Goal: Task Accomplishment & Management: Use online tool/utility

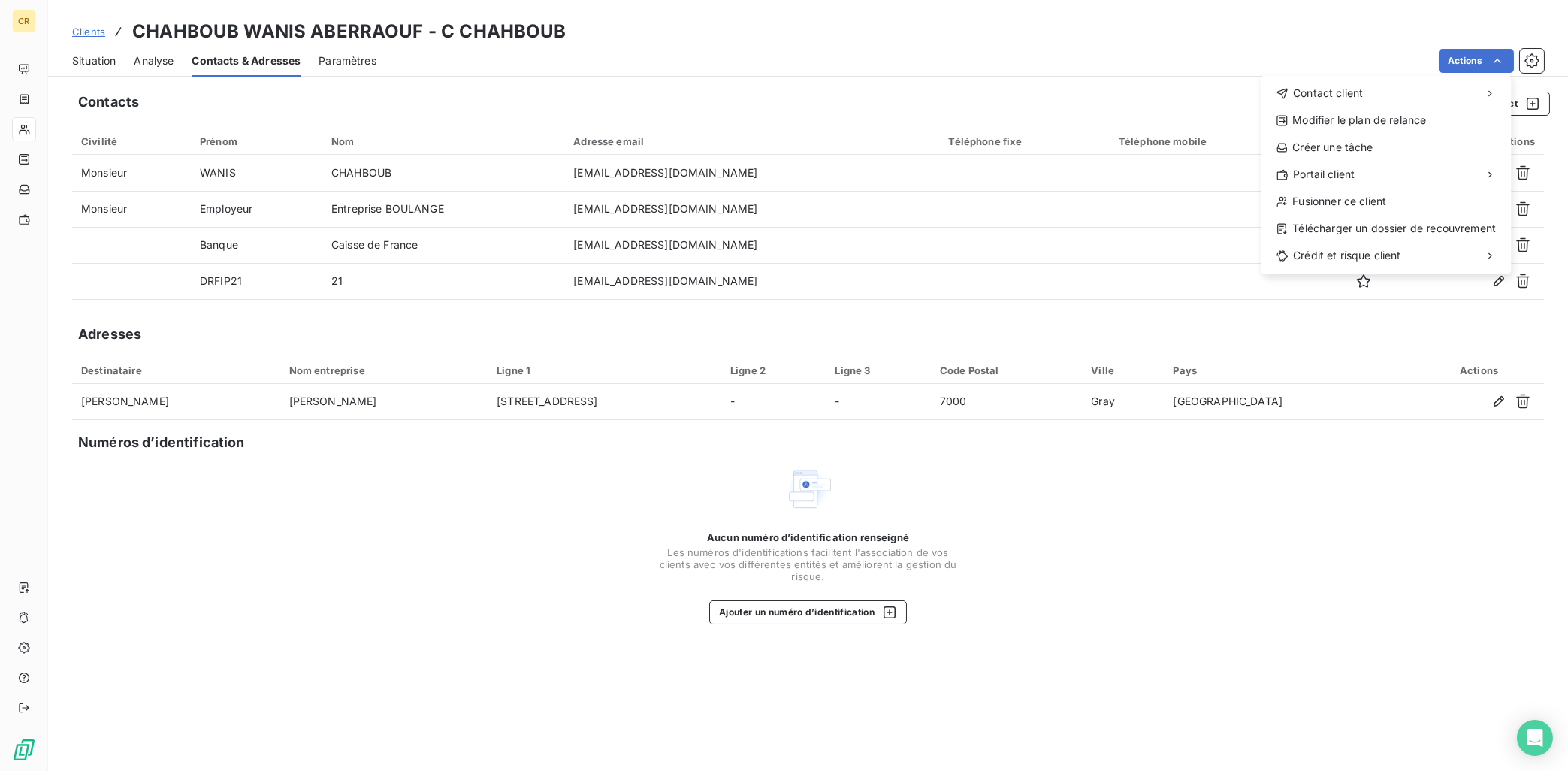
click at [1493, 55] on html "CR Clients CHAHBOUB WANIS ABERRAOUF - C CHAHBOUB Situation Analyse Contacts & A…" at bounding box center [784, 385] width 1568 height 771
click at [1191, 153] on div "Envoyer un courrier recommandé" at bounding box center [1149, 153] width 202 height 24
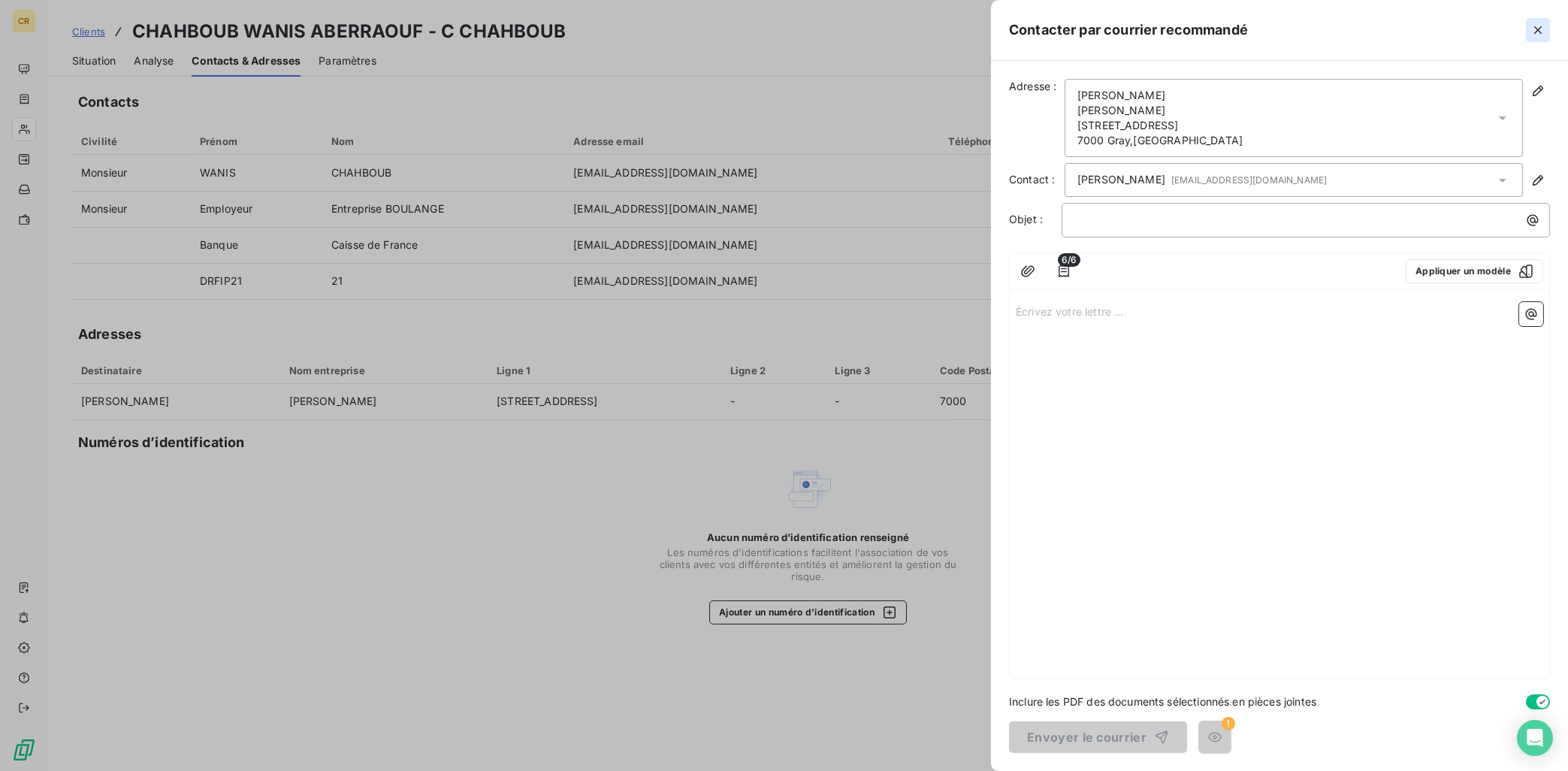
click at [1545, 24] on icon "button" at bounding box center [1538, 30] width 15 height 15
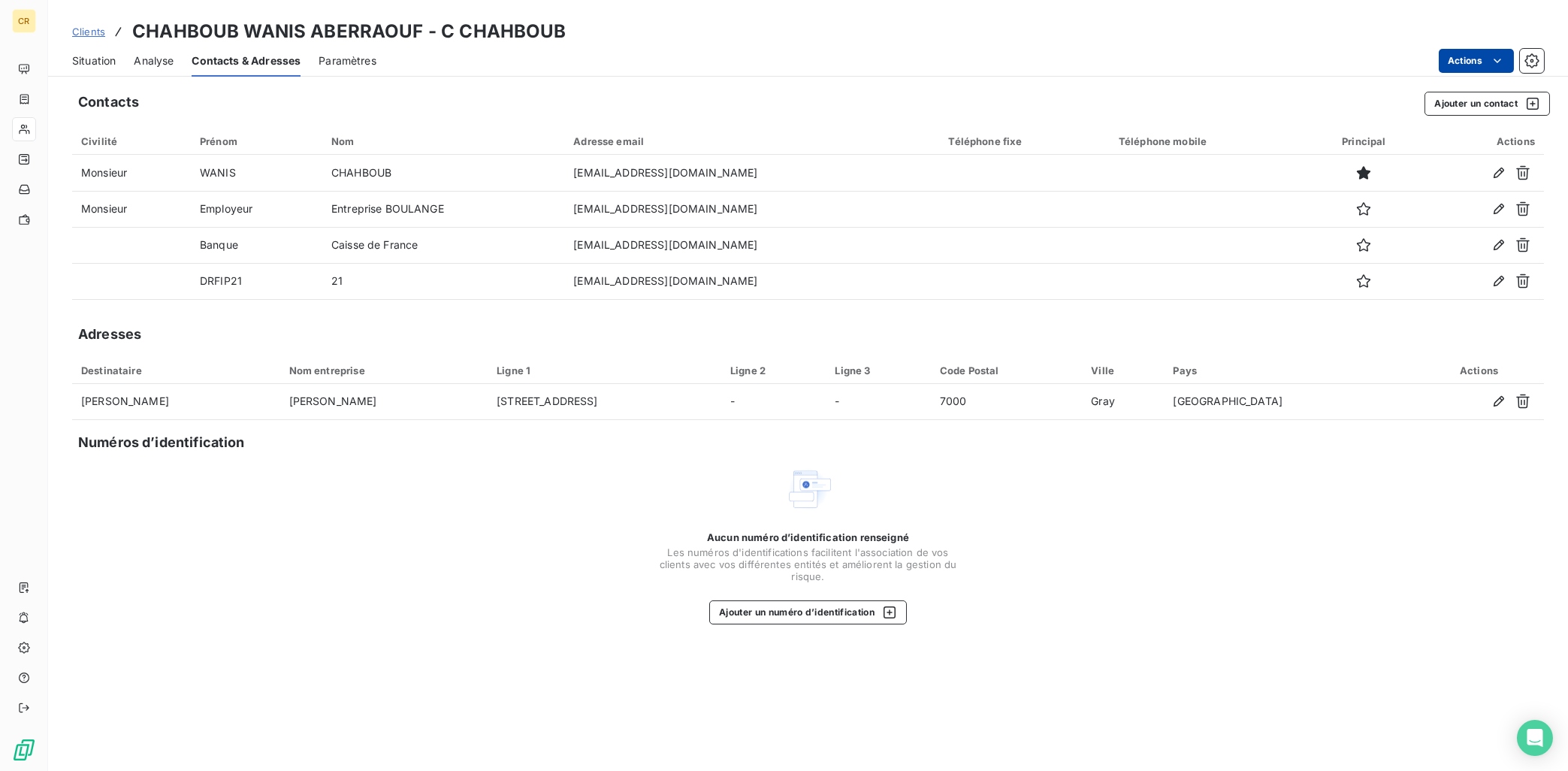
click at [1498, 57] on html "CR Clients CHAHBOUB WANIS ABERRAOUF - C CHAHBOUB Situation Analyse Contacts & A…" at bounding box center [784, 385] width 1568 height 771
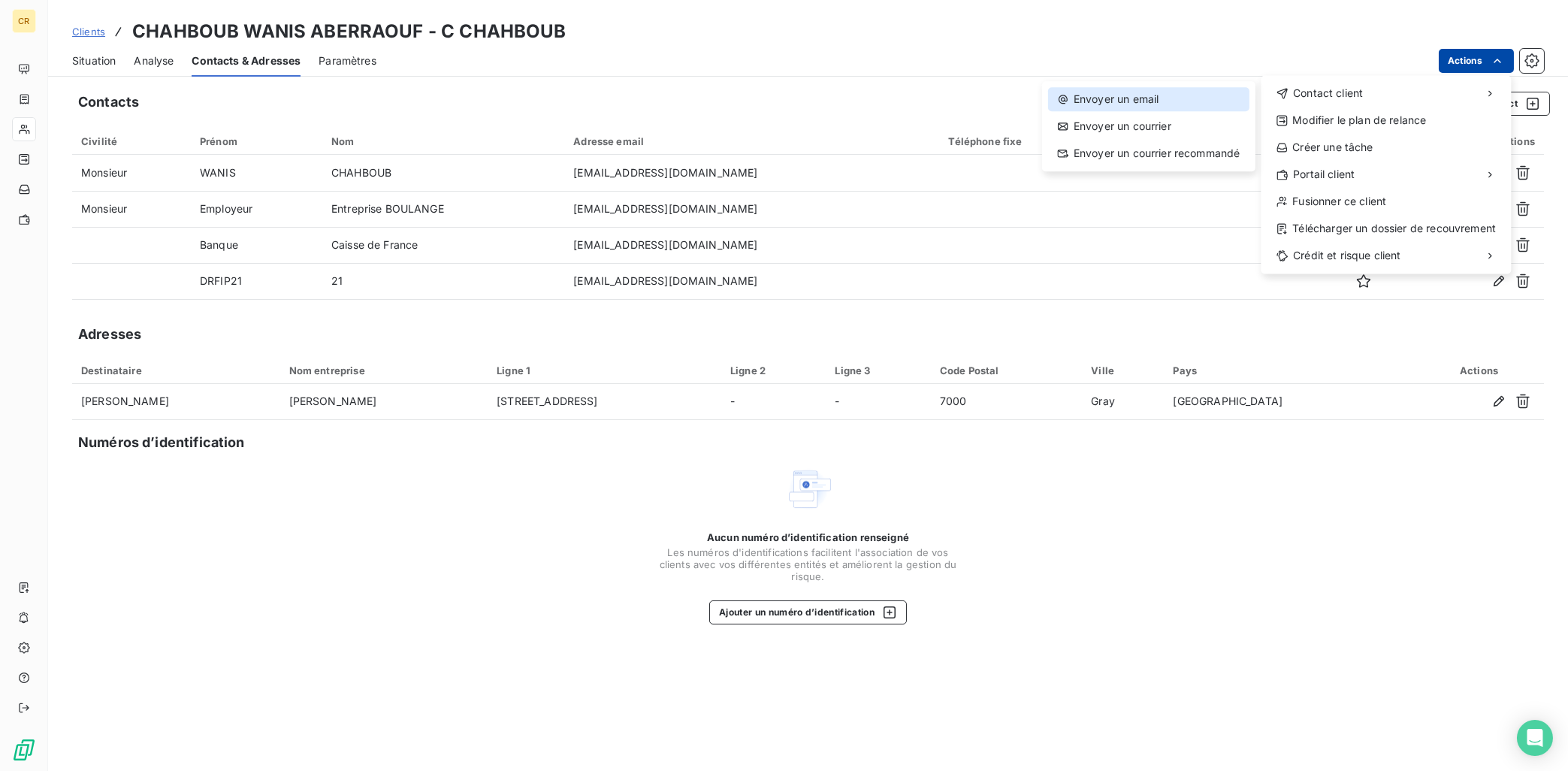
click at [1177, 100] on div "Envoyer un email" at bounding box center [1149, 99] width 202 height 24
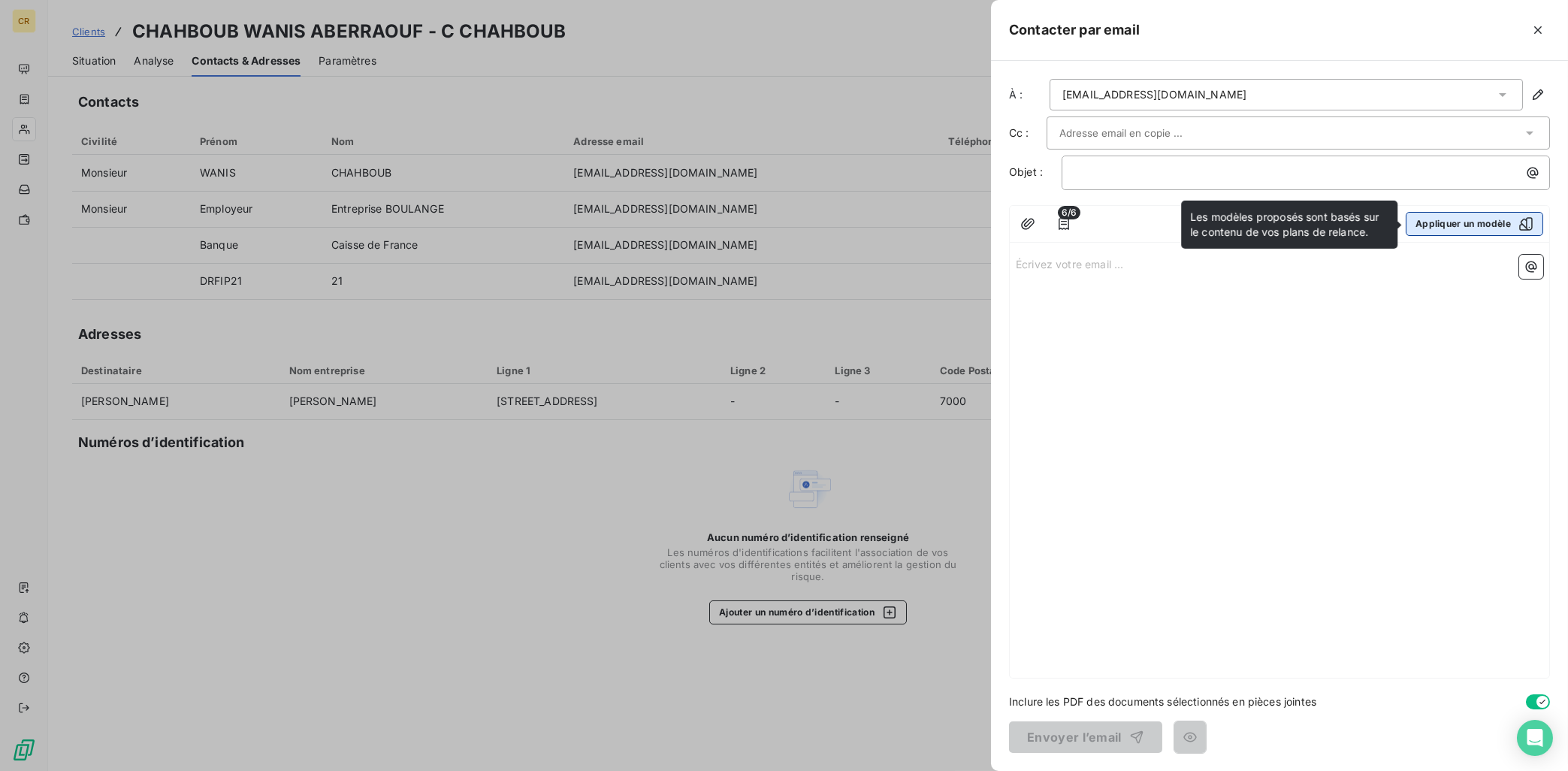
click at [1509, 231] on button "Appliquer un modèle" at bounding box center [1474, 223] width 138 height 24
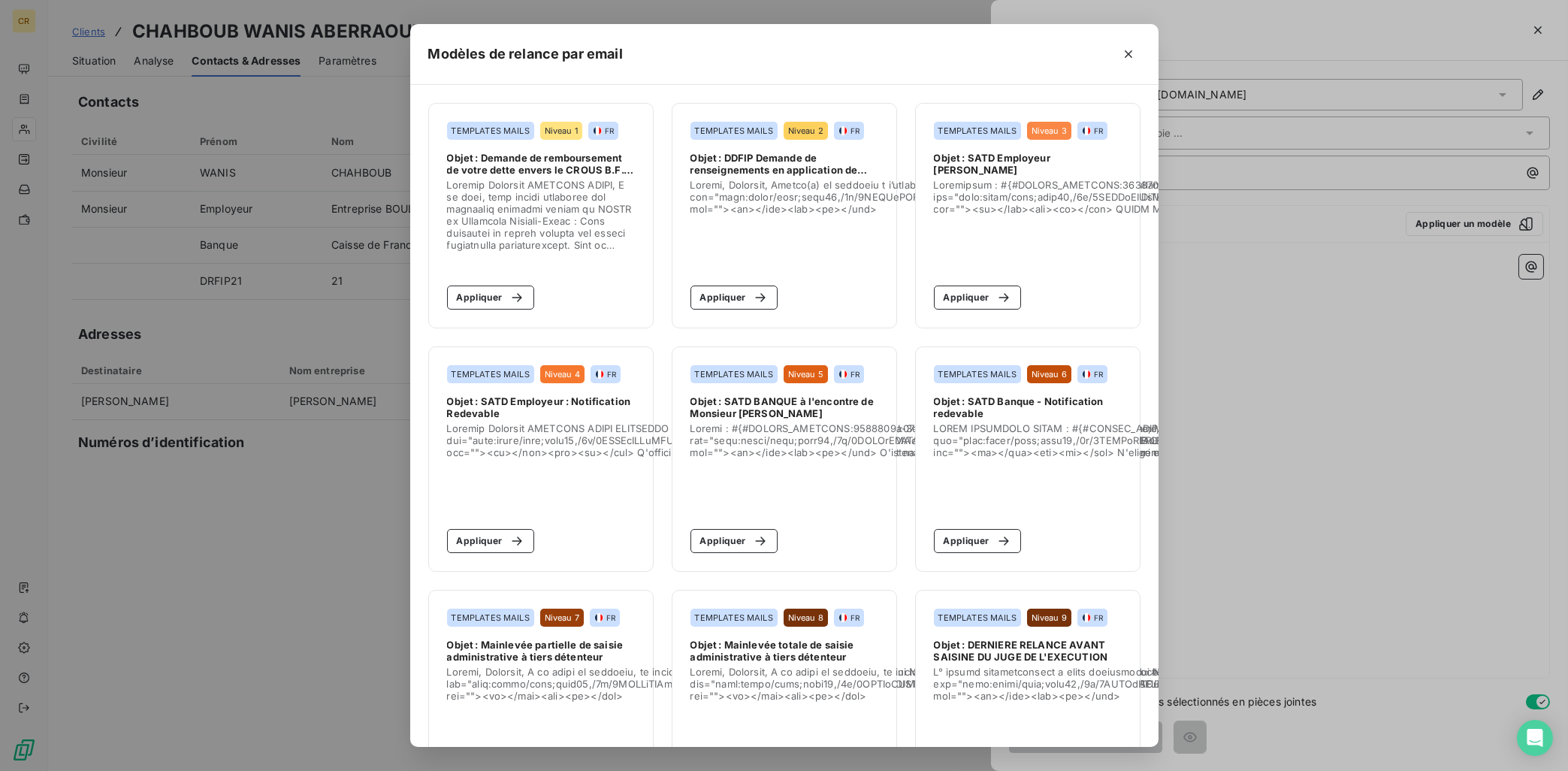
scroll to position [87, 0]
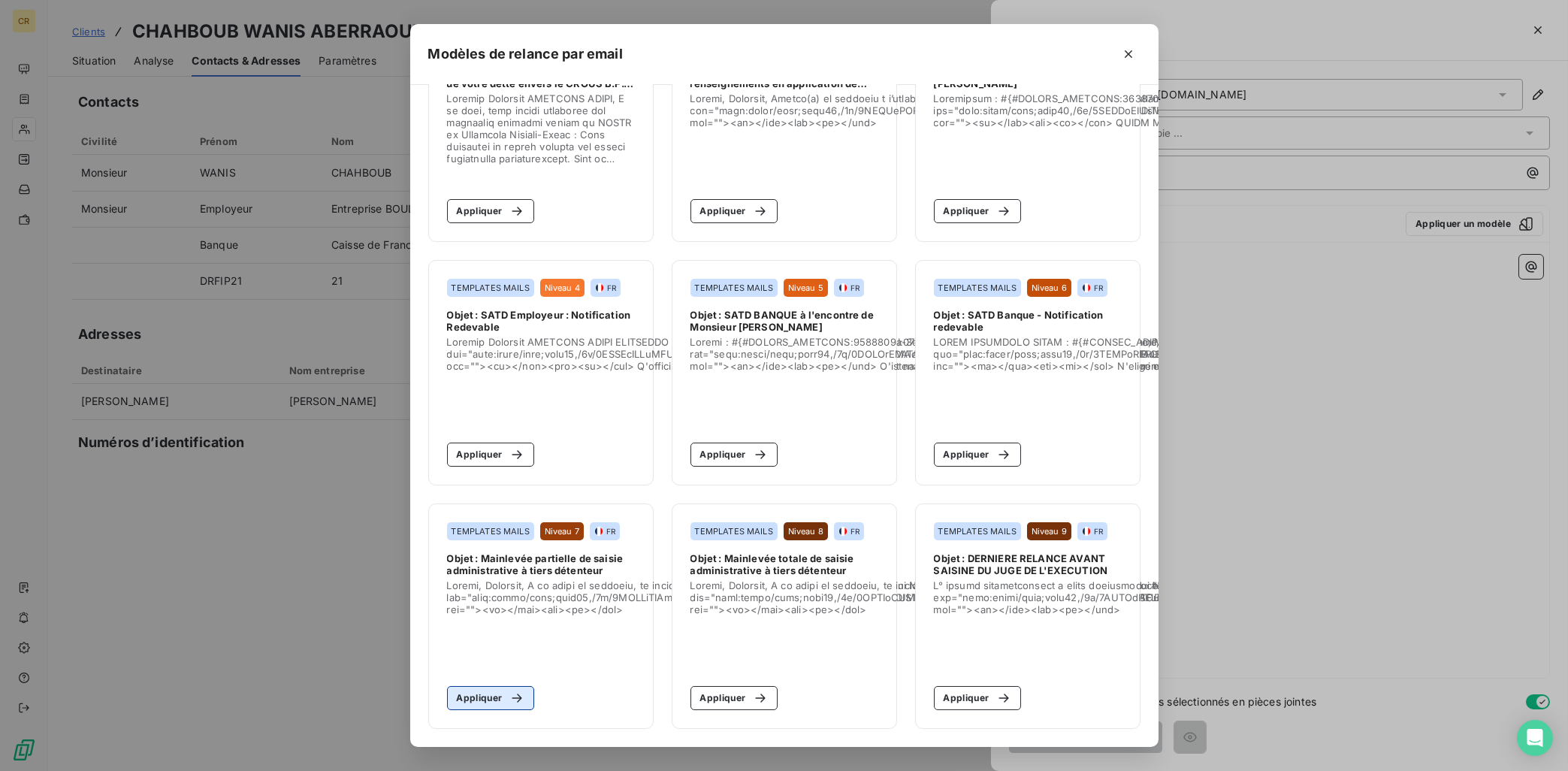
click at [468, 704] on button "Appliquer" at bounding box center [490, 698] width 88 height 24
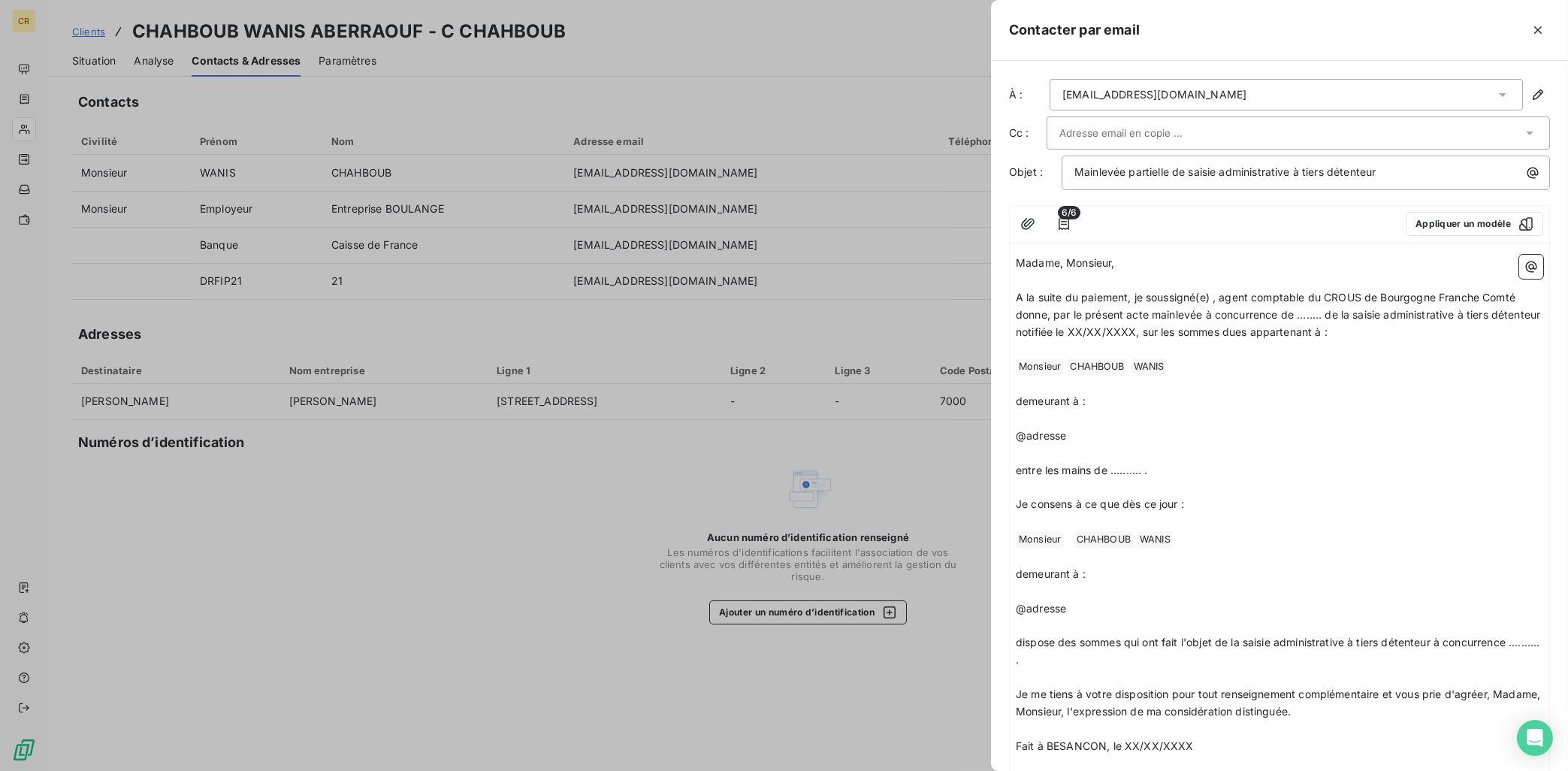
scroll to position [377, 0]
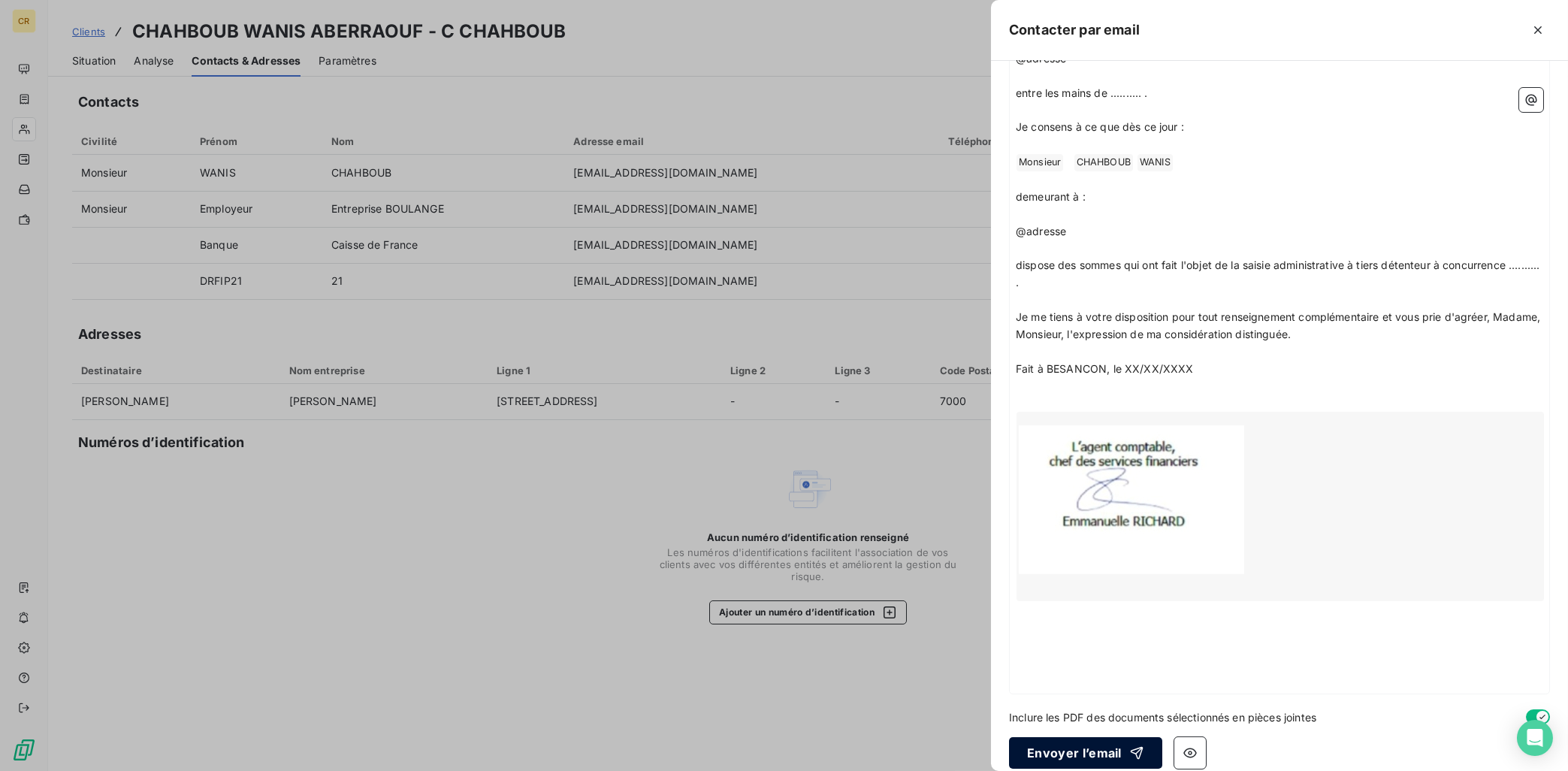
click at [1088, 748] on button "Envoyer l’email" at bounding box center [1085, 753] width 153 height 32
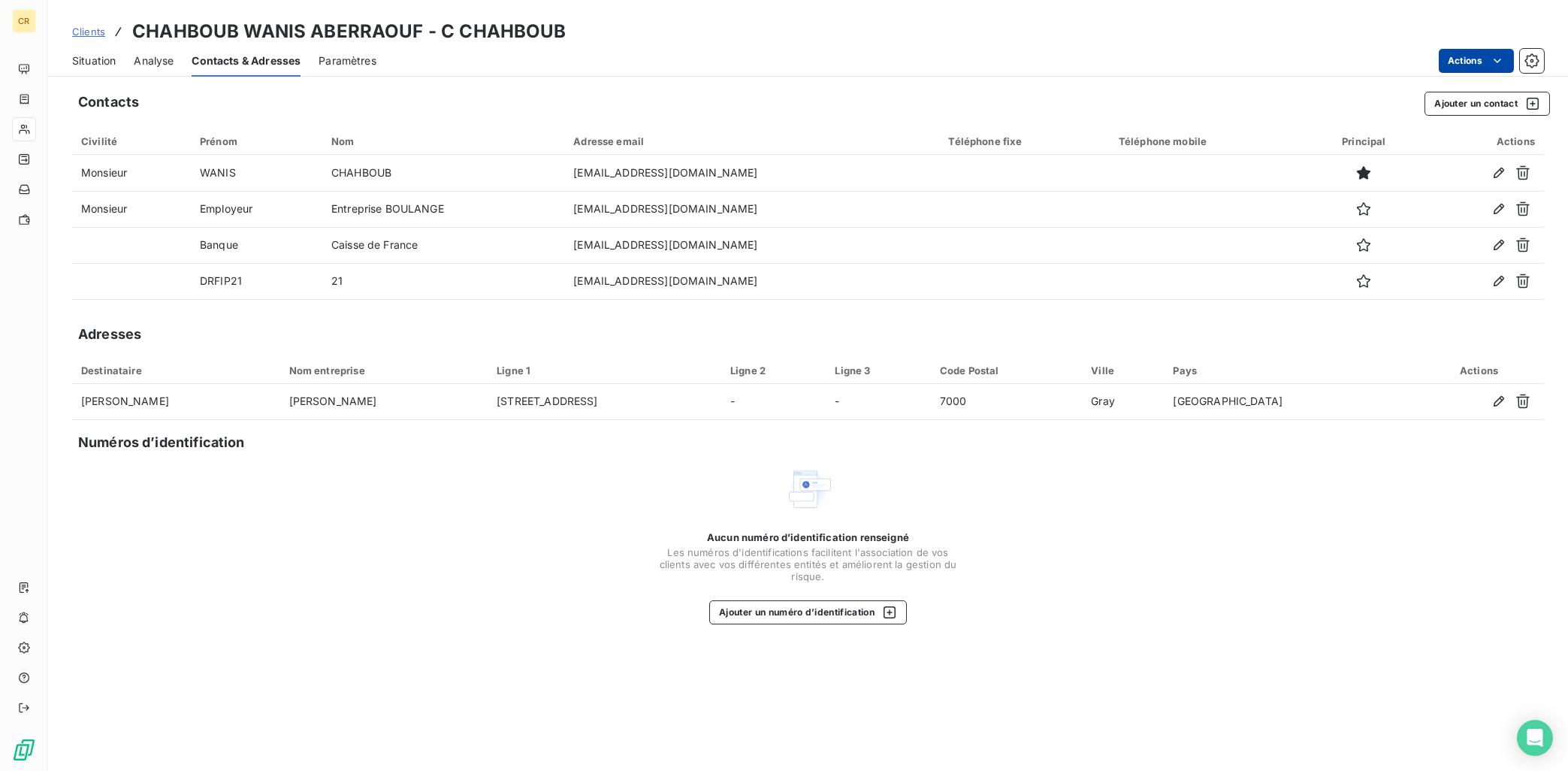
click at [1507, 53] on html "CR Clients CHAHBOUB WANIS ABERRAOUF - C CHAHBOUB Situation Analyse Contacts & A…" at bounding box center [784, 385] width 1568 height 771
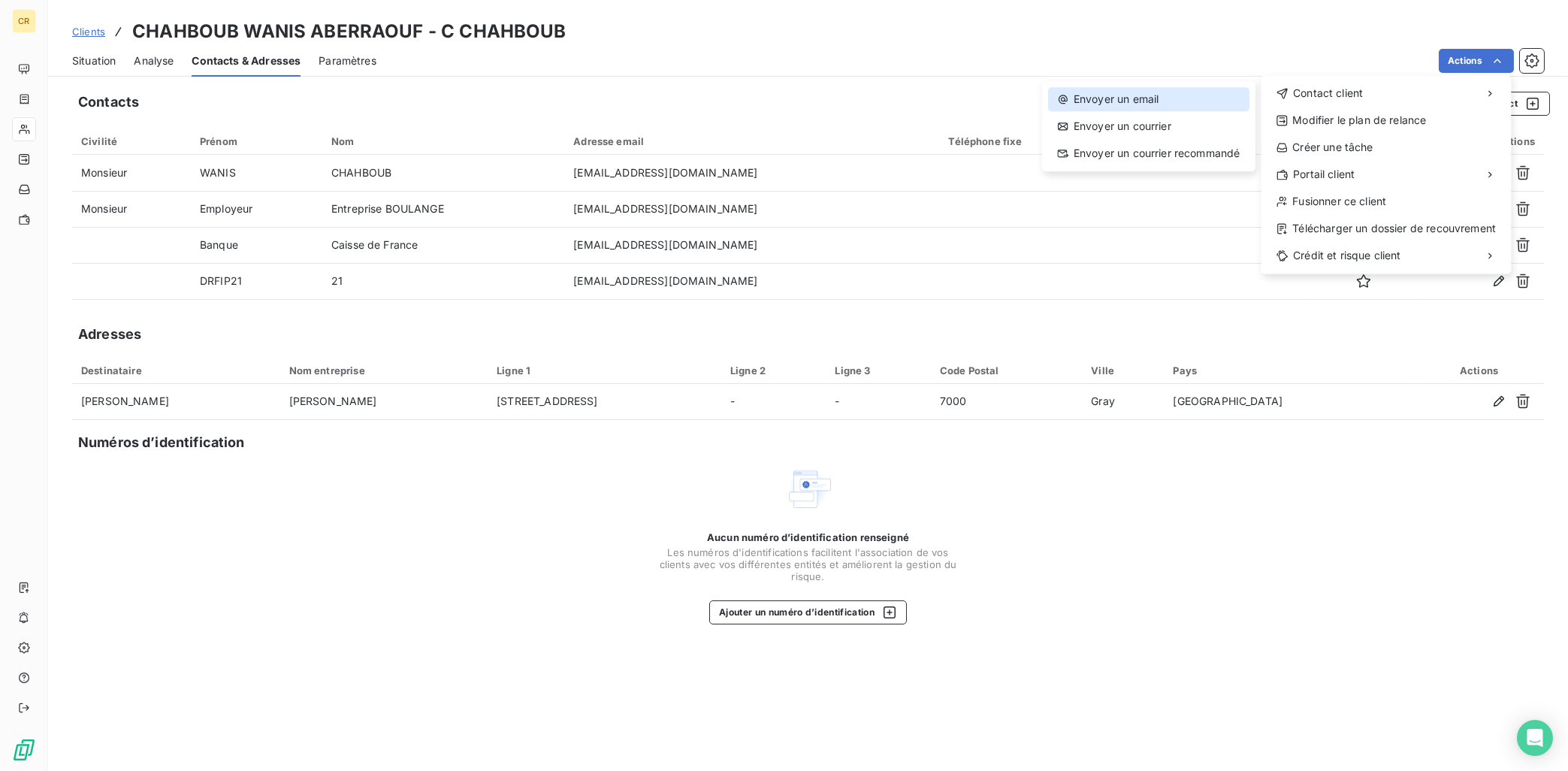
click at [1192, 103] on div "Envoyer un email" at bounding box center [1149, 99] width 202 height 24
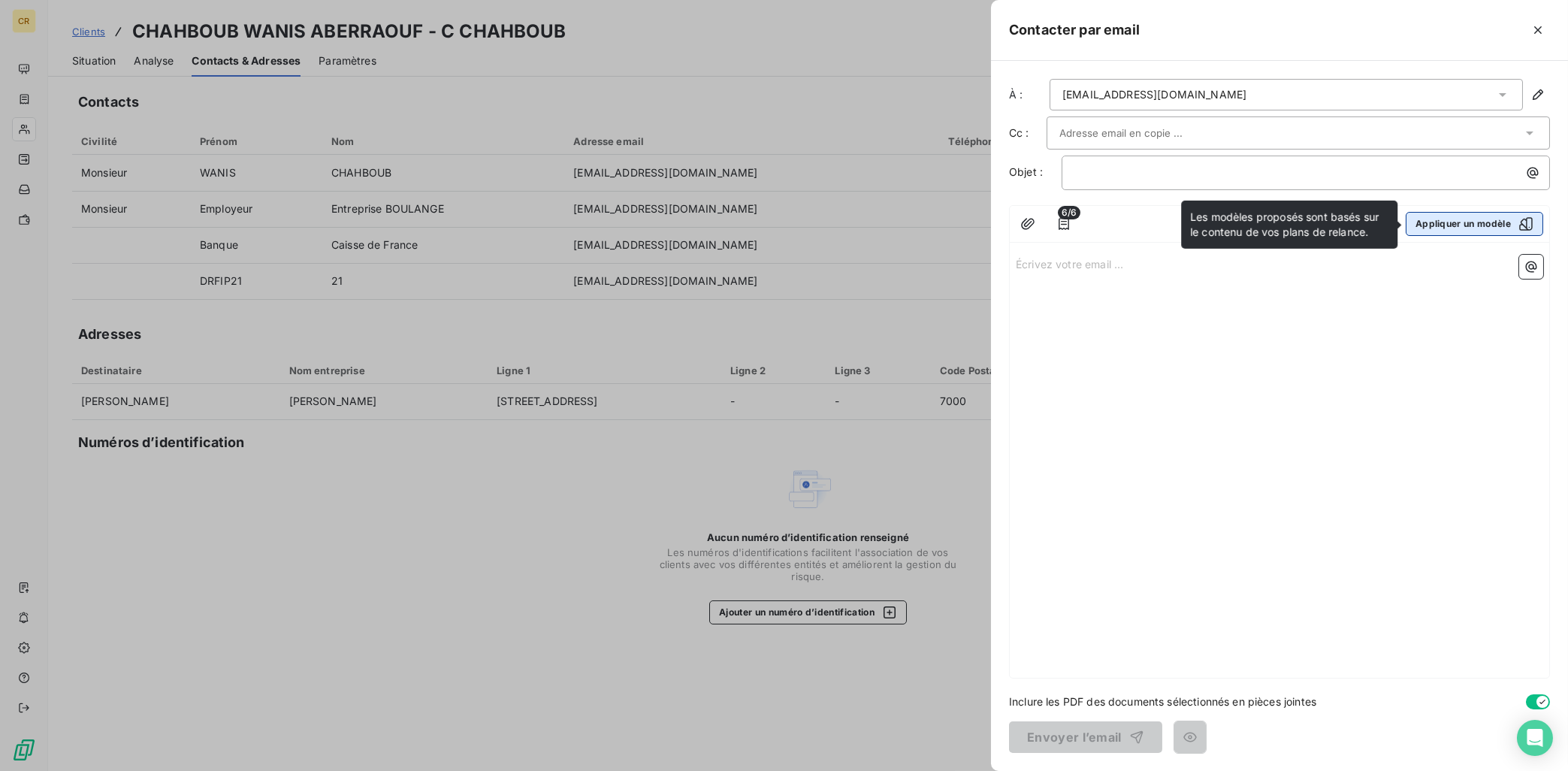
click at [1489, 221] on button "Appliquer un modèle" at bounding box center [1474, 223] width 138 height 24
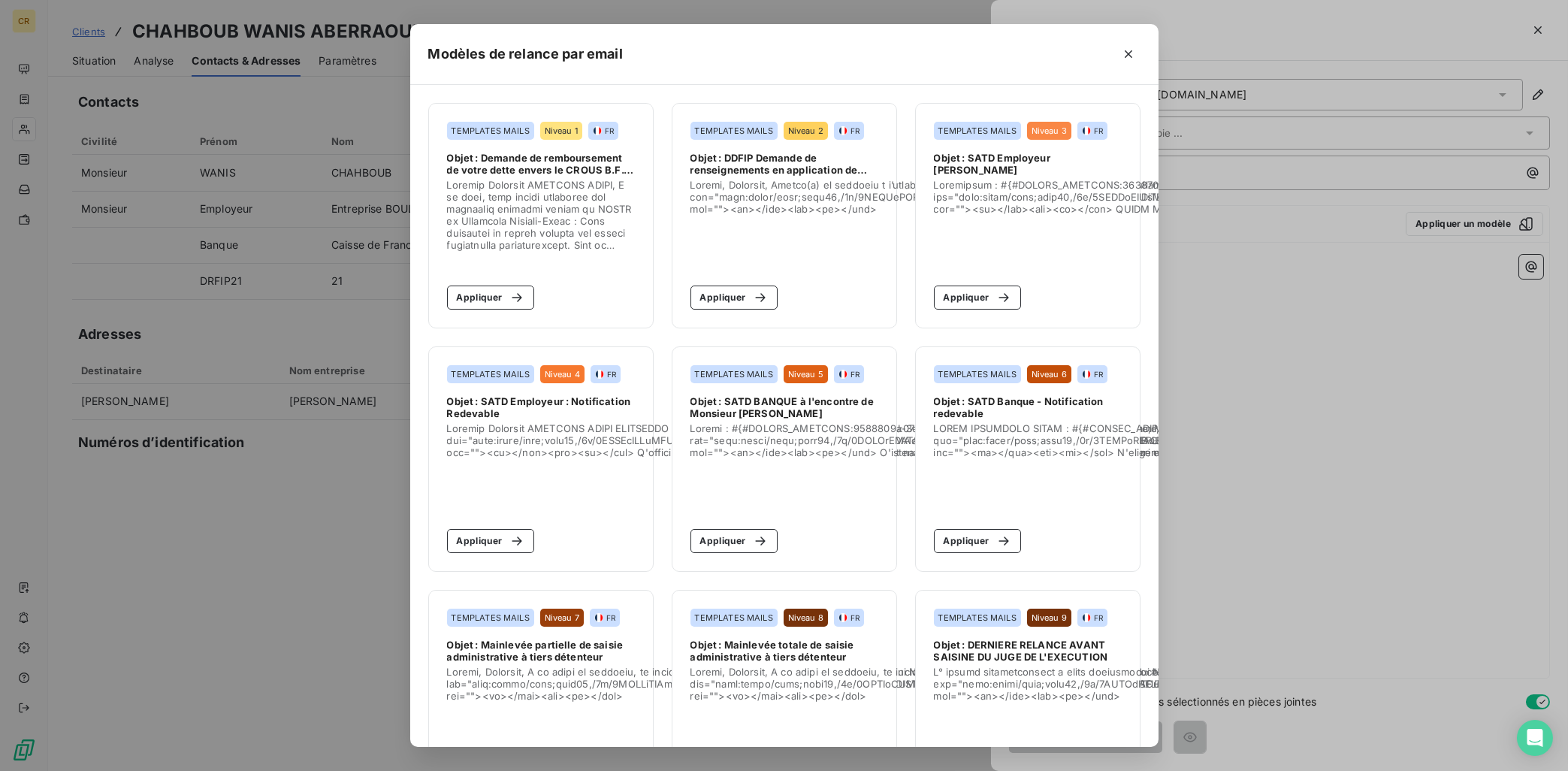
scroll to position [87, 0]
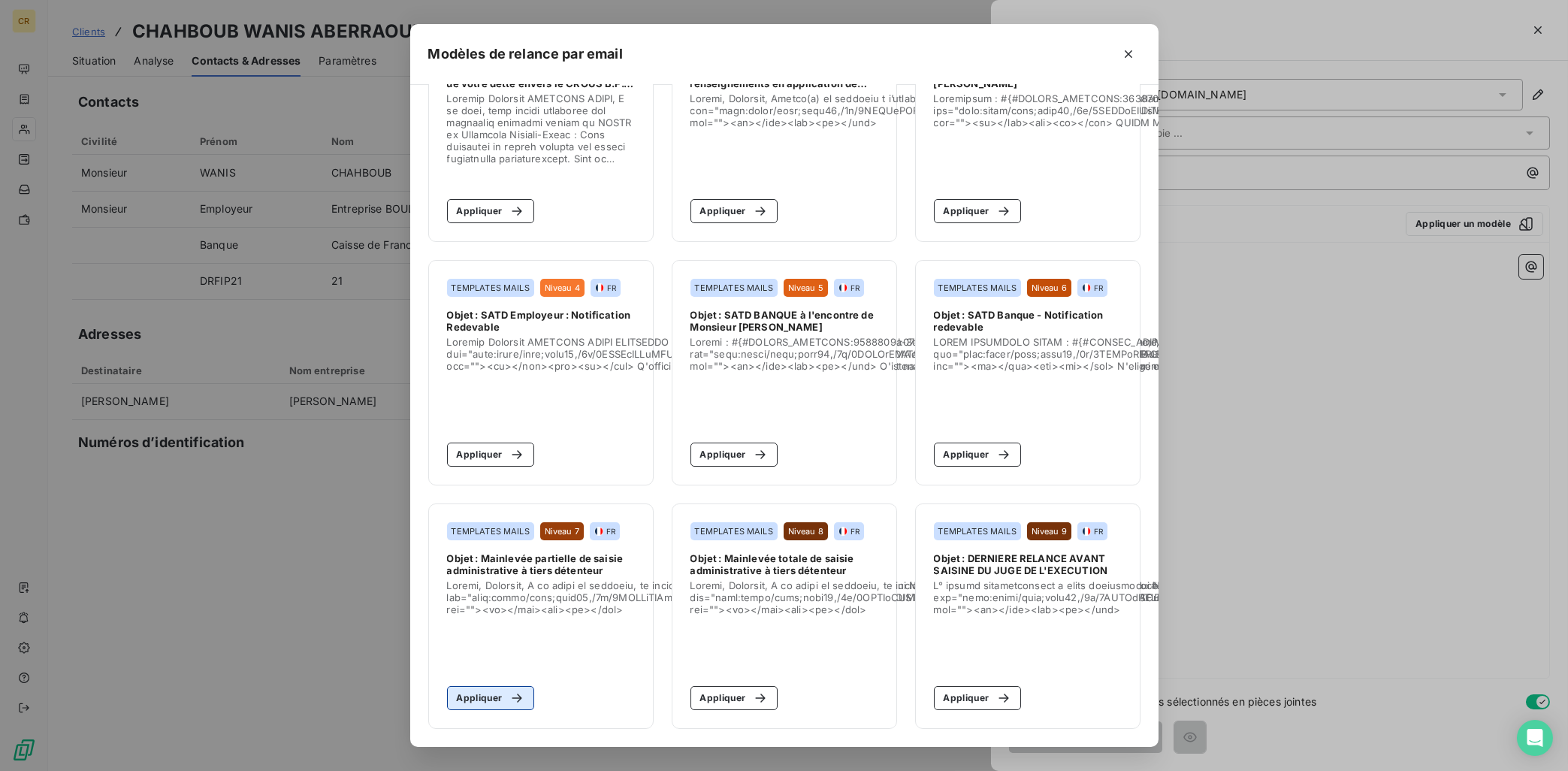
click at [498, 699] on button "Appliquer" at bounding box center [490, 698] width 88 height 24
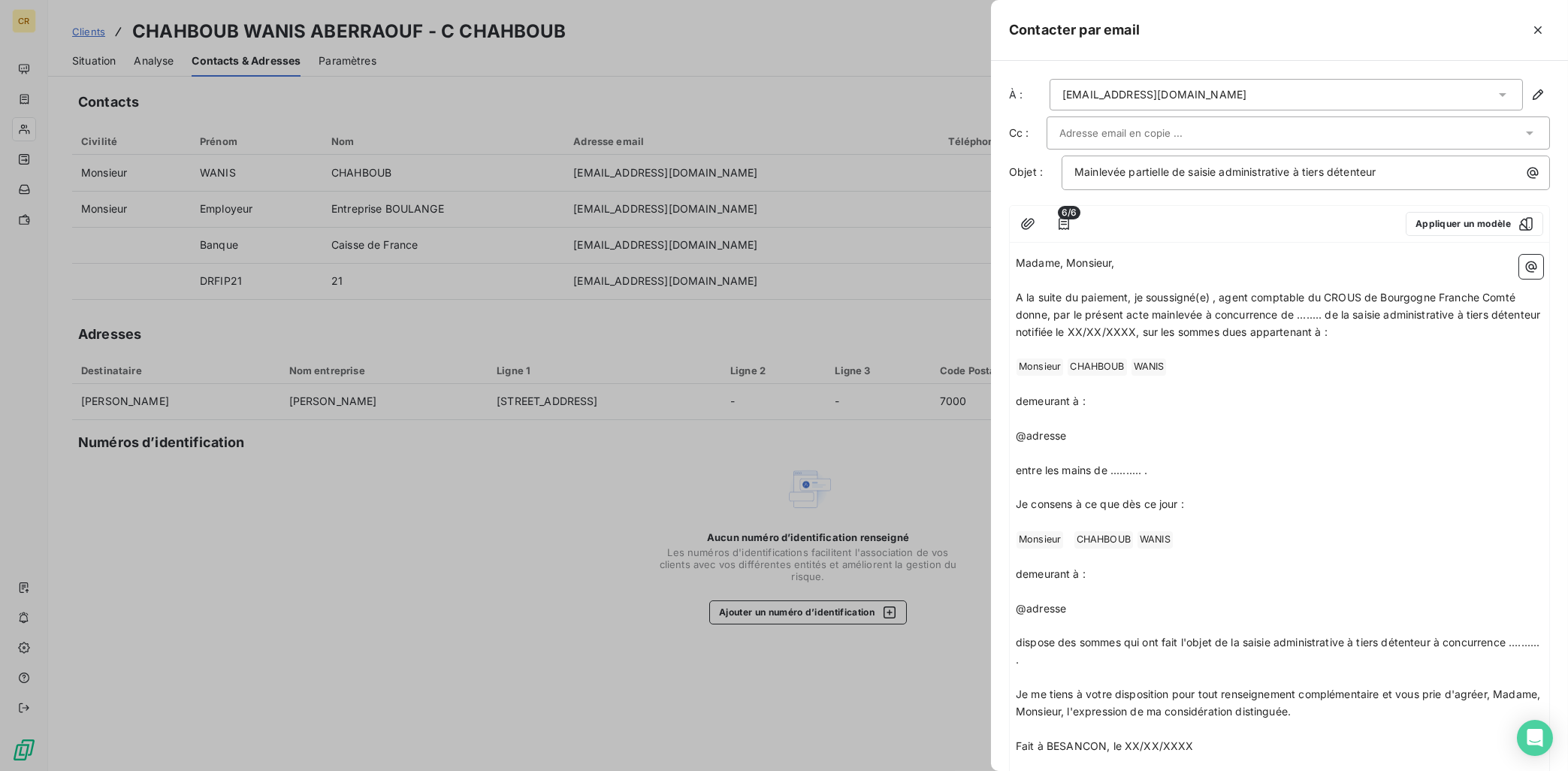
scroll to position [75, 0]
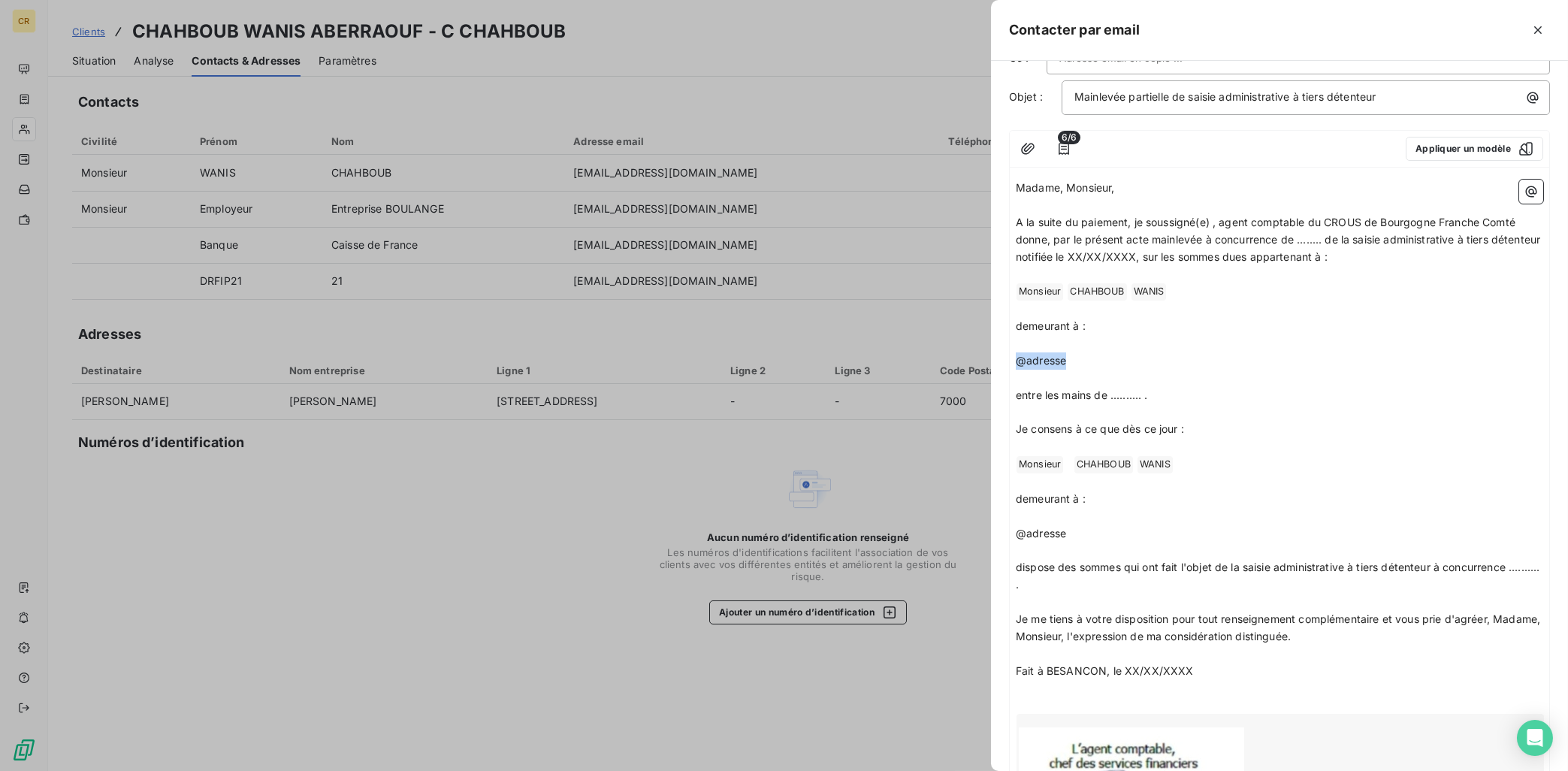
drag, startPoint x: 1084, startPoint y: 358, endPoint x: 1012, endPoint y: 355, distance: 72.1
click at [1012, 355] on div "Madame, Monsieur, ﻿ A la suite du paiement, je soussigné(e) , agent comptable d…" at bounding box center [1279, 584] width 539 height 822
click at [1539, 29] on icon "button" at bounding box center [1538, 30] width 8 height 8
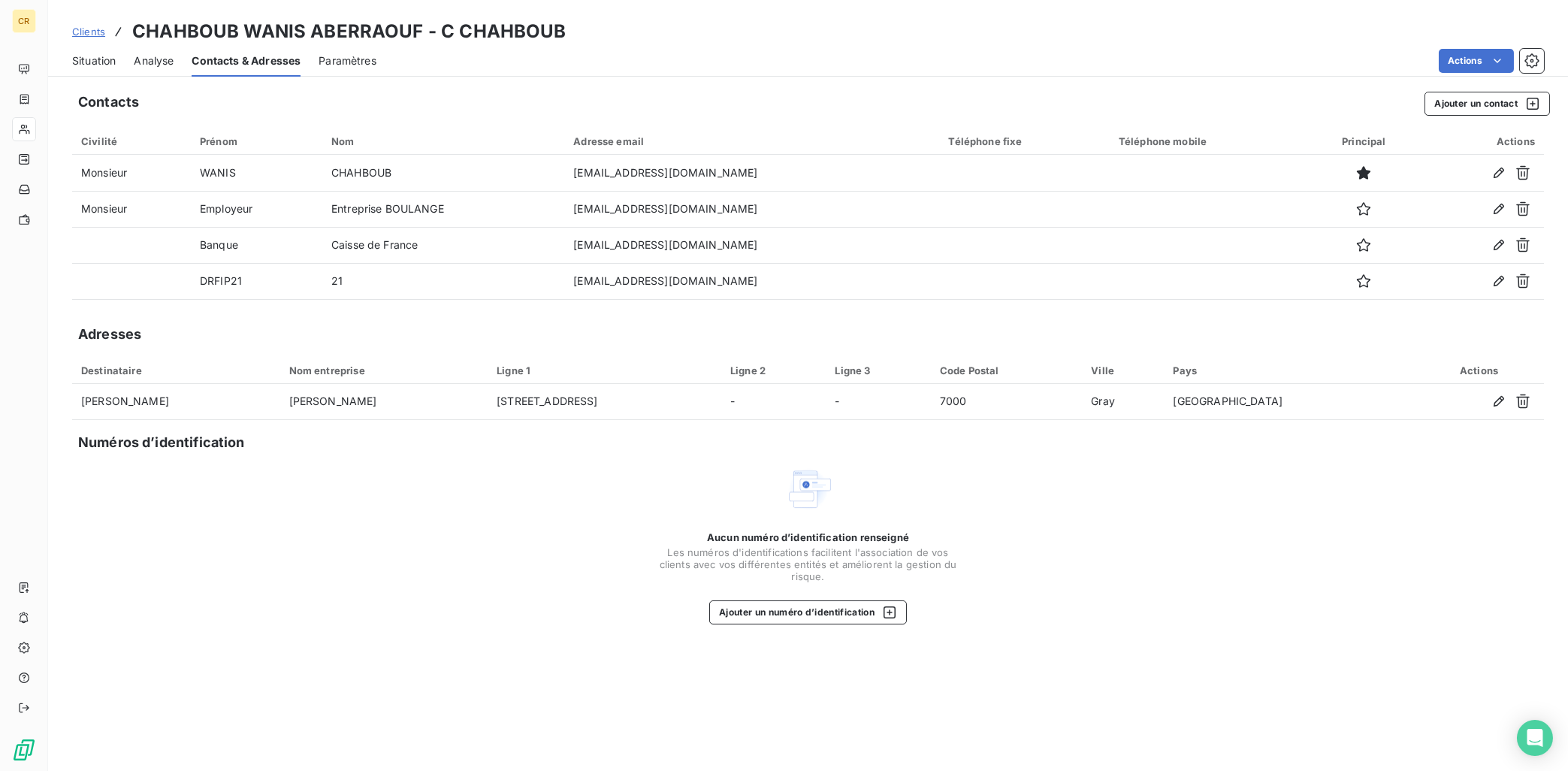
click at [84, 63] on span "Situation" at bounding box center [94, 61] width 43 height 15
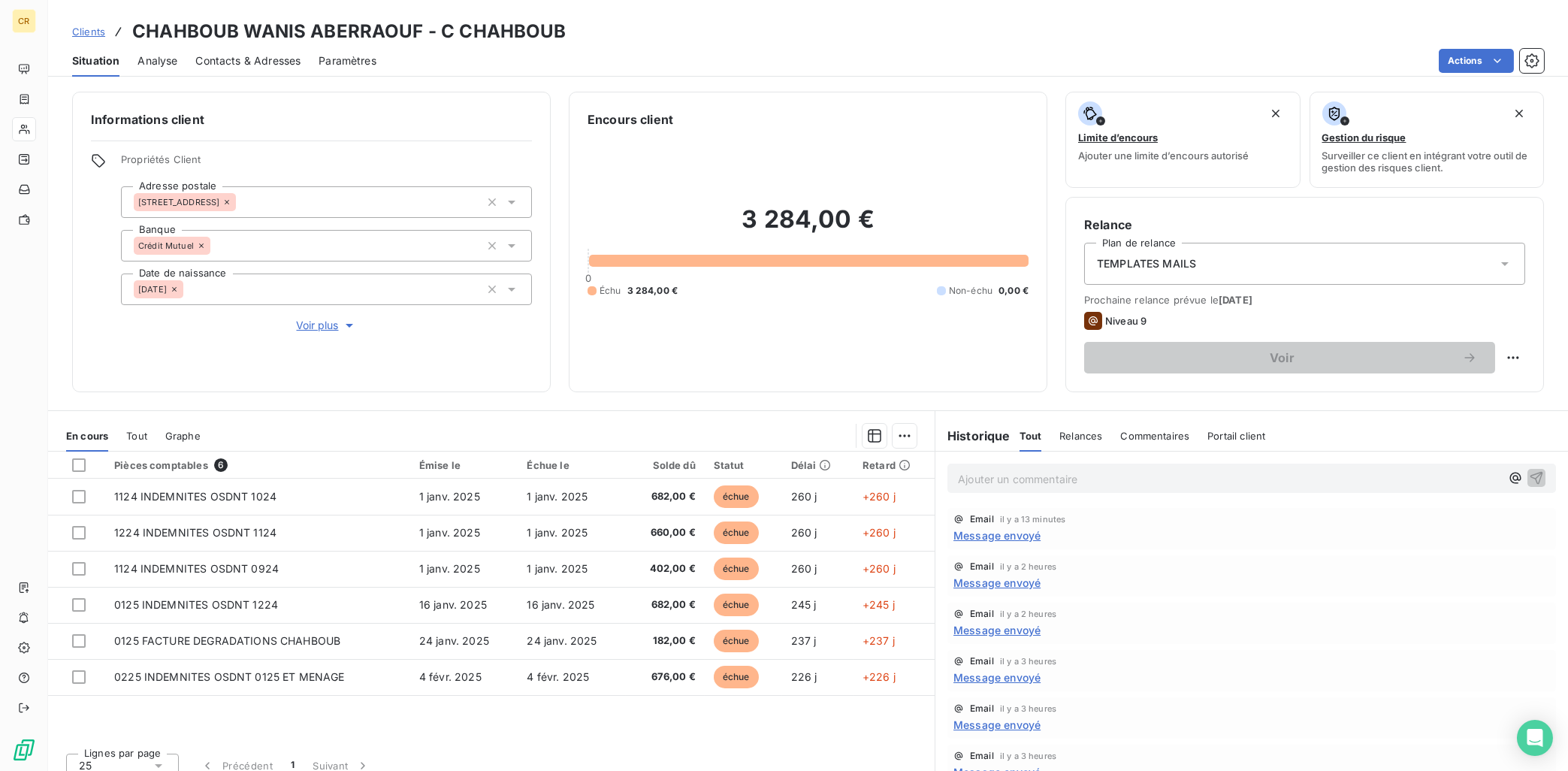
click at [278, 60] on span "Contacts & Adresses" at bounding box center [248, 61] width 105 height 15
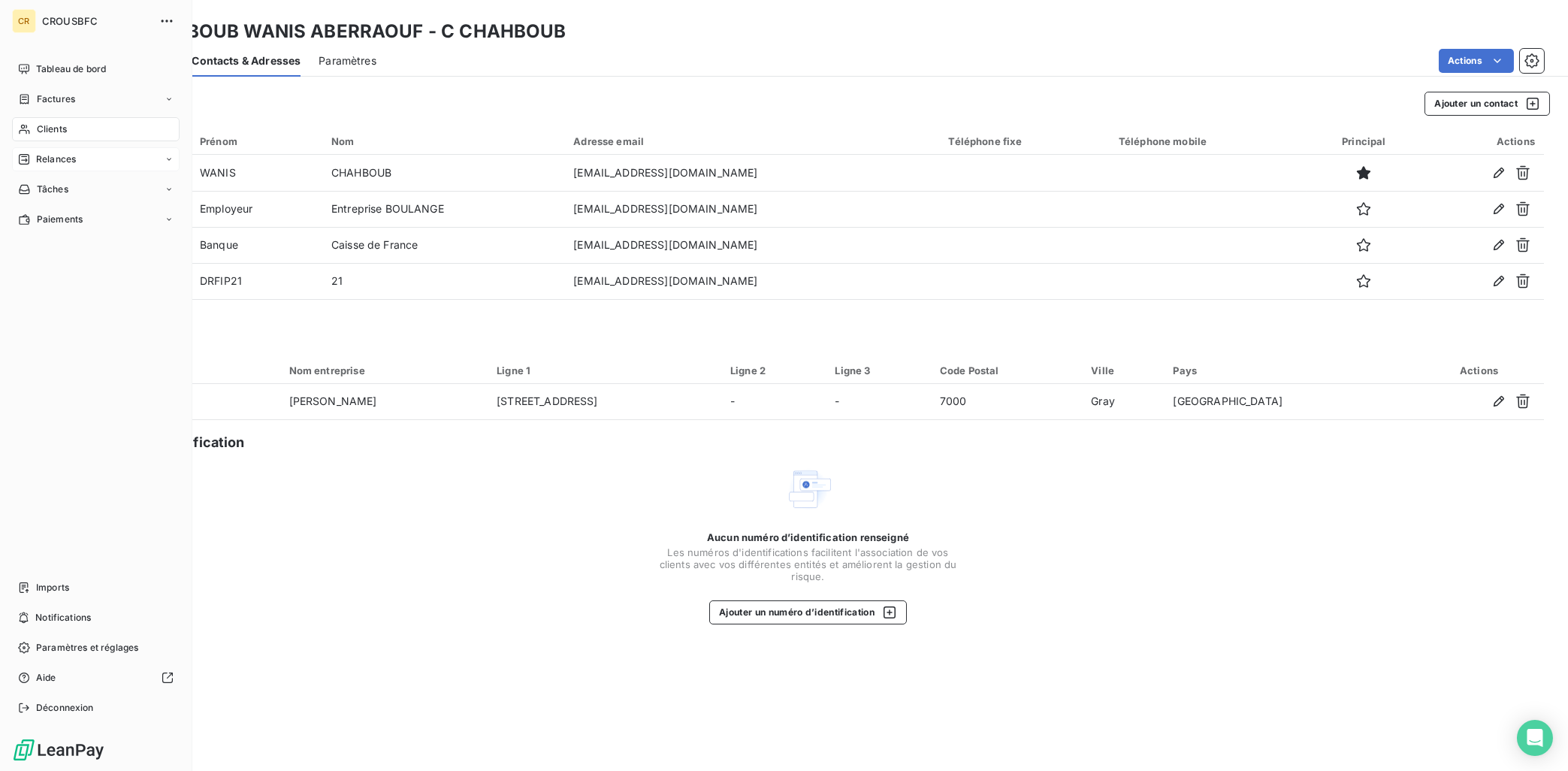
click at [34, 151] on div "Relances" at bounding box center [95, 159] width 168 height 24
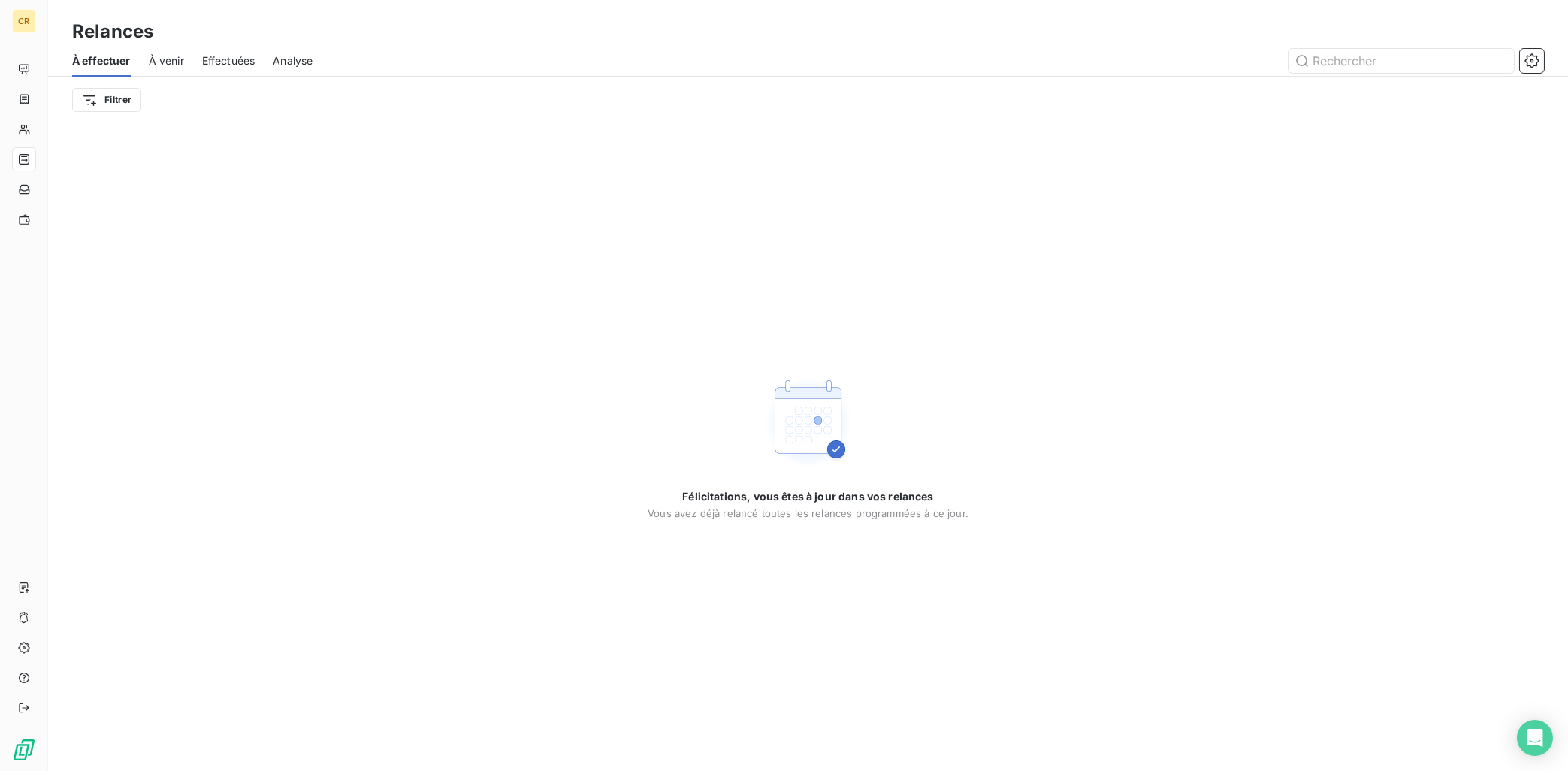
click at [173, 49] on div "À venir" at bounding box center [166, 61] width 35 height 32
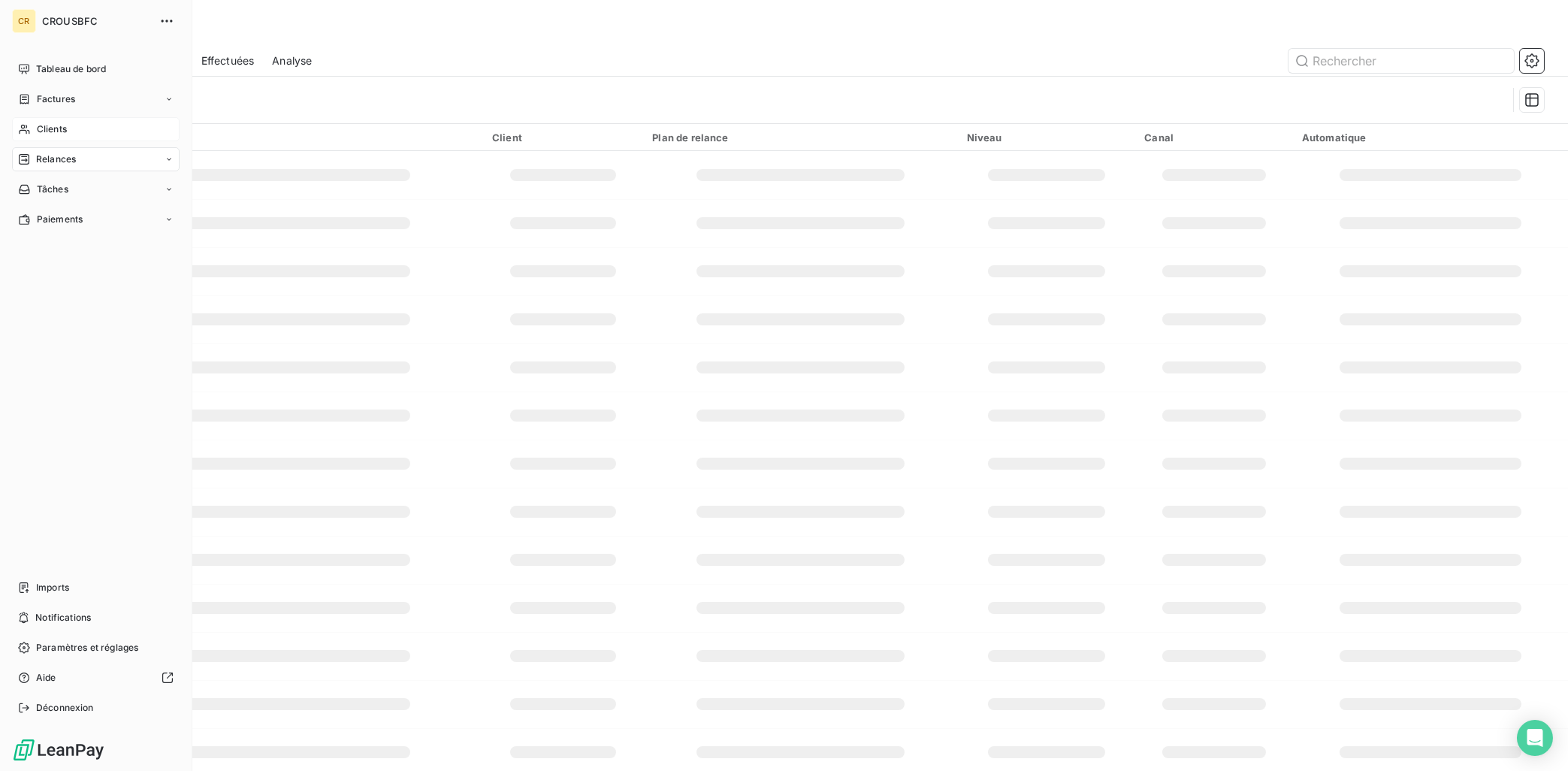
click at [27, 132] on icon at bounding box center [24, 130] width 11 height 10
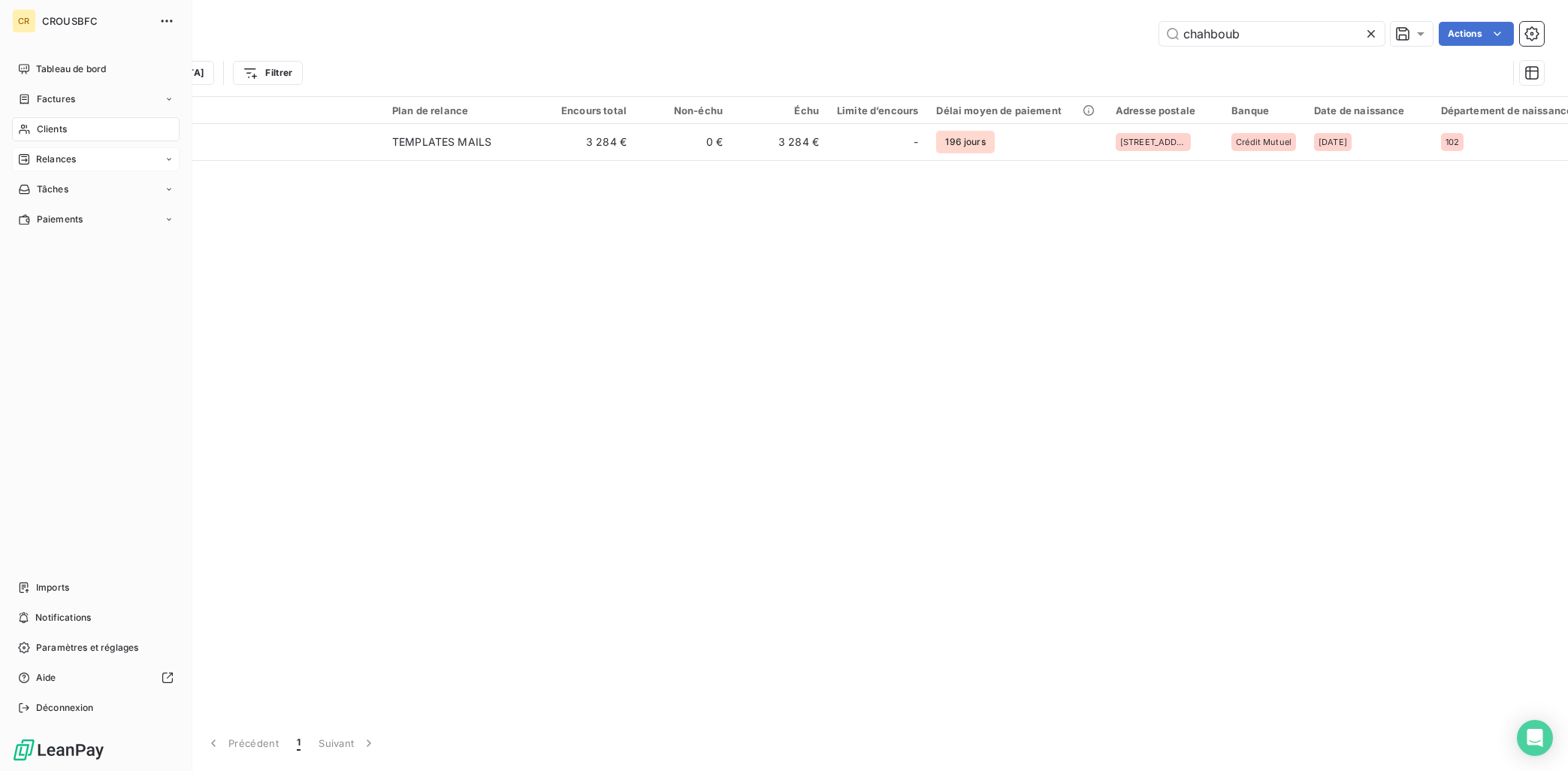
click at [49, 170] on div "Relances" at bounding box center [95, 159] width 168 height 24
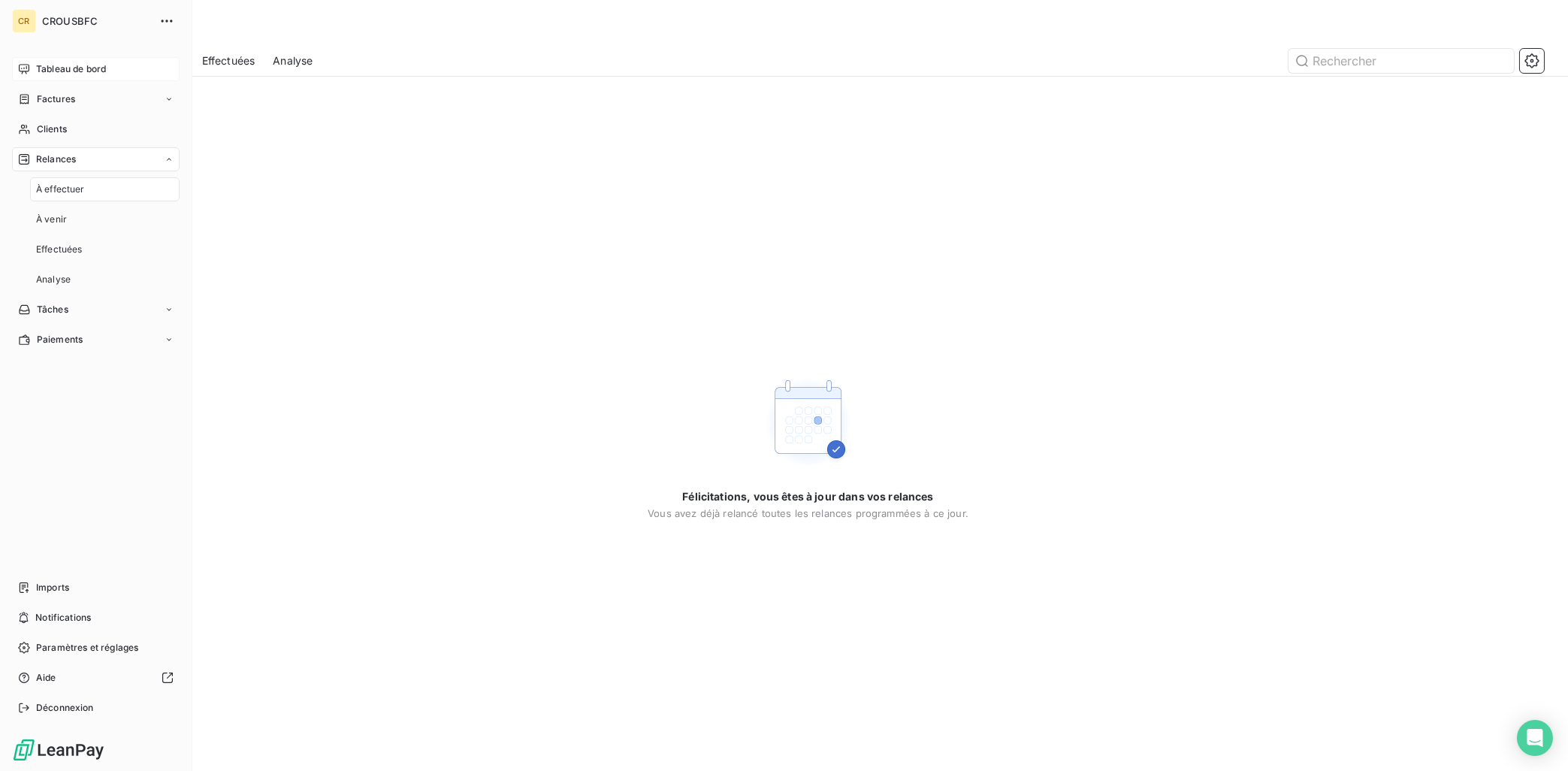
click at [45, 65] on span "Tableau de bord" at bounding box center [71, 69] width 70 height 13
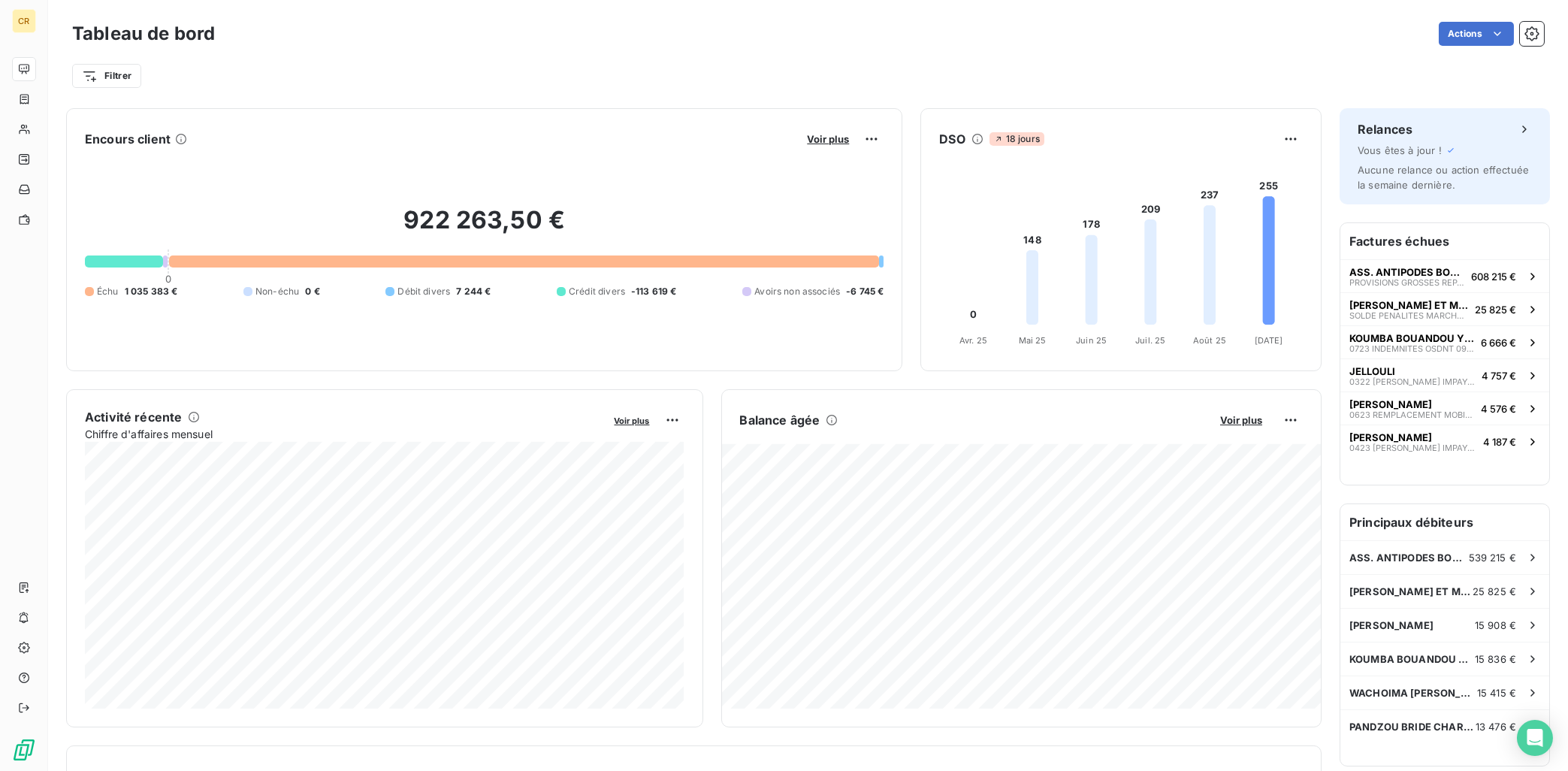
click at [384, 69] on div "Filtrer" at bounding box center [809, 76] width 1472 height 28
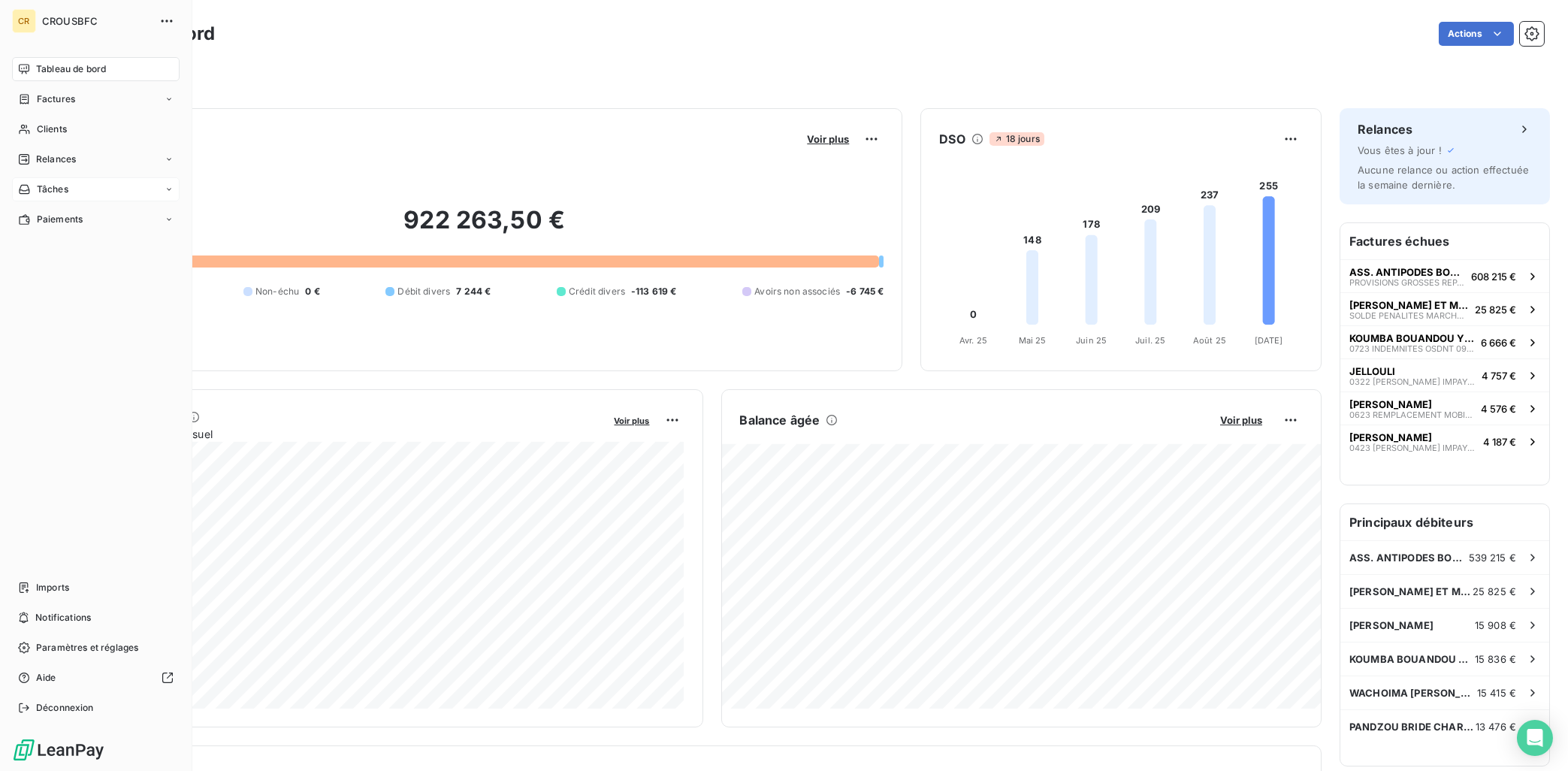
click at [34, 180] on div "Tâches" at bounding box center [95, 189] width 168 height 24
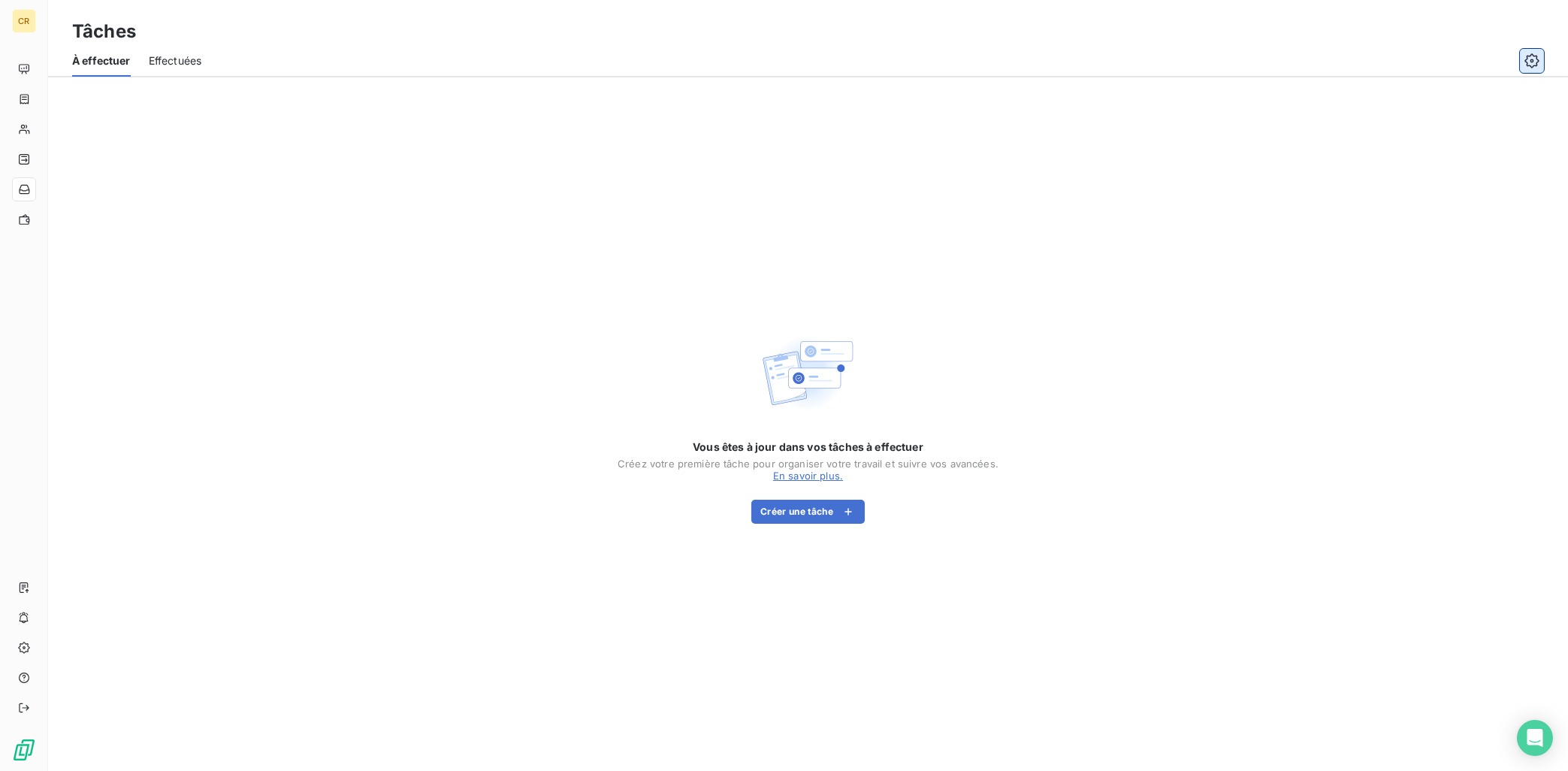
click at [1525, 65] on icon "button" at bounding box center [1532, 61] width 15 height 15
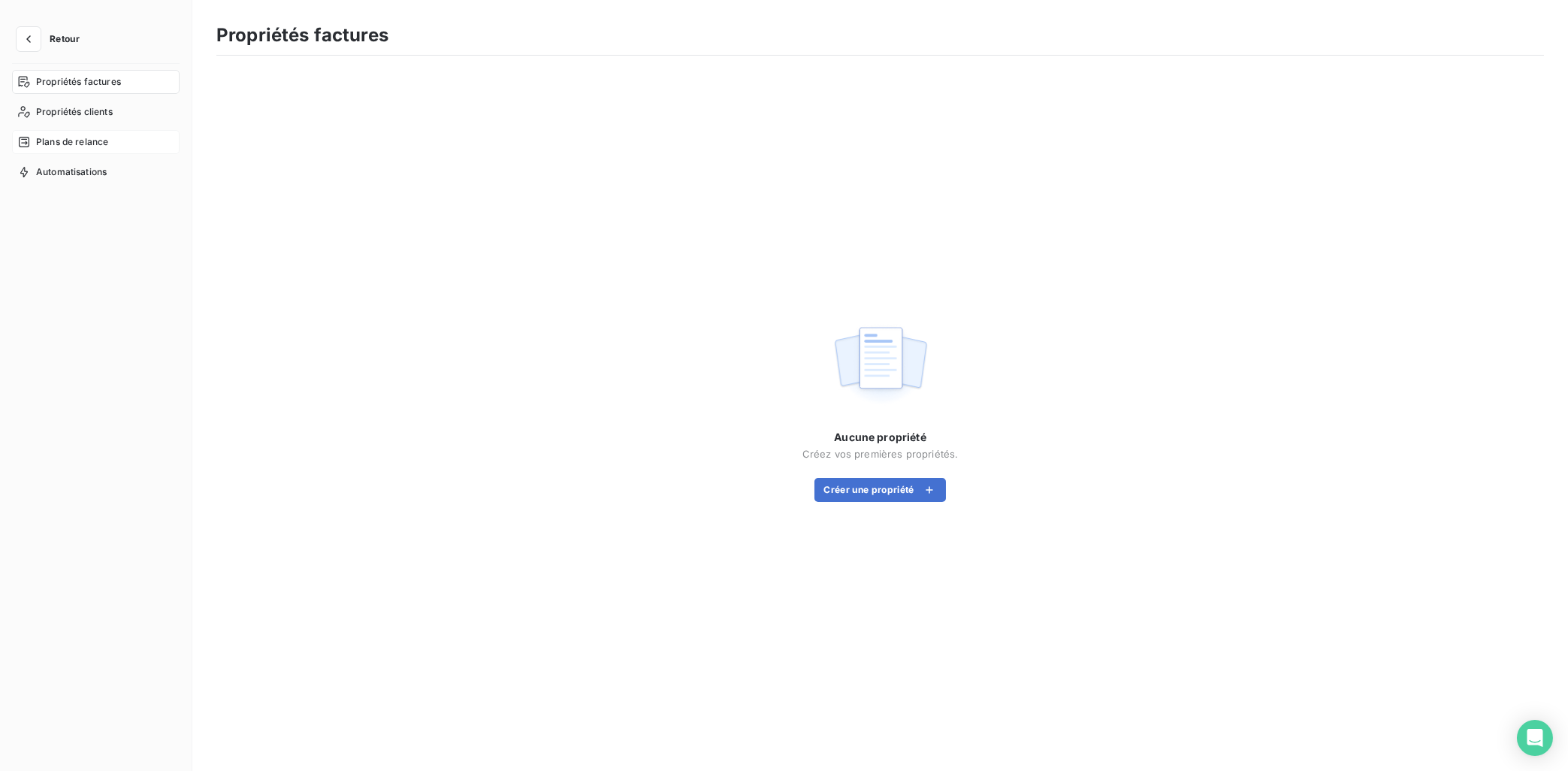
click at [59, 134] on div "Plans de relance" at bounding box center [95, 142] width 168 height 24
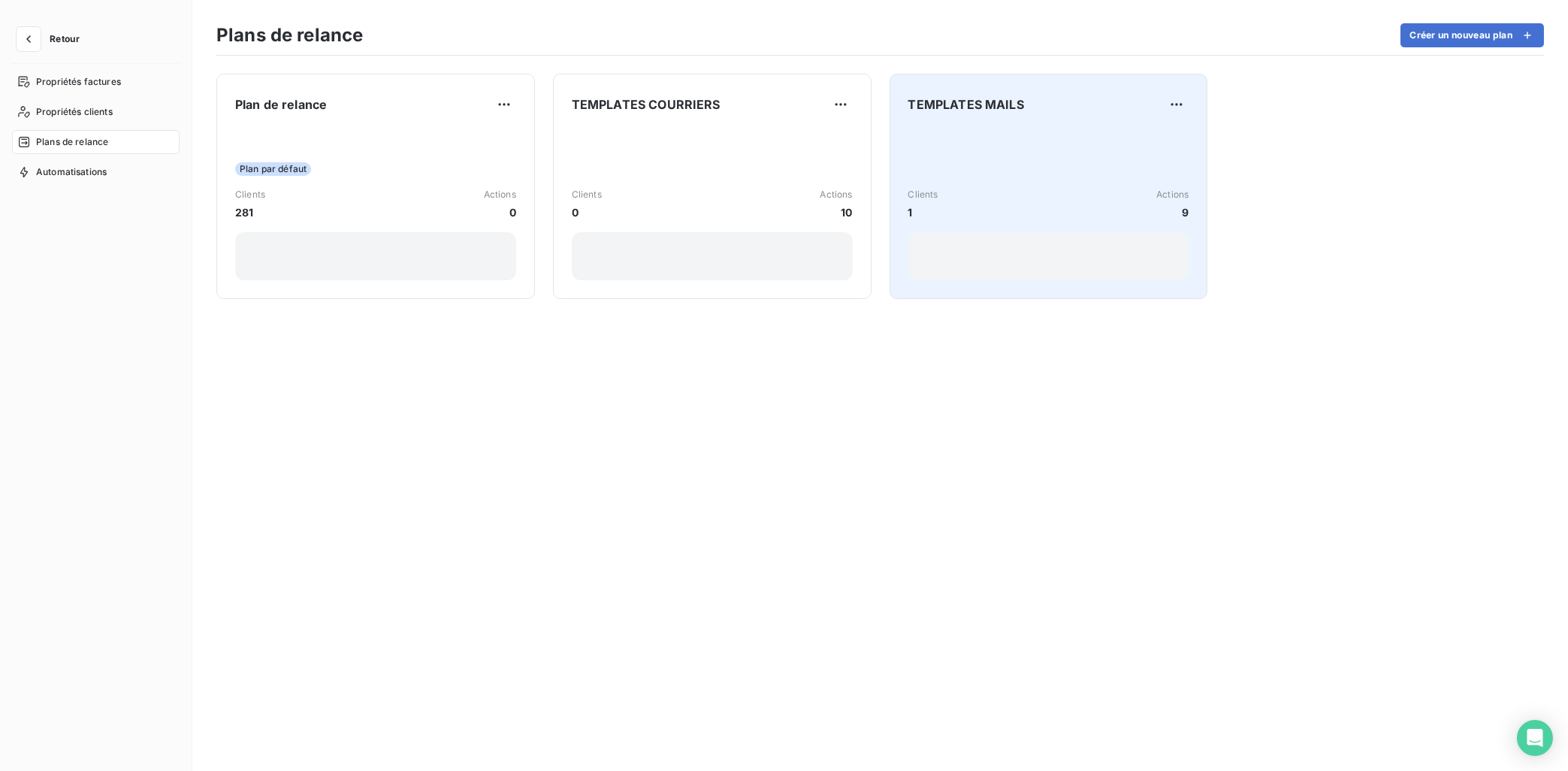
click at [948, 158] on div "Clients 1 Actions 9" at bounding box center [1049, 204] width 281 height 152
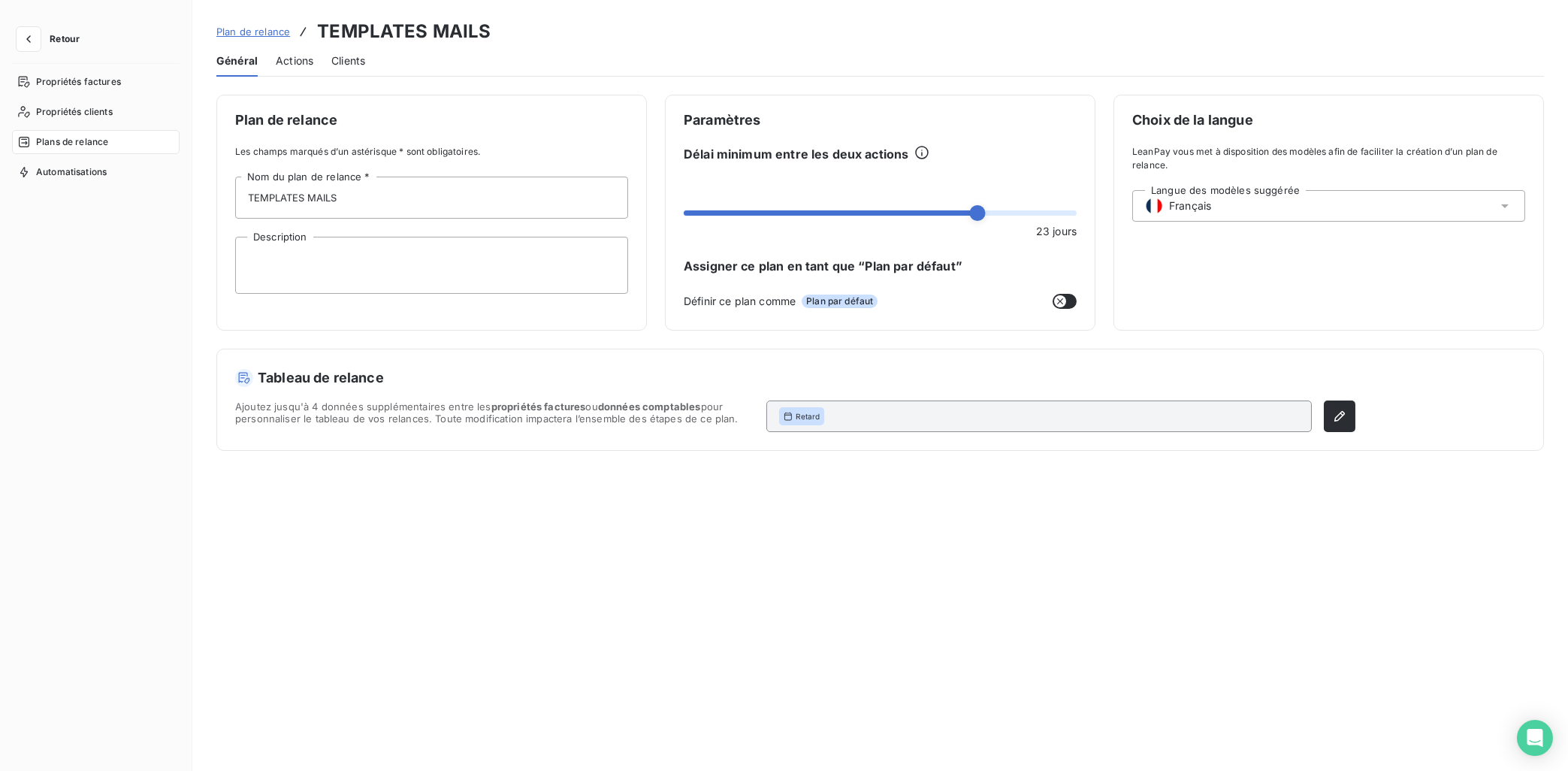
click at [308, 63] on span "Actions" at bounding box center [294, 61] width 38 height 15
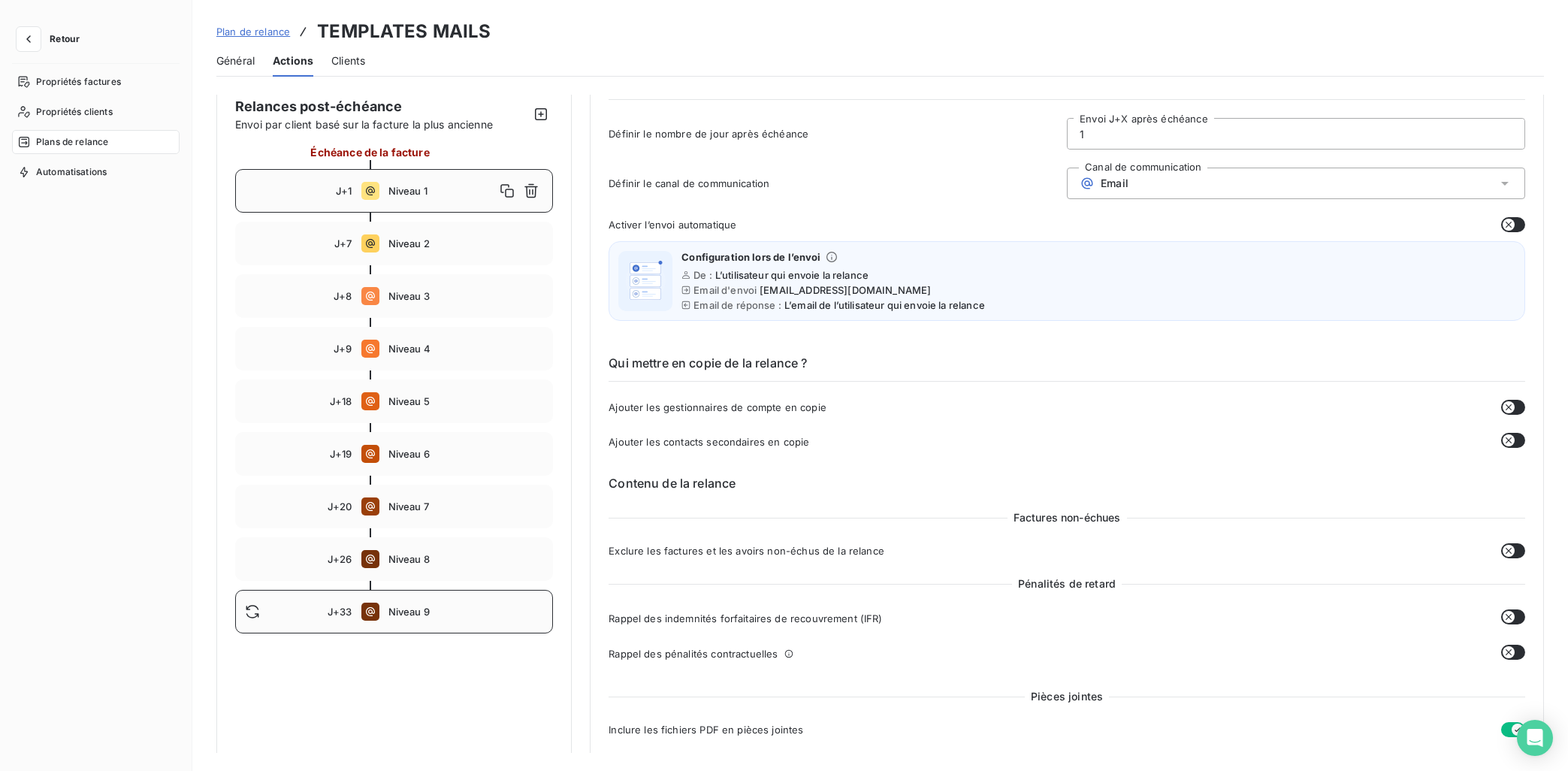
scroll to position [226, 0]
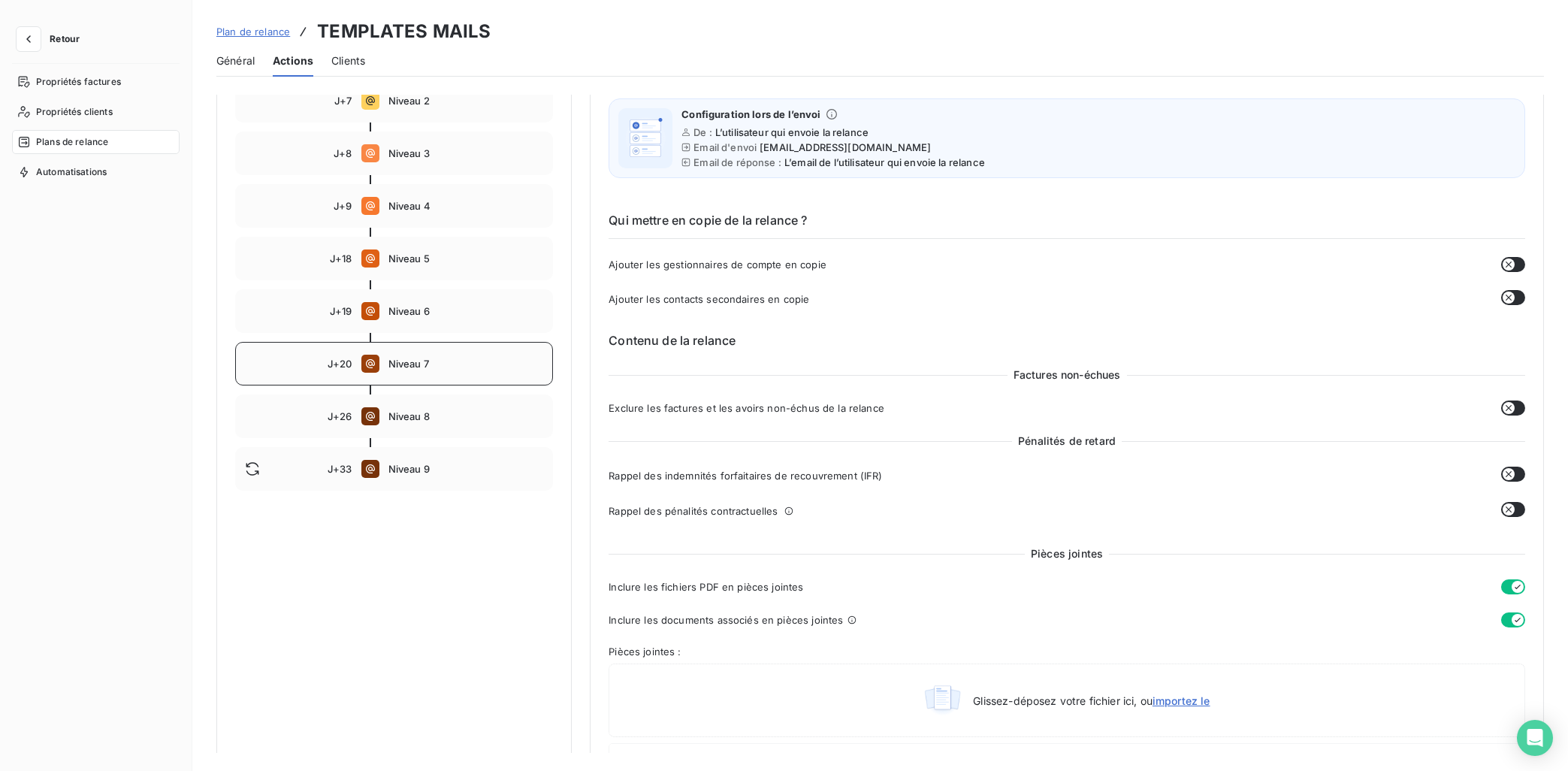
click at [410, 371] on div "J+20 Niveau 7" at bounding box center [393, 363] width 318 height 43
type input "20"
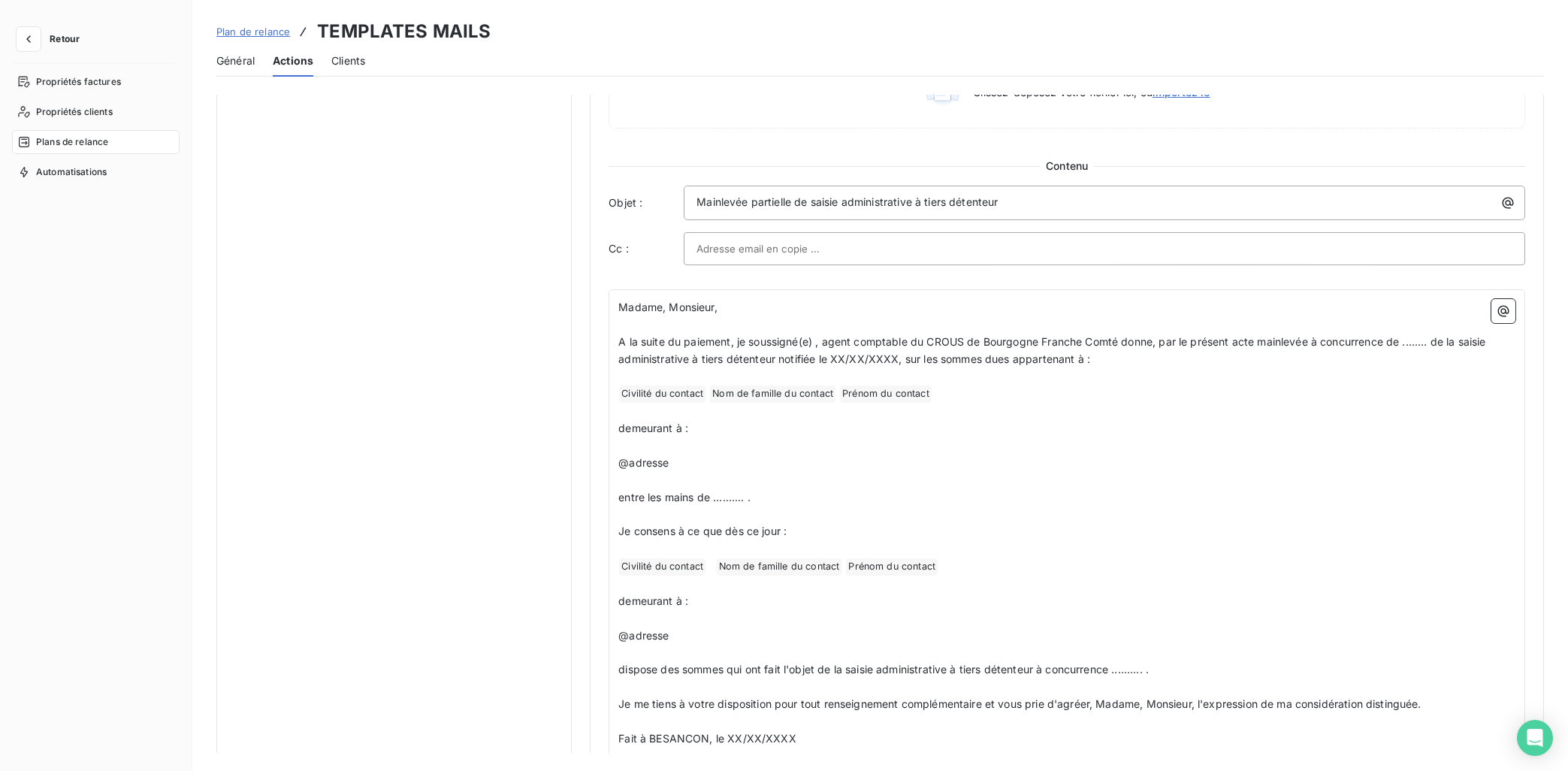
scroll to position [981, 0]
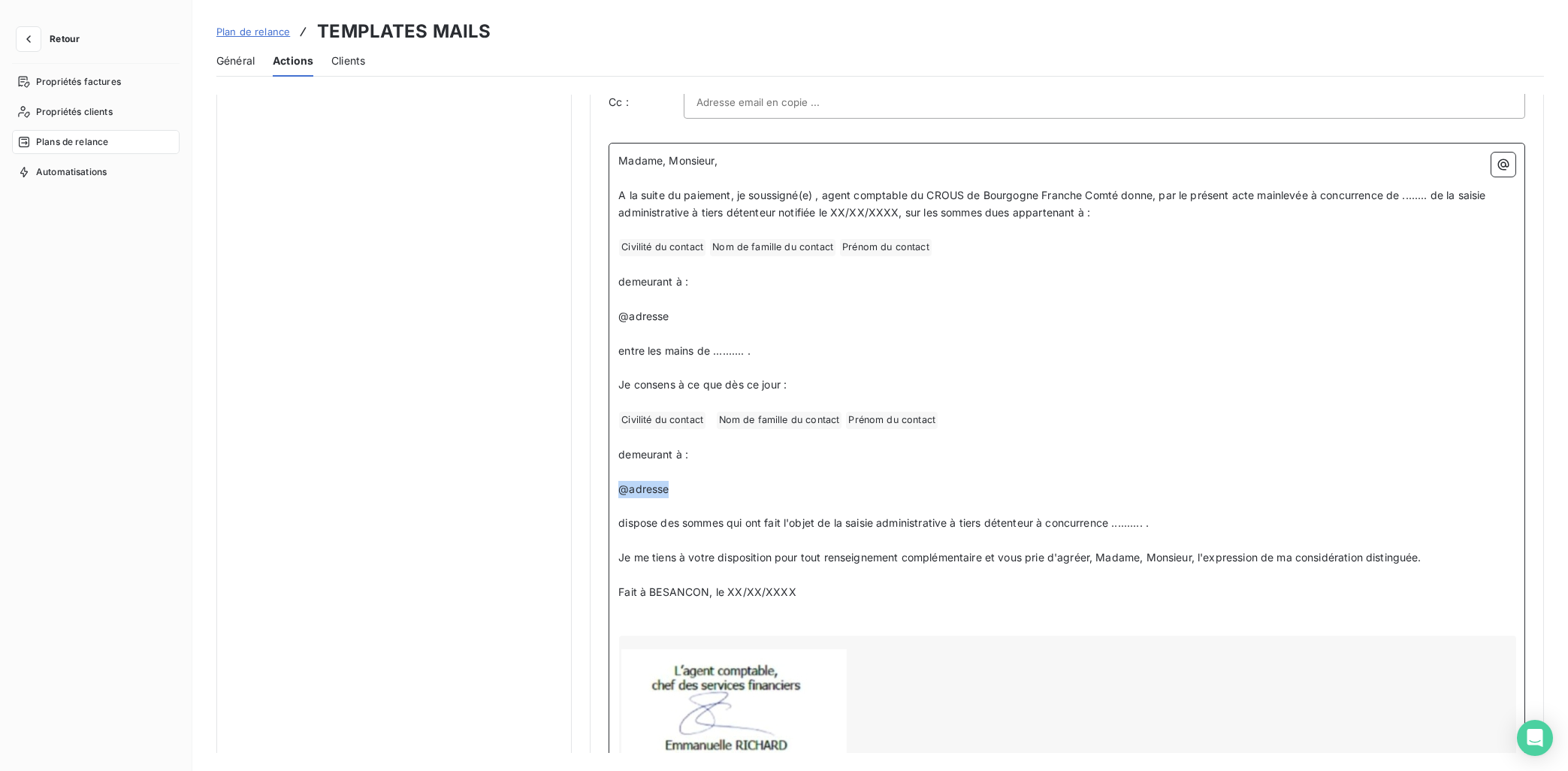
drag, startPoint x: 706, startPoint y: 497, endPoint x: 617, endPoint y: 492, distance: 89.1
click at [617, 492] on div "Madame, Monsieur, ﻿ A la suite du paiement, je soussigné(e) , agent comptable d…" at bounding box center [1067, 540] width 917 height 795
drag, startPoint x: 705, startPoint y: 317, endPoint x: 618, endPoint y: 316, distance: 87.0
click at [618, 316] on div "Madame, Monsieur, ﻿ A la suite du paiement, je soussigné(e) , agent comptable d…" at bounding box center [1067, 540] width 917 height 795
click at [1499, 168] on icon "button" at bounding box center [1504, 165] width 12 height 12
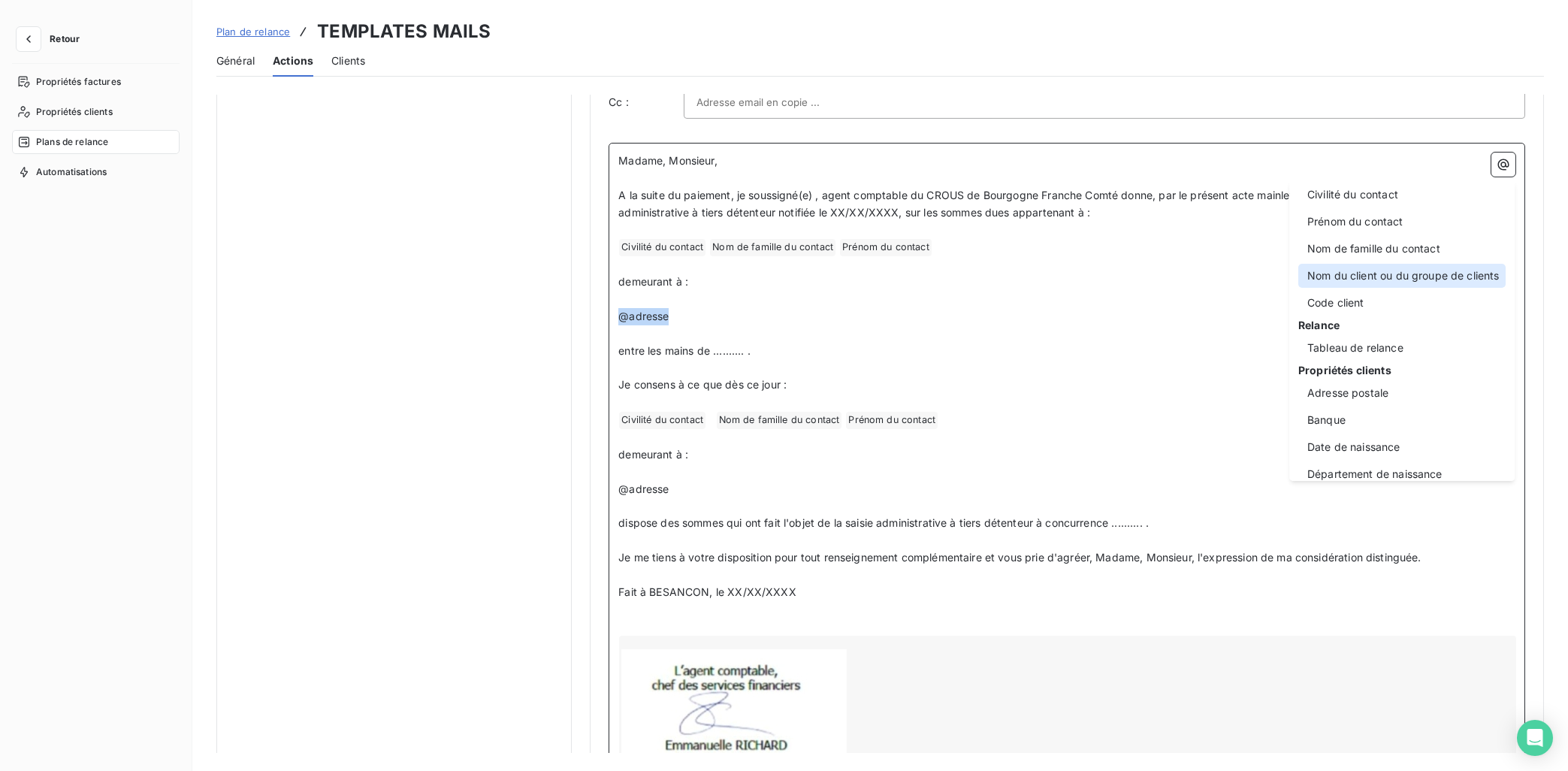
scroll to position [151, 0]
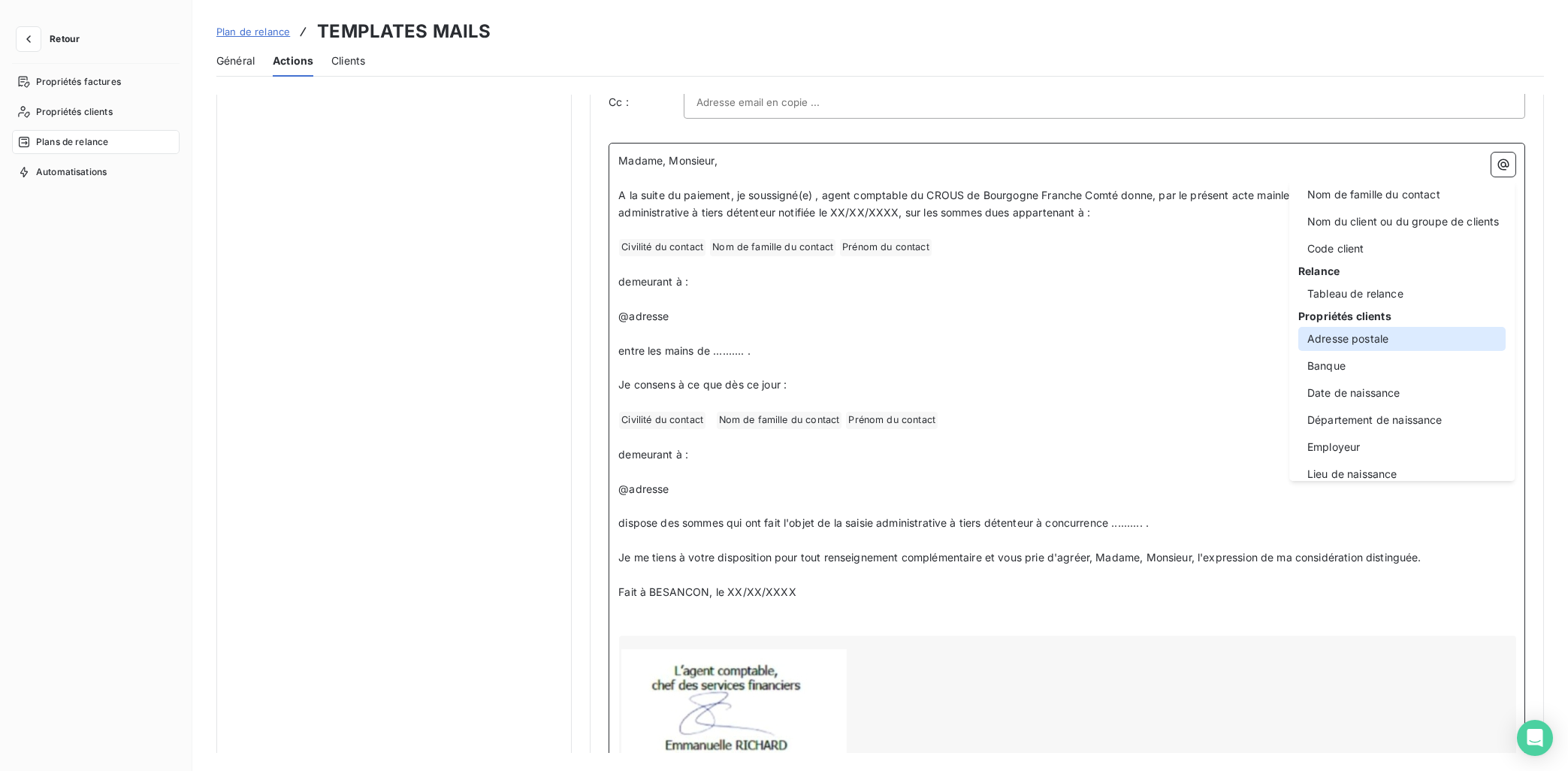
click at [1380, 343] on div "Adresse postale" at bounding box center [1401, 338] width 208 height 24
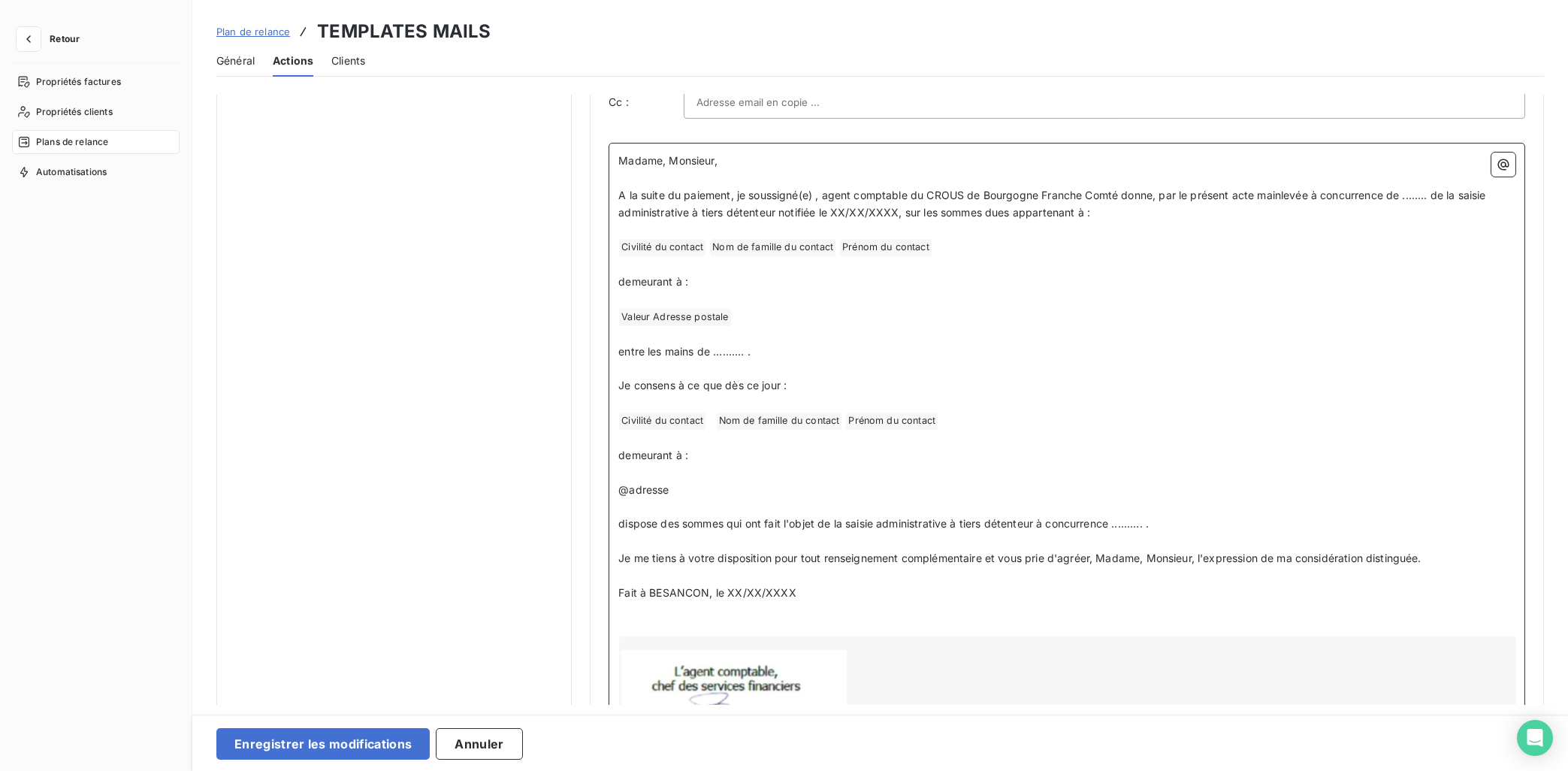
scroll to position [1132, 0]
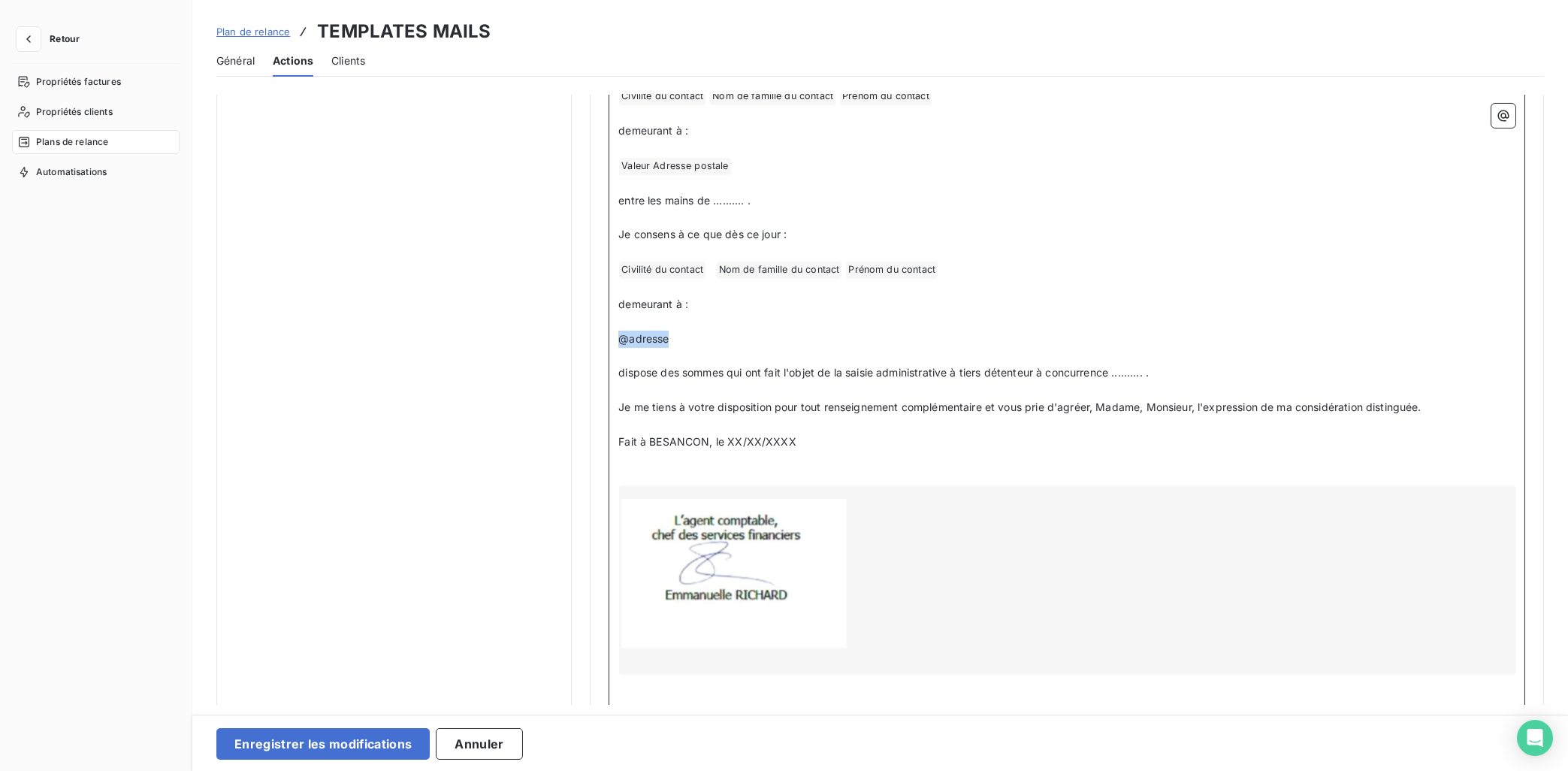
drag, startPoint x: 689, startPoint y: 343, endPoint x: 618, endPoint y: 338, distance: 71.2
click at [618, 338] on div "Madame, Monsieur, ﻿ A la suite du paiement, je soussigné(e) , agent comptable d…" at bounding box center [1067, 389] width 917 height 796
click at [1507, 115] on icon "button" at bounding box center [1504, 116] width 15 height 15
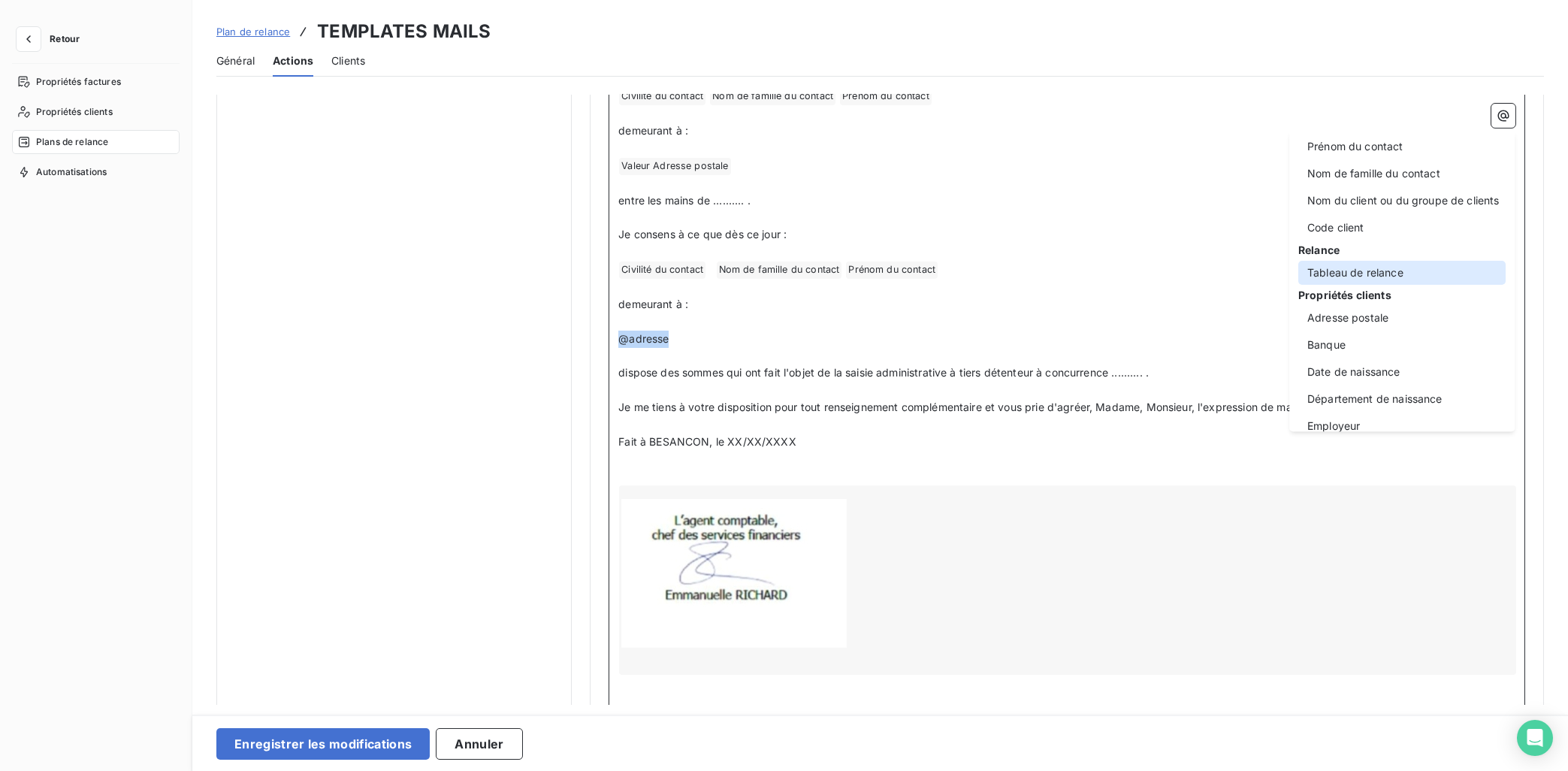
scroll to position [151, 0]
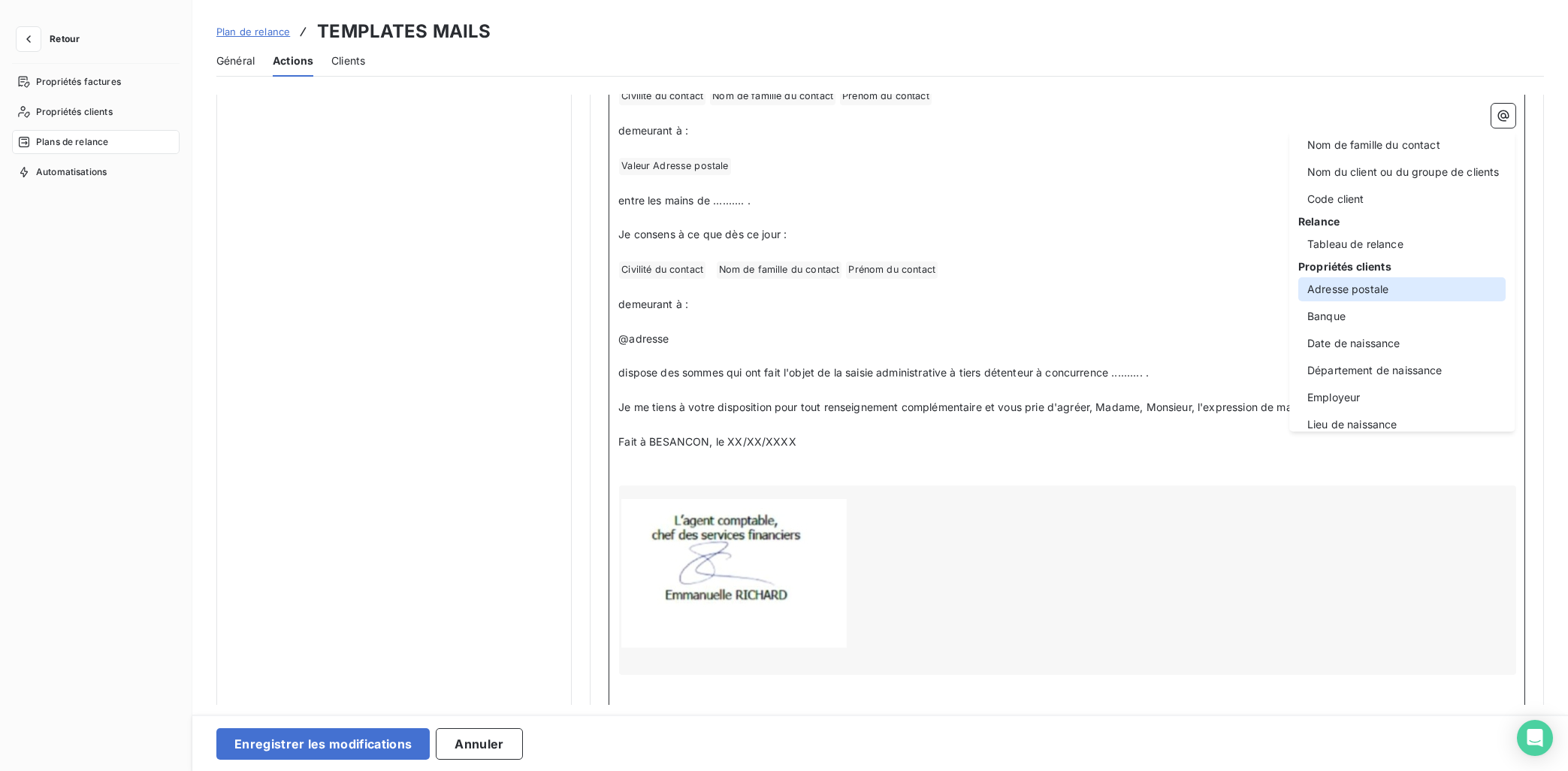
click at [1375, 288] on div "Adresse postale" at bounding box center [1401, 289] width 208 height 24
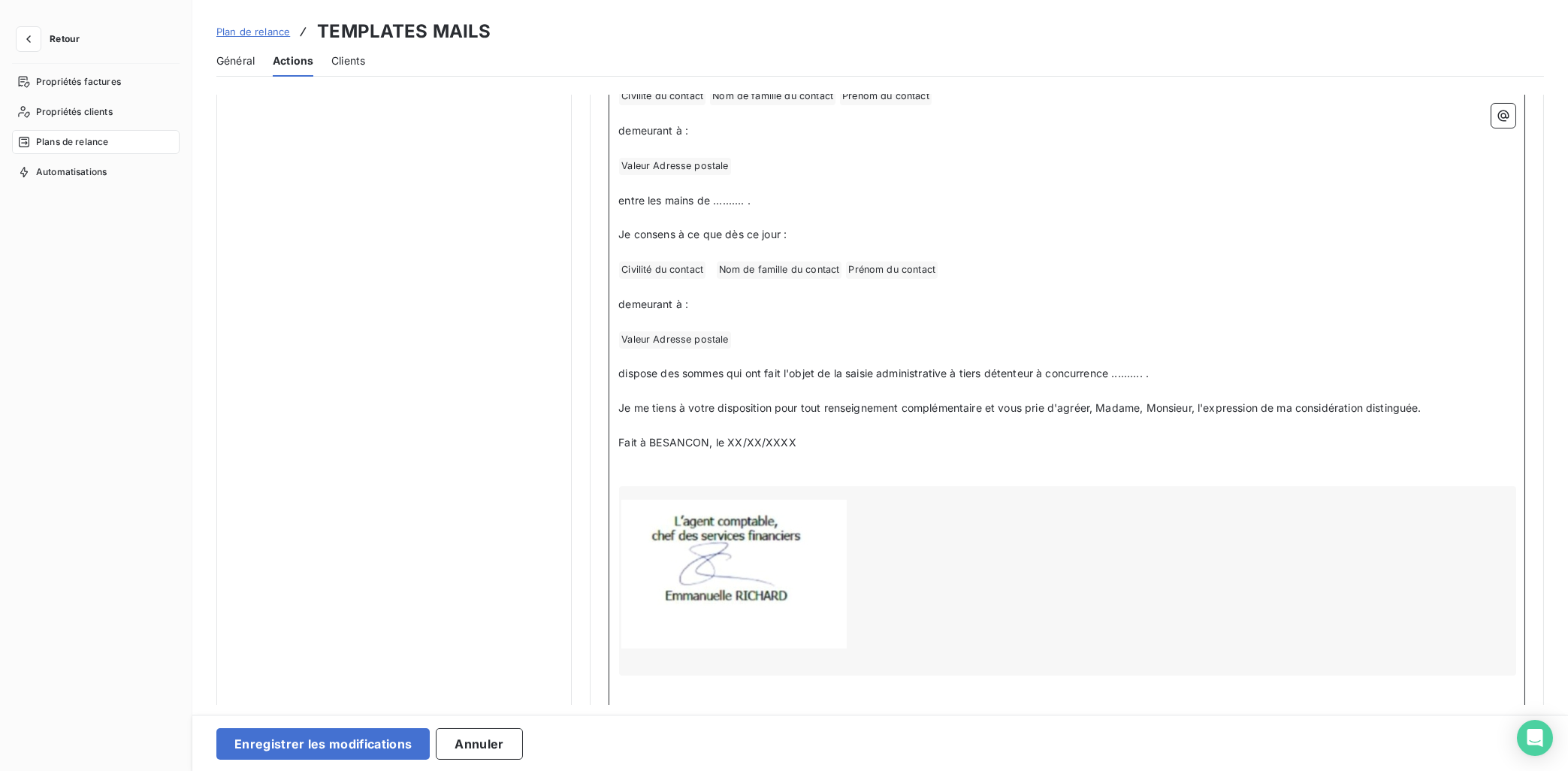
scroll to position [1132, 0]
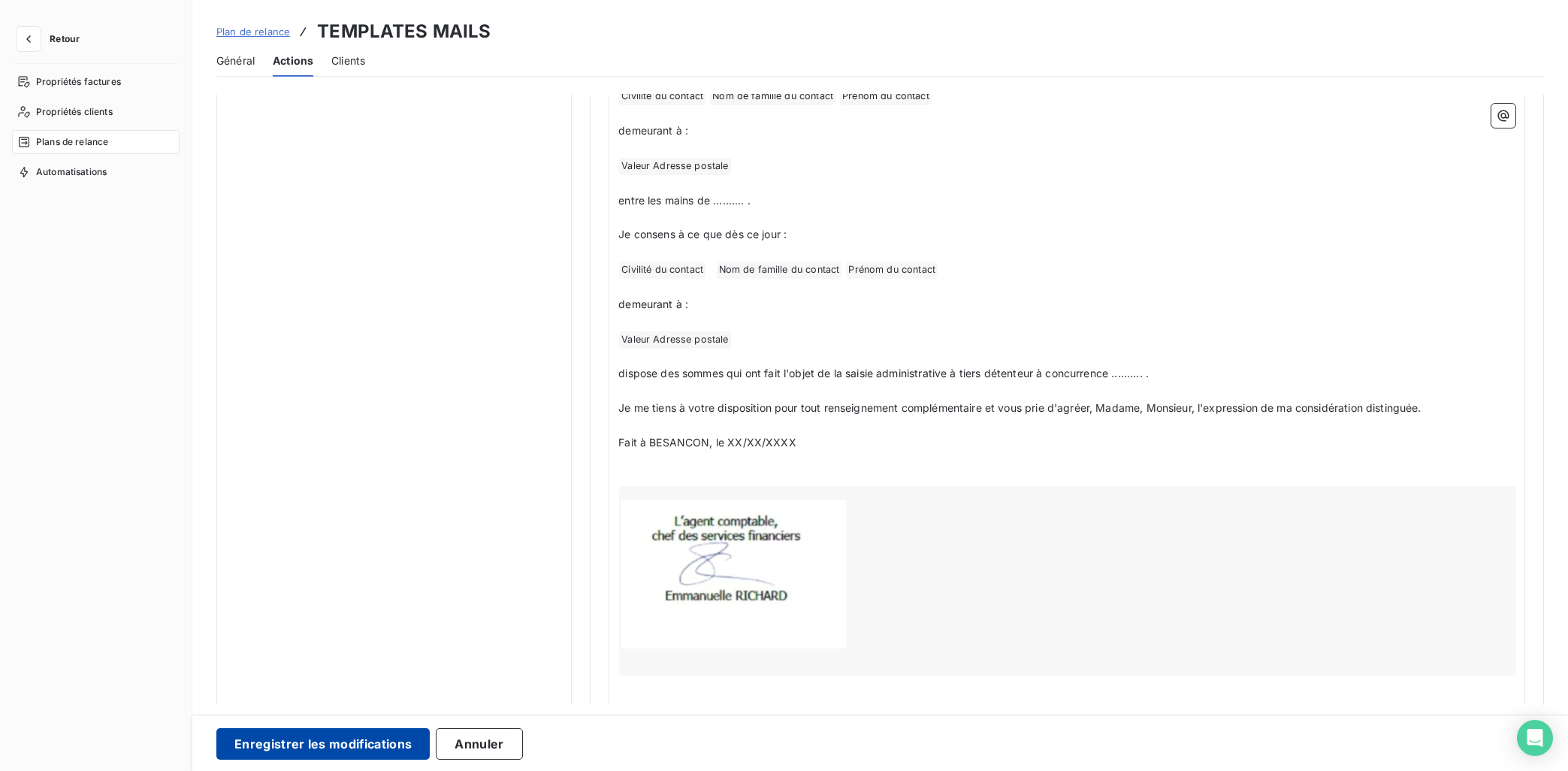
click at [355, 746] on button "Enregistrer les modifications" at bounding box center [323, 743] width 213 height 32
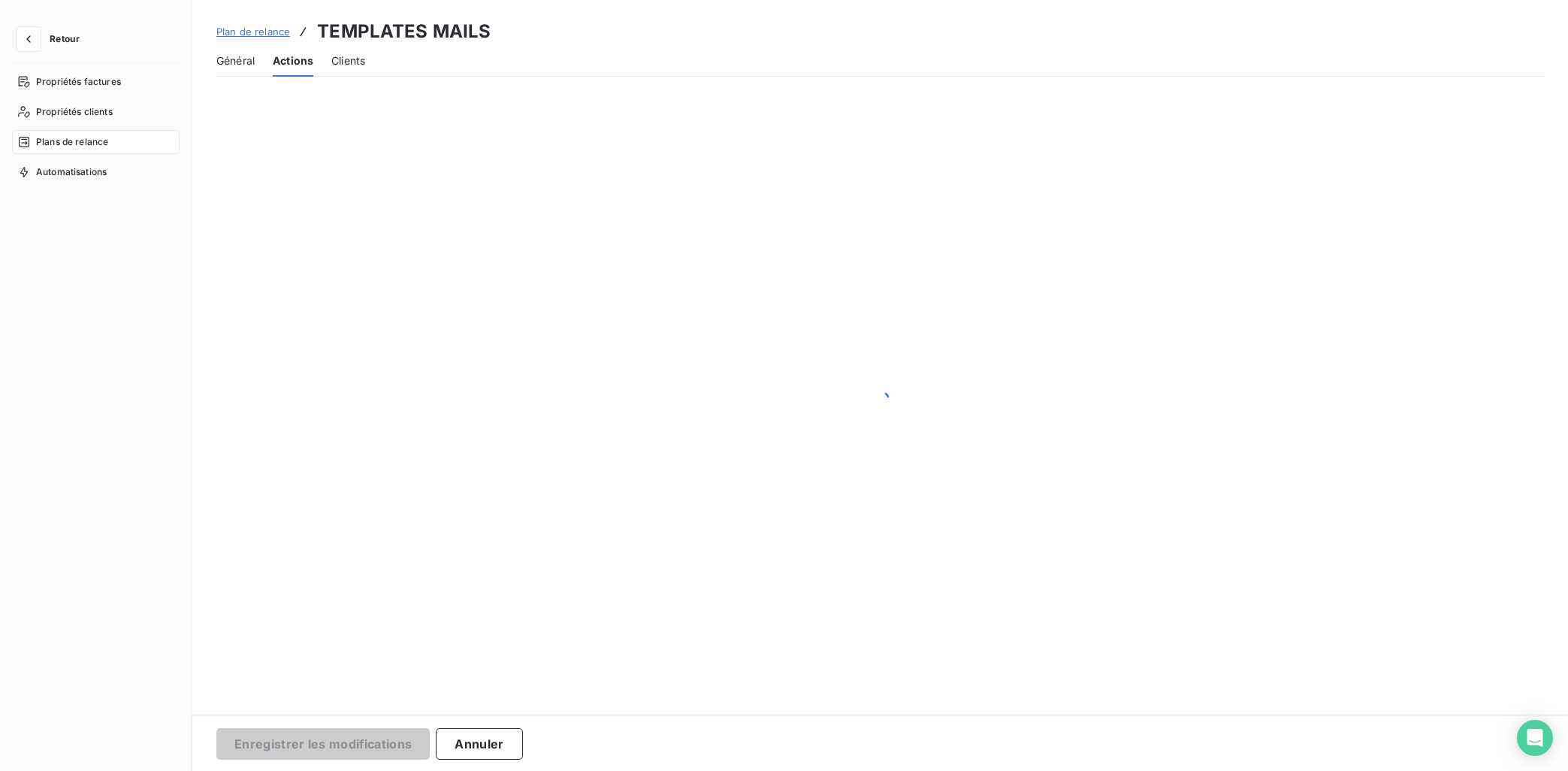
scroll to position [31, 0]
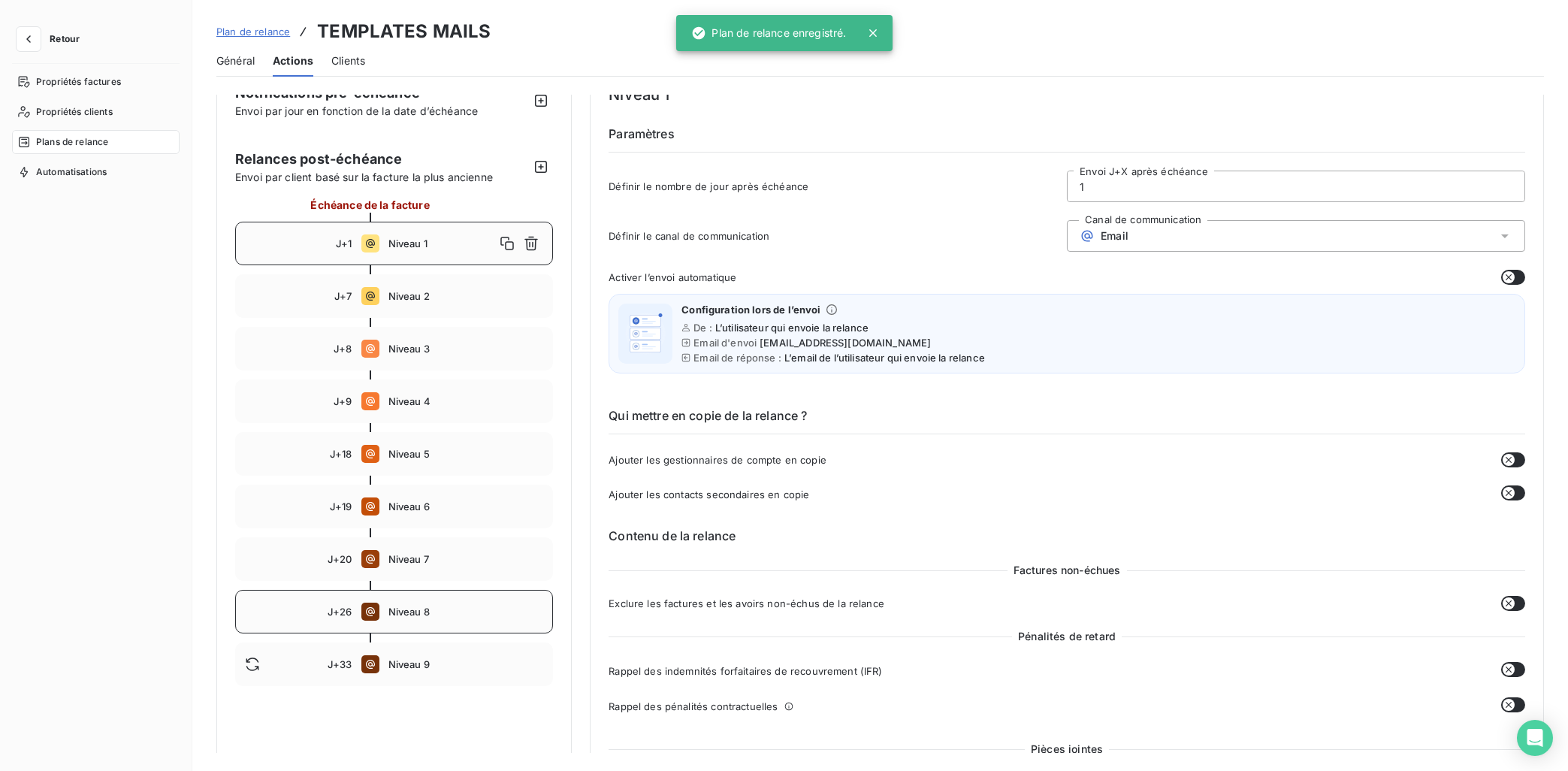
click at [417, 617] on span "Niveau 8" at bounding box center [466, 611] width 156 height 12
click at [396, 552] on div "J+20 Niveau 7" at bounding box center [393, 558] width 318 height 43
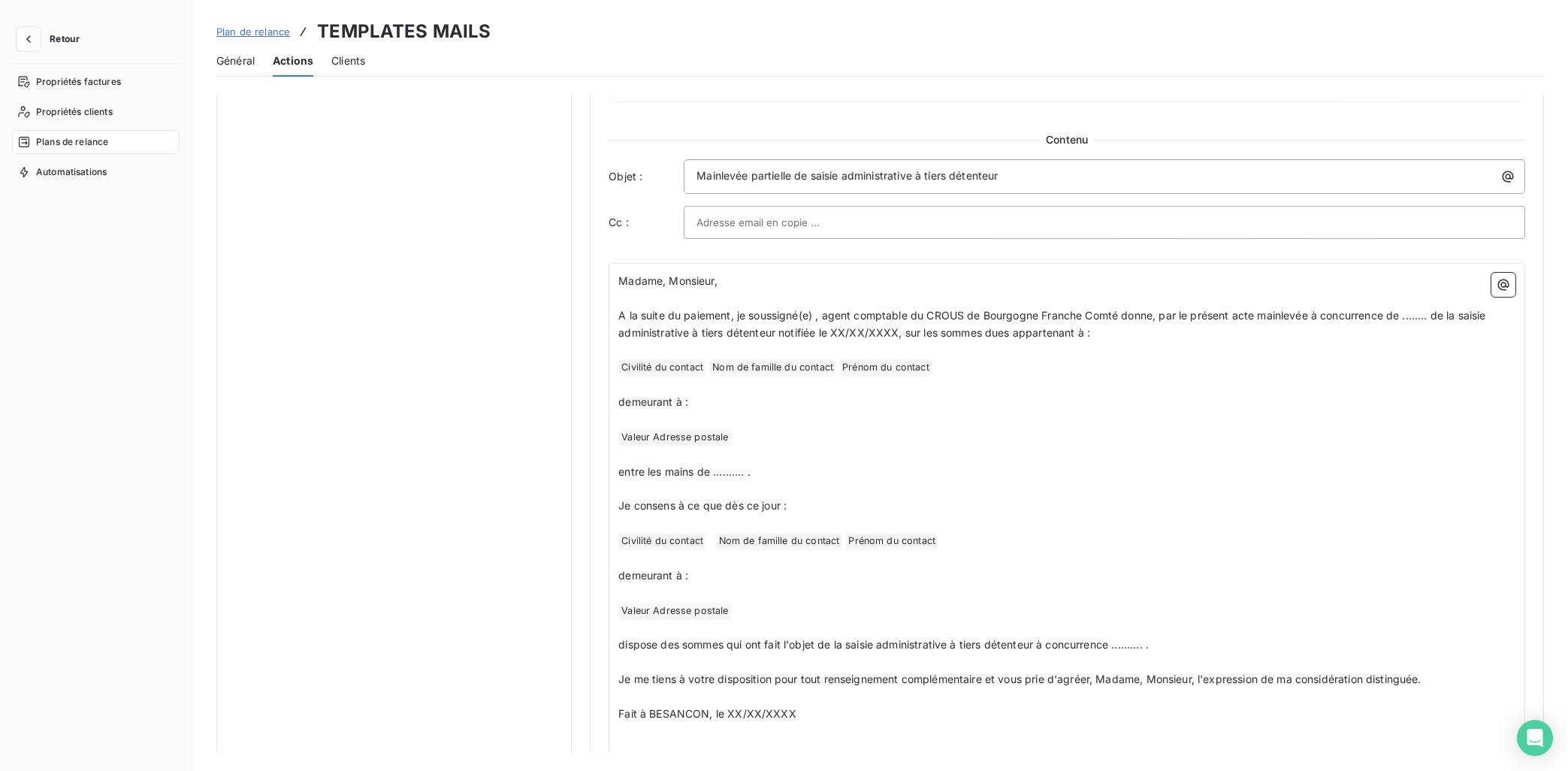
scroll to position [408, 0]
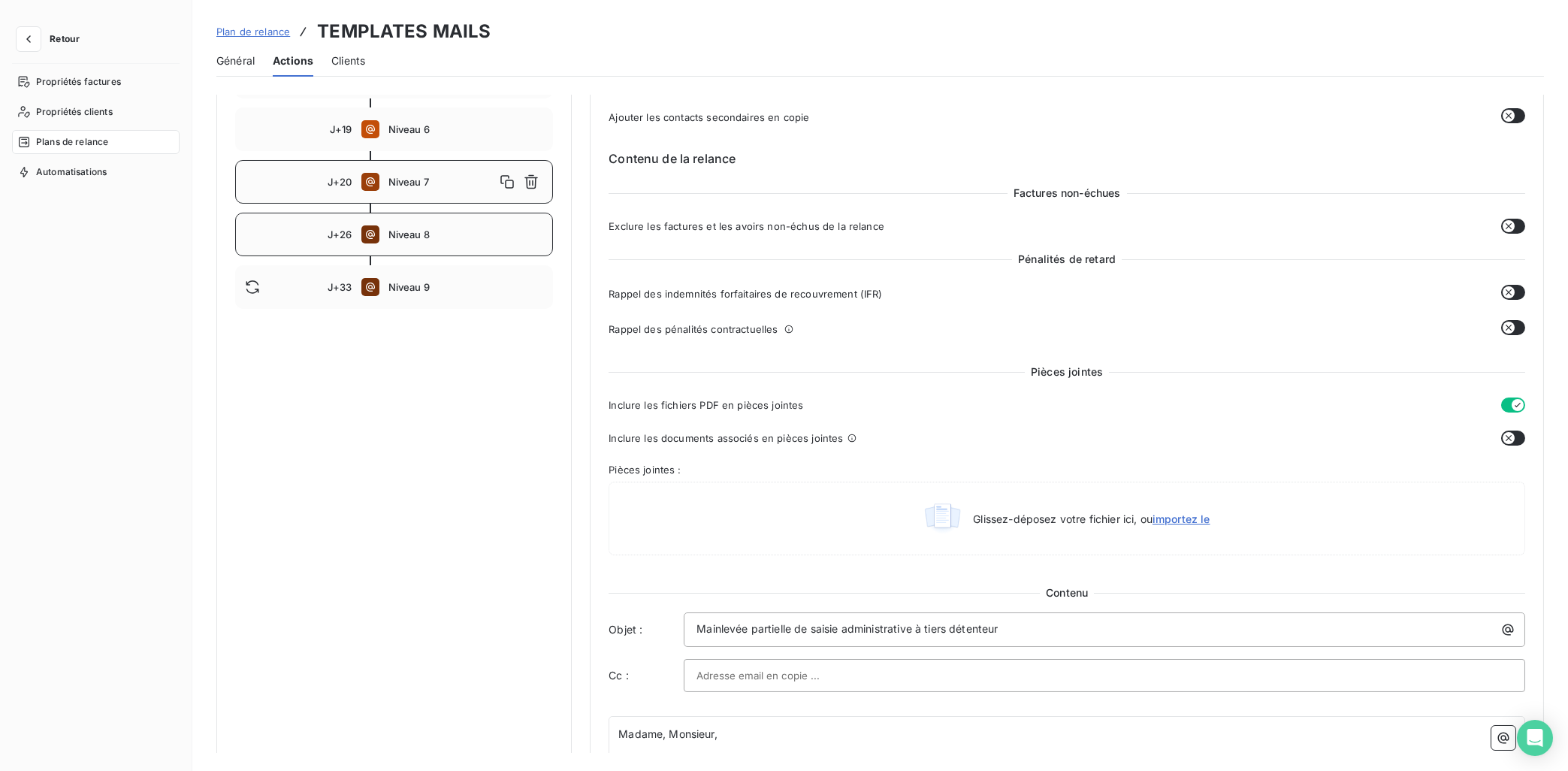
click at [416, 220] on div "J+26 Niveau 8" at bounding box center [393, 234] width 318 height 43
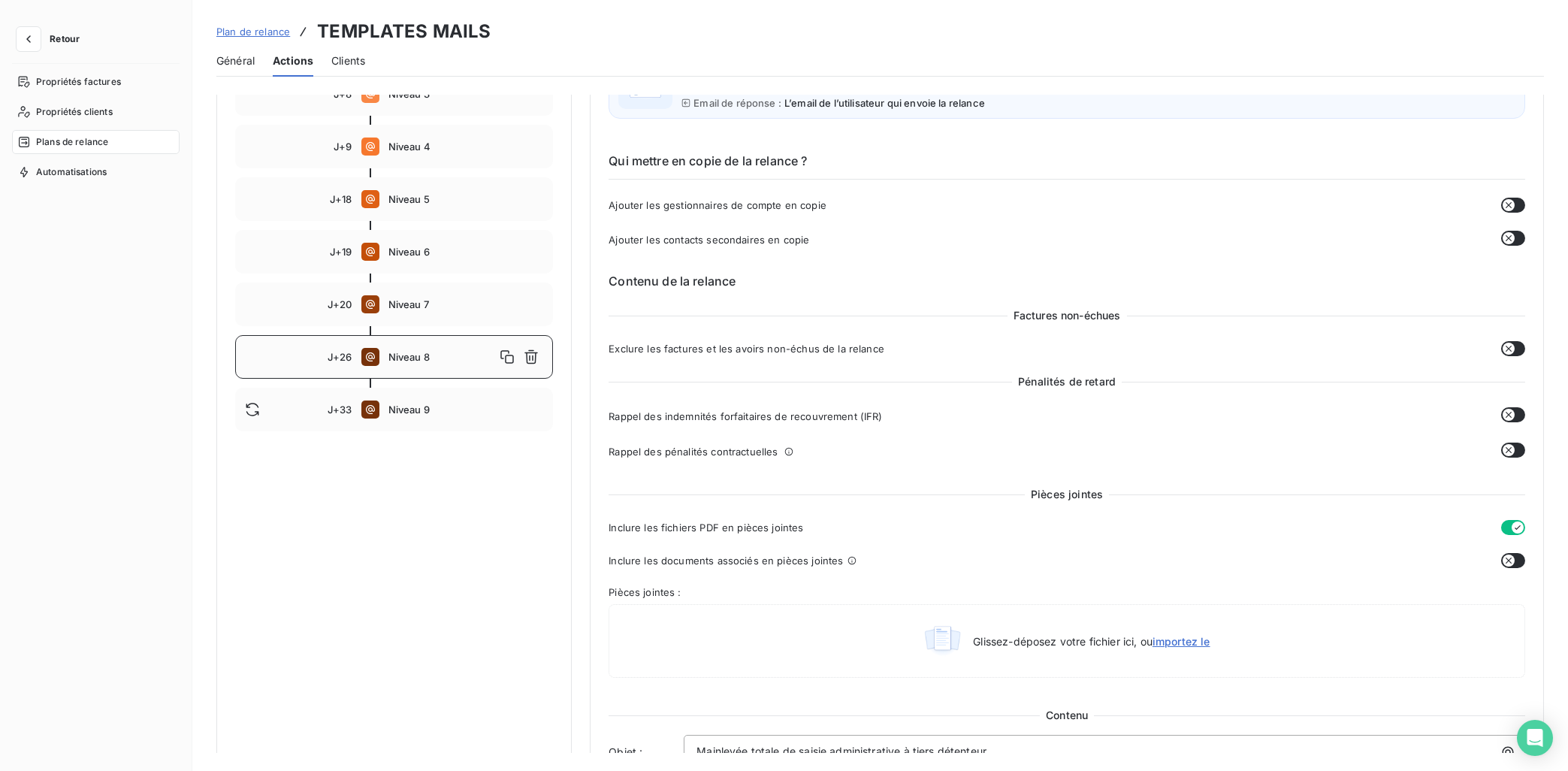
scroll to position [257, 0]
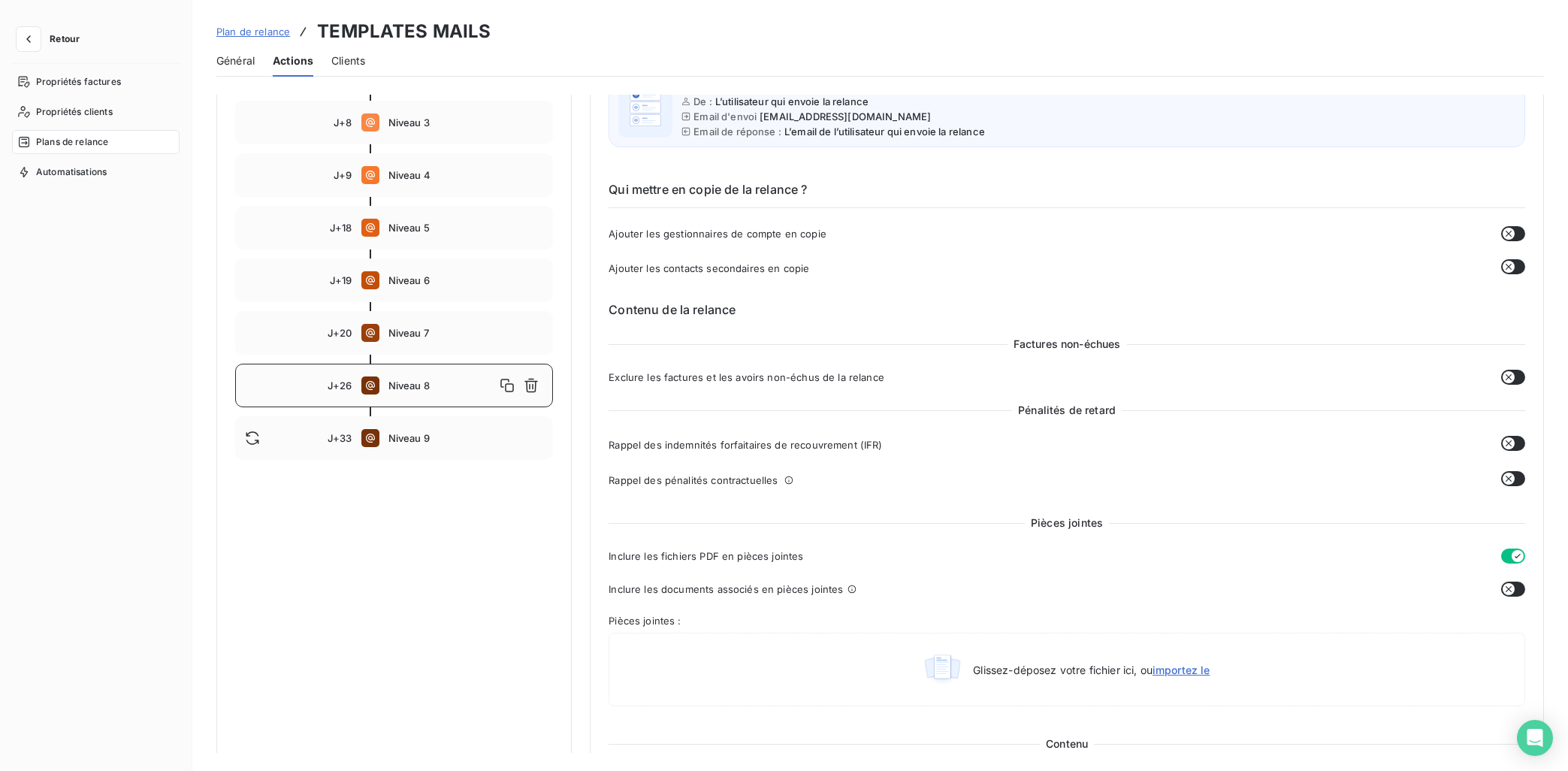
drag, startPoint x: 408, startPoint y: 437, endPoint x: 582, endPoint y: 458, distance: 175.3
click at [408, 438] on span "Niveau 9" at bounding box center [466, 438] width 156 height 12
type input "33"
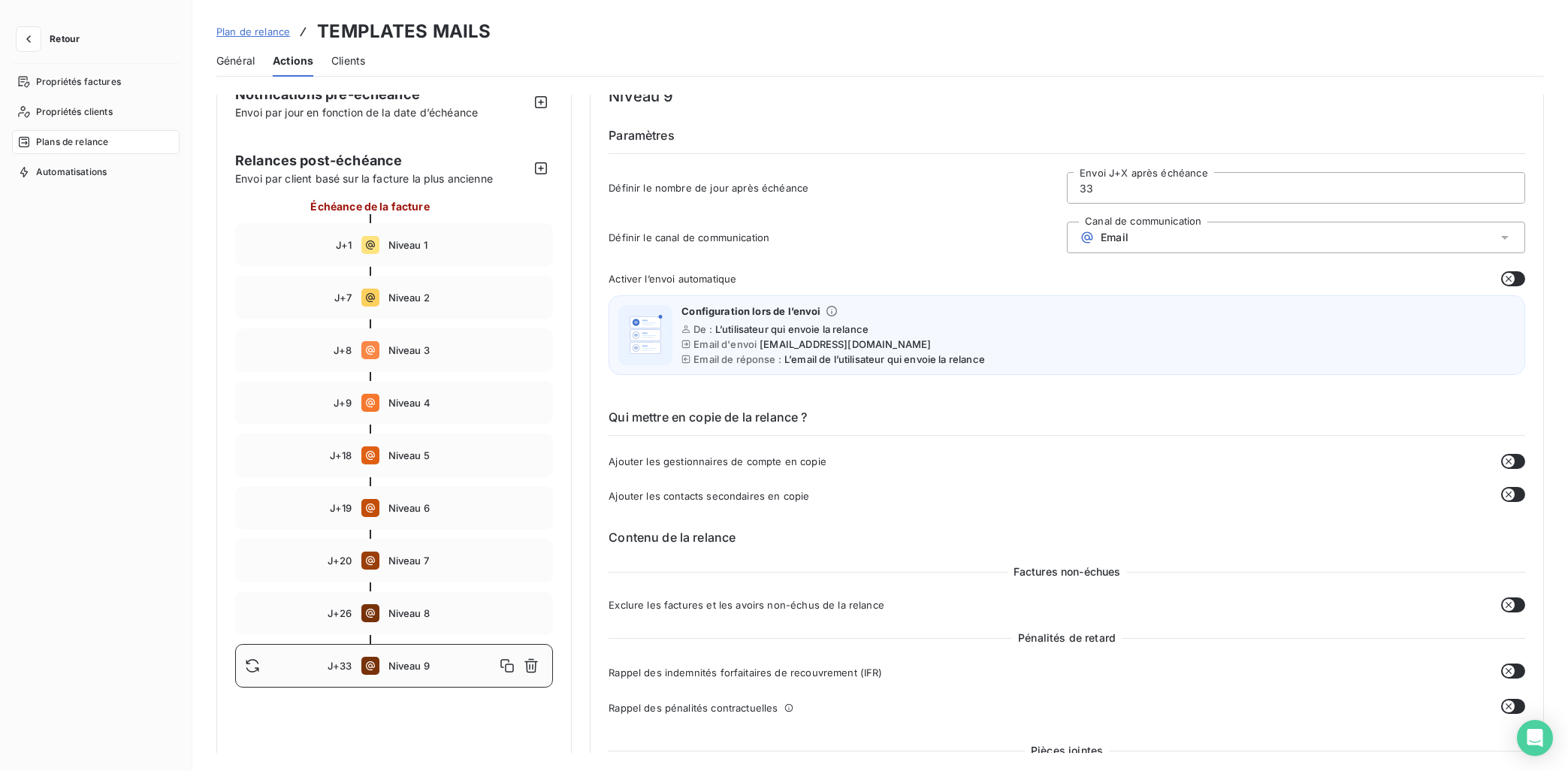
scroll to position [0, 0]
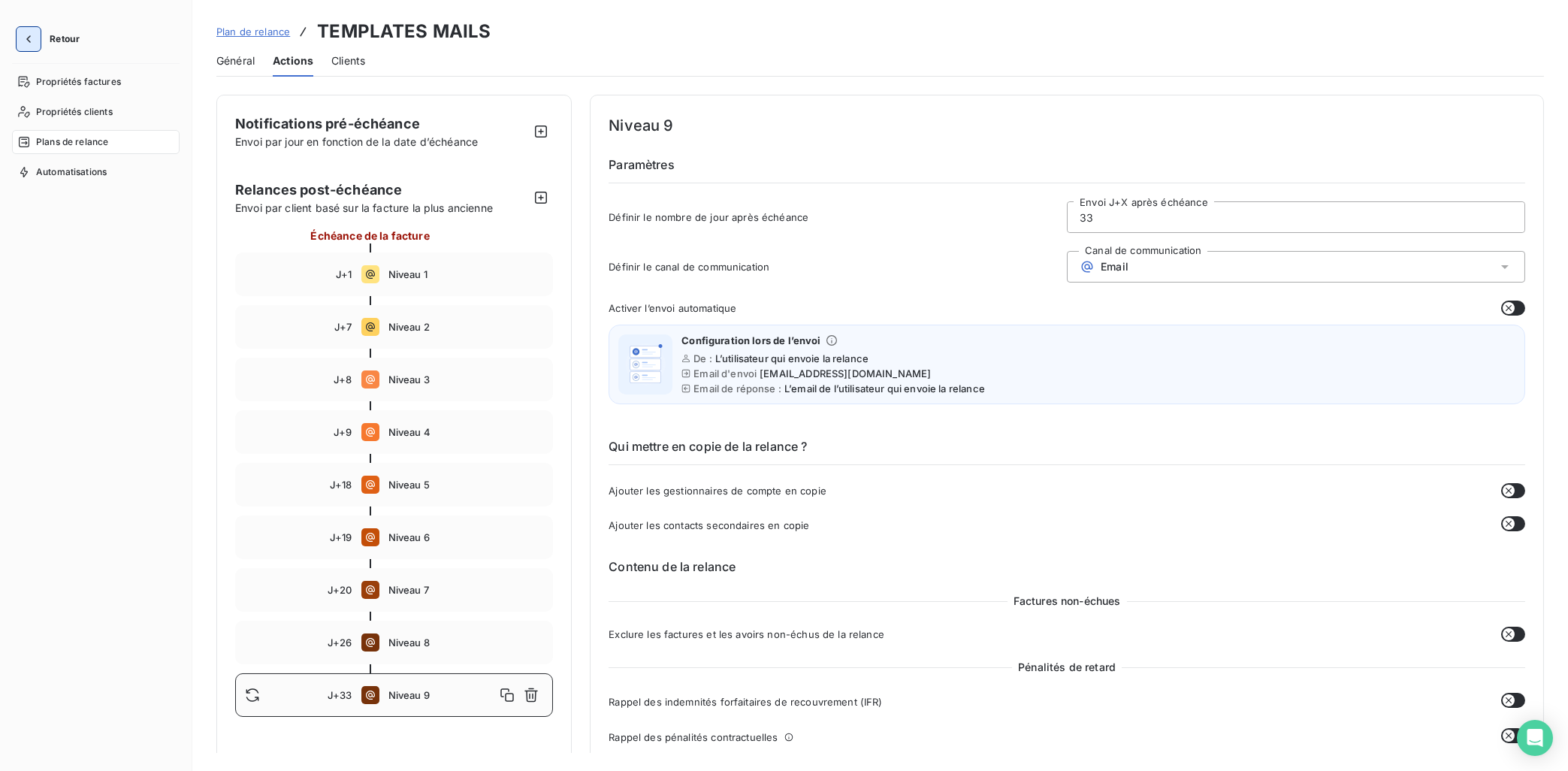
click at [34, 43] on icon "button" at bounding box center [28, 39] width 15 height 15
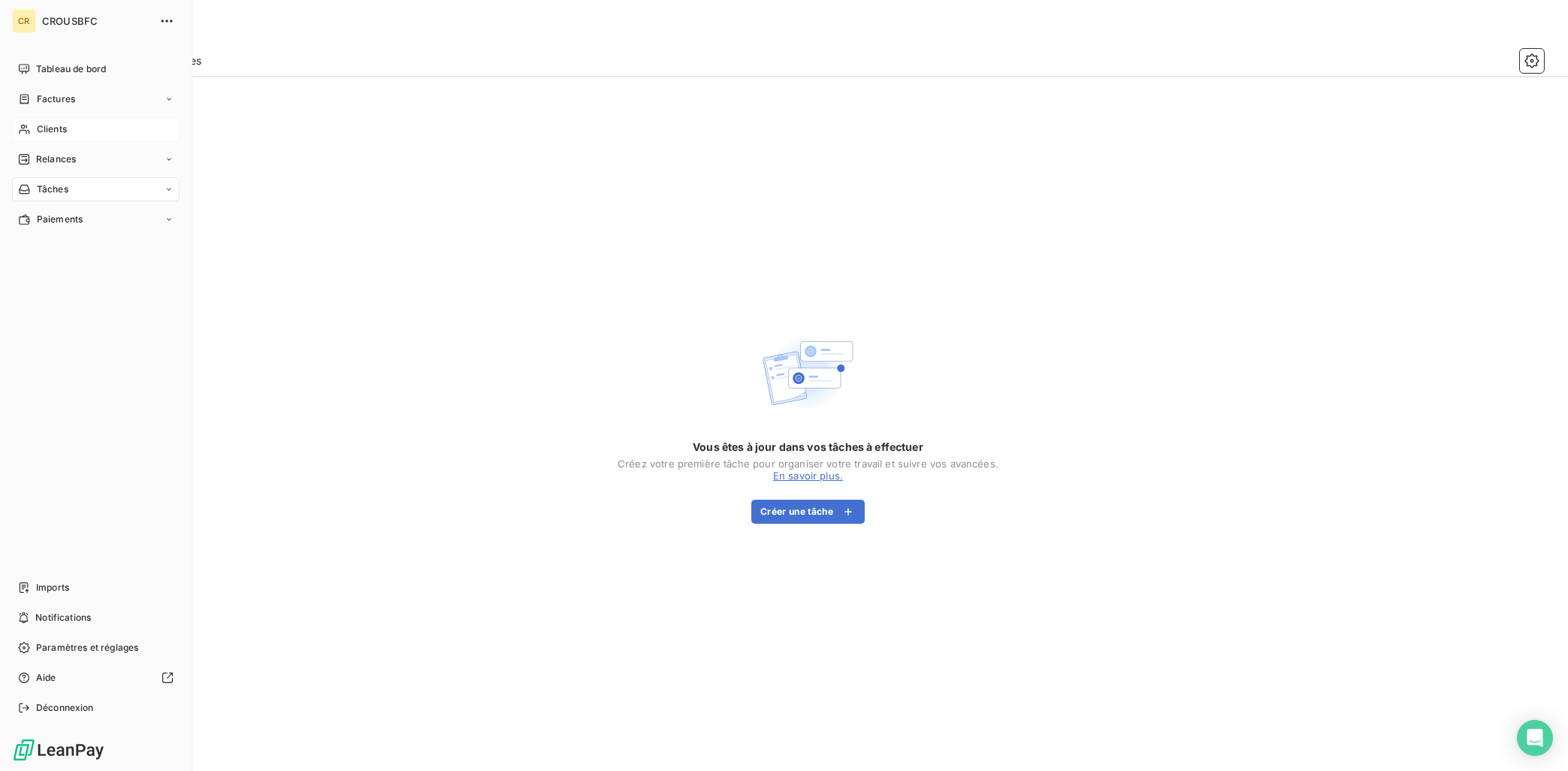
click at [24, 129] on icon at bounding box center [24, 129] width 13 height 12
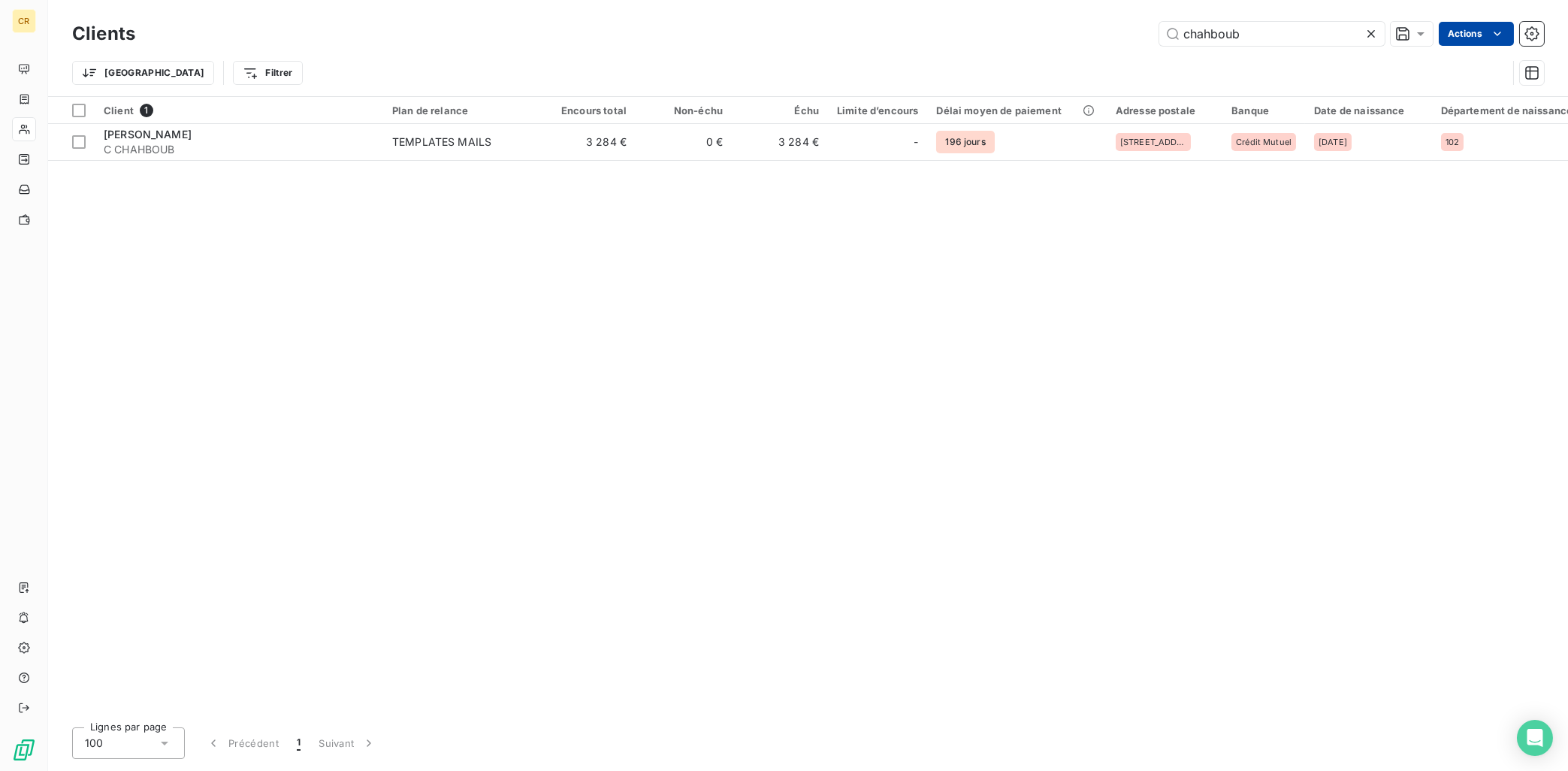
click at [1496, 34] on html "CR Clients chahboub Actions Trier Filtrer Client 1 Plan de relance Encours tota…" at bounding box center [784, 385] width 1568 height 771
click at [857, 152] on html "CR Clients chahboub Actions Modifier le plan de relance (0 client) Propriétés C…" at bounding box center [784, 385] width 1568 height 771
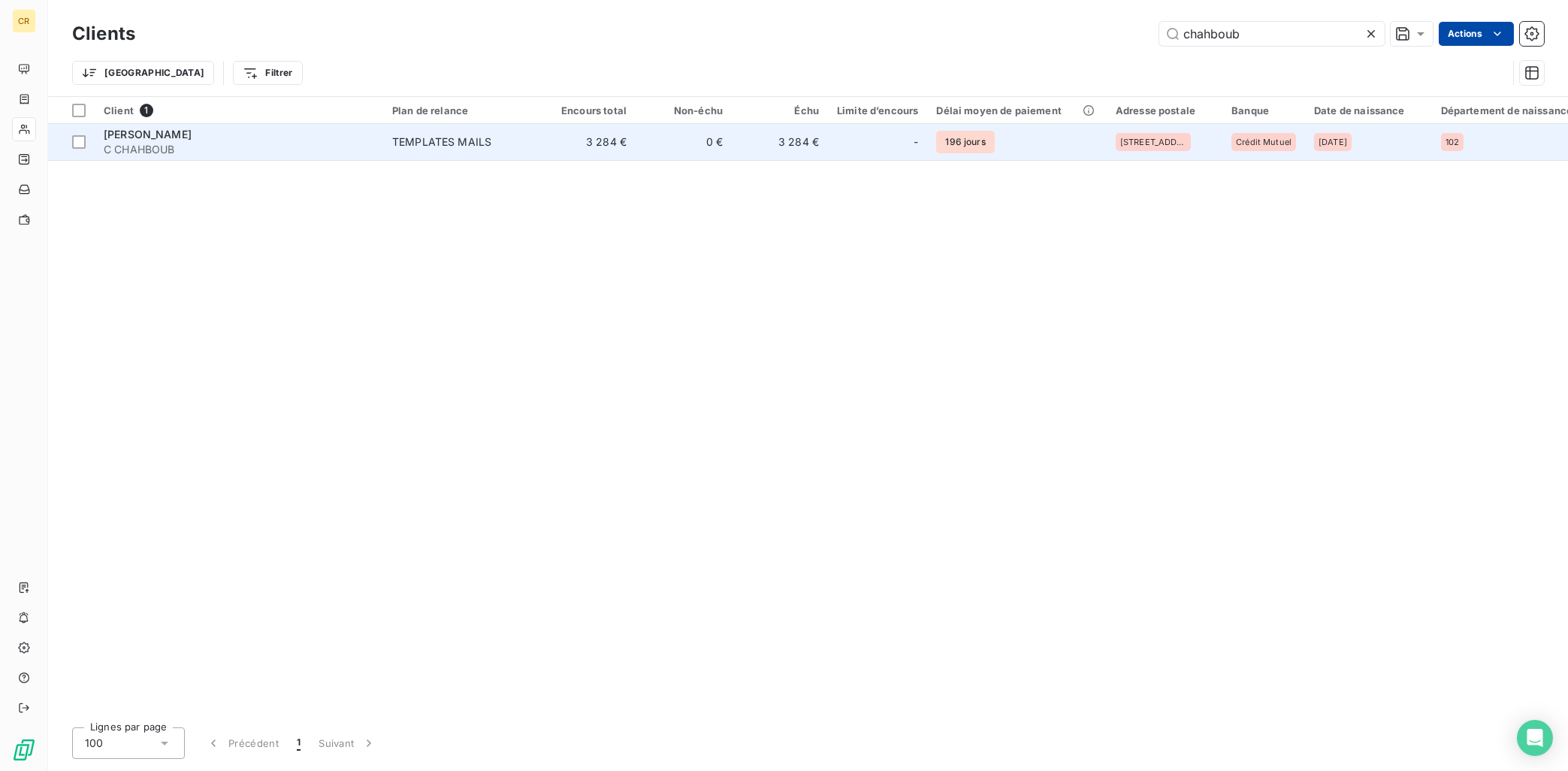
click at [812, 151] on td "3 284 €" at bounding box center [779, 142] width 96 height 36
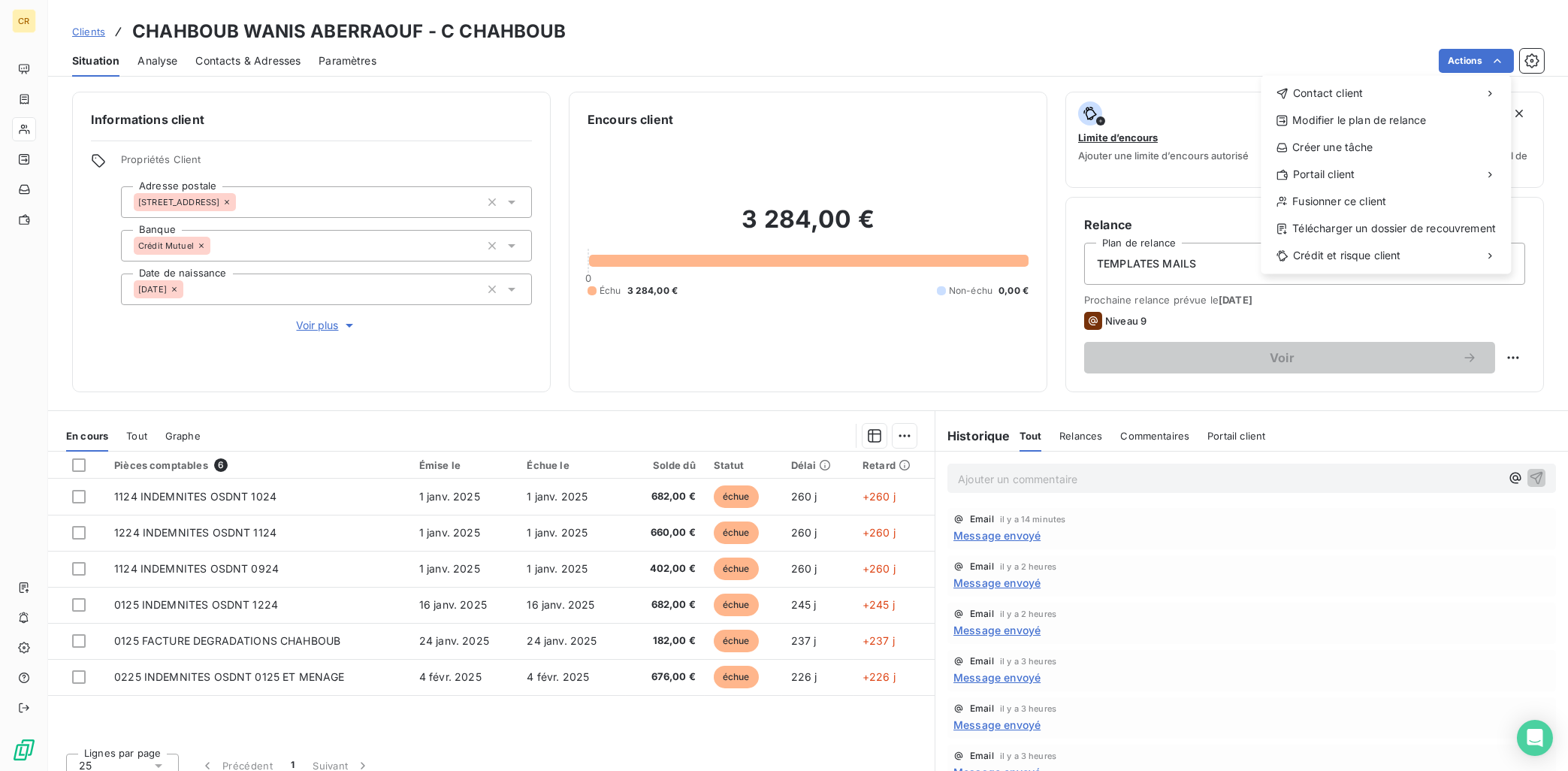
click at [1503, 59] on html "CR Clients CHAHBOUB WANIS ABERRAOUF - C CHAHBOUB Situation Analyse Contacts & A…" at bounding box center [784, 385] width 1568 height 771
click at [1210, 103] on div "Envoyer un email" at bounding box center [1149, 99] width 202 height 24
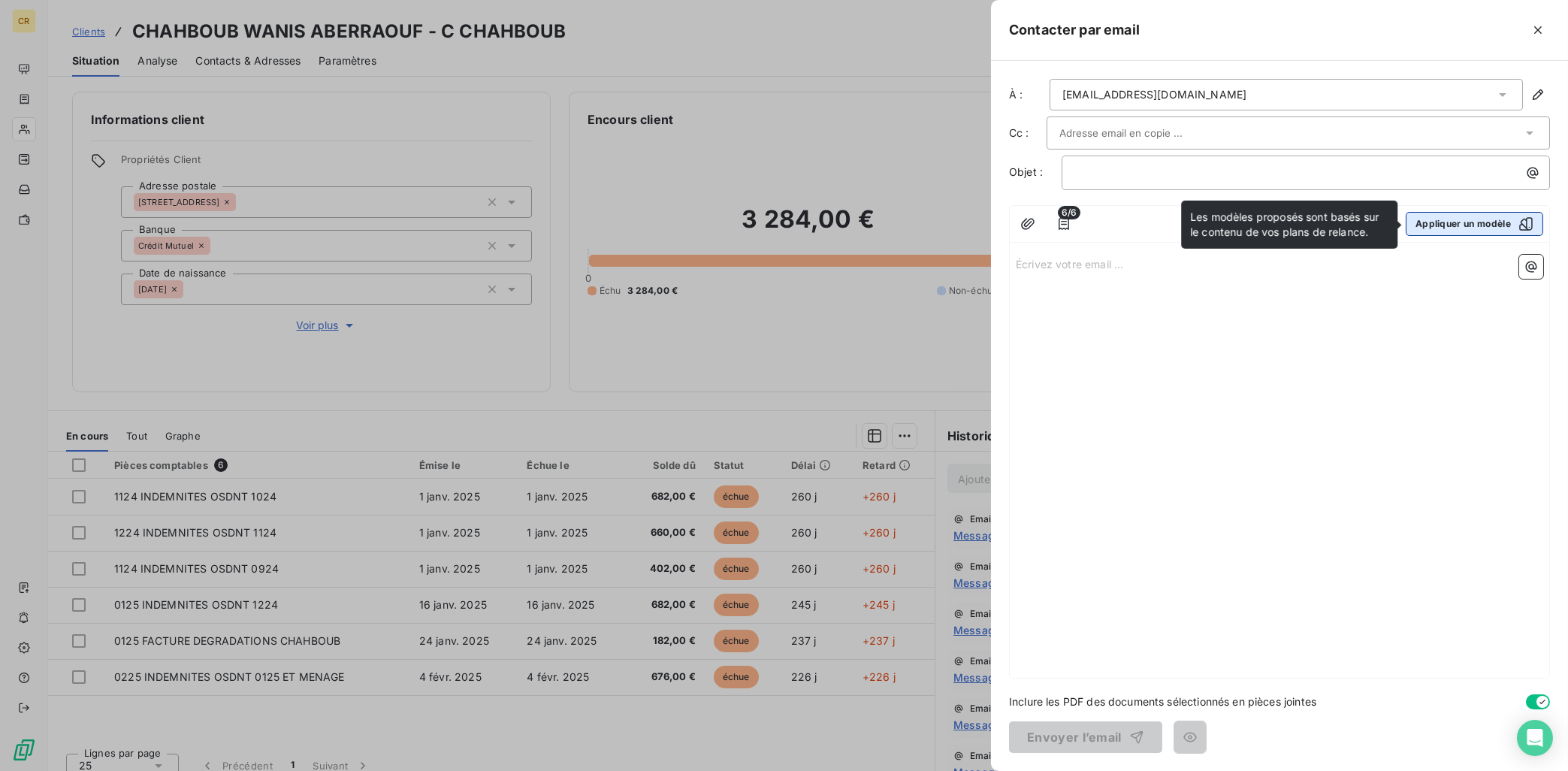
click at [1520, 217] on icon "button" at bounding box center [1526, 224] width 15 height 15
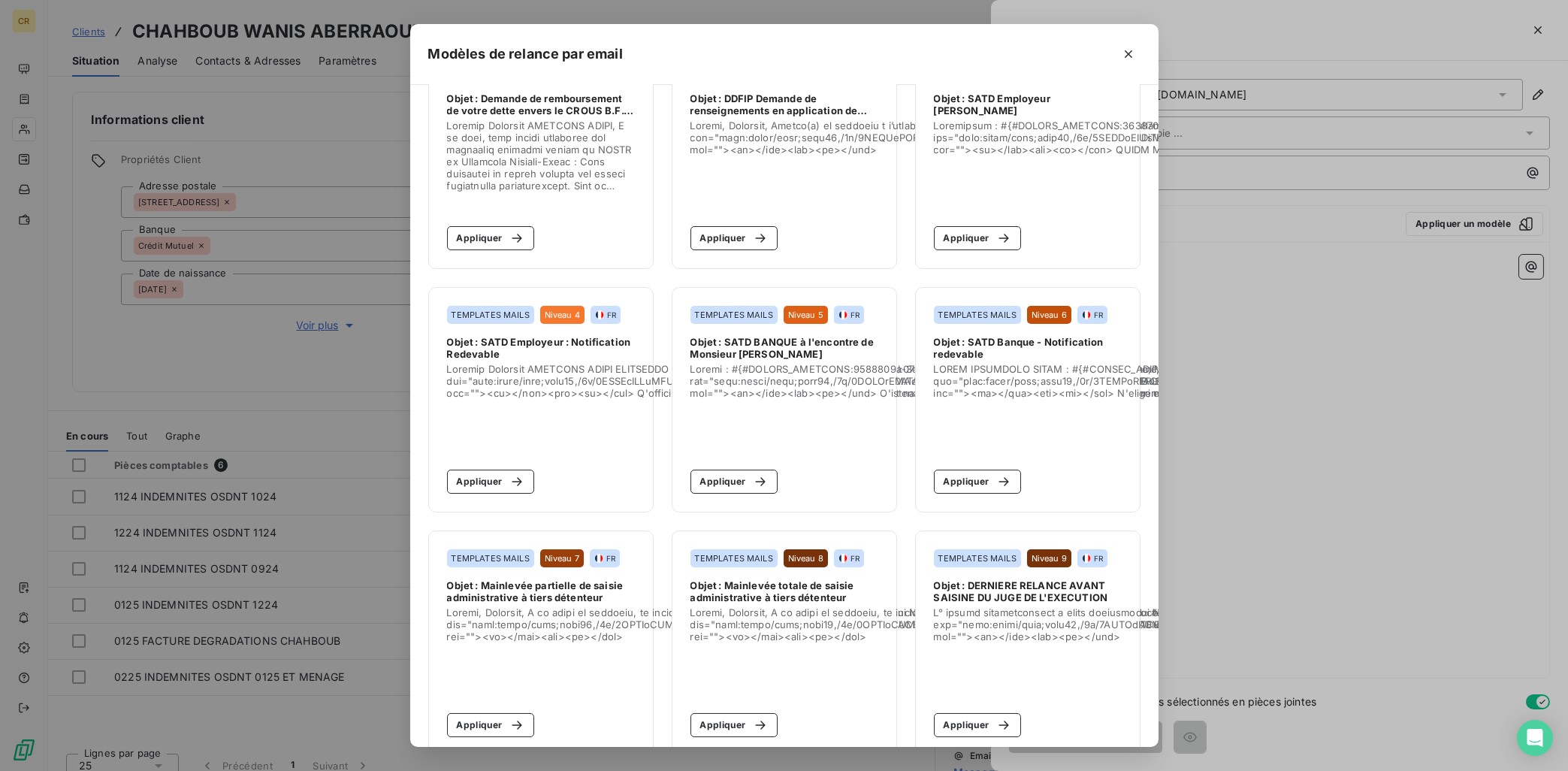
scroll to position [87, 0]
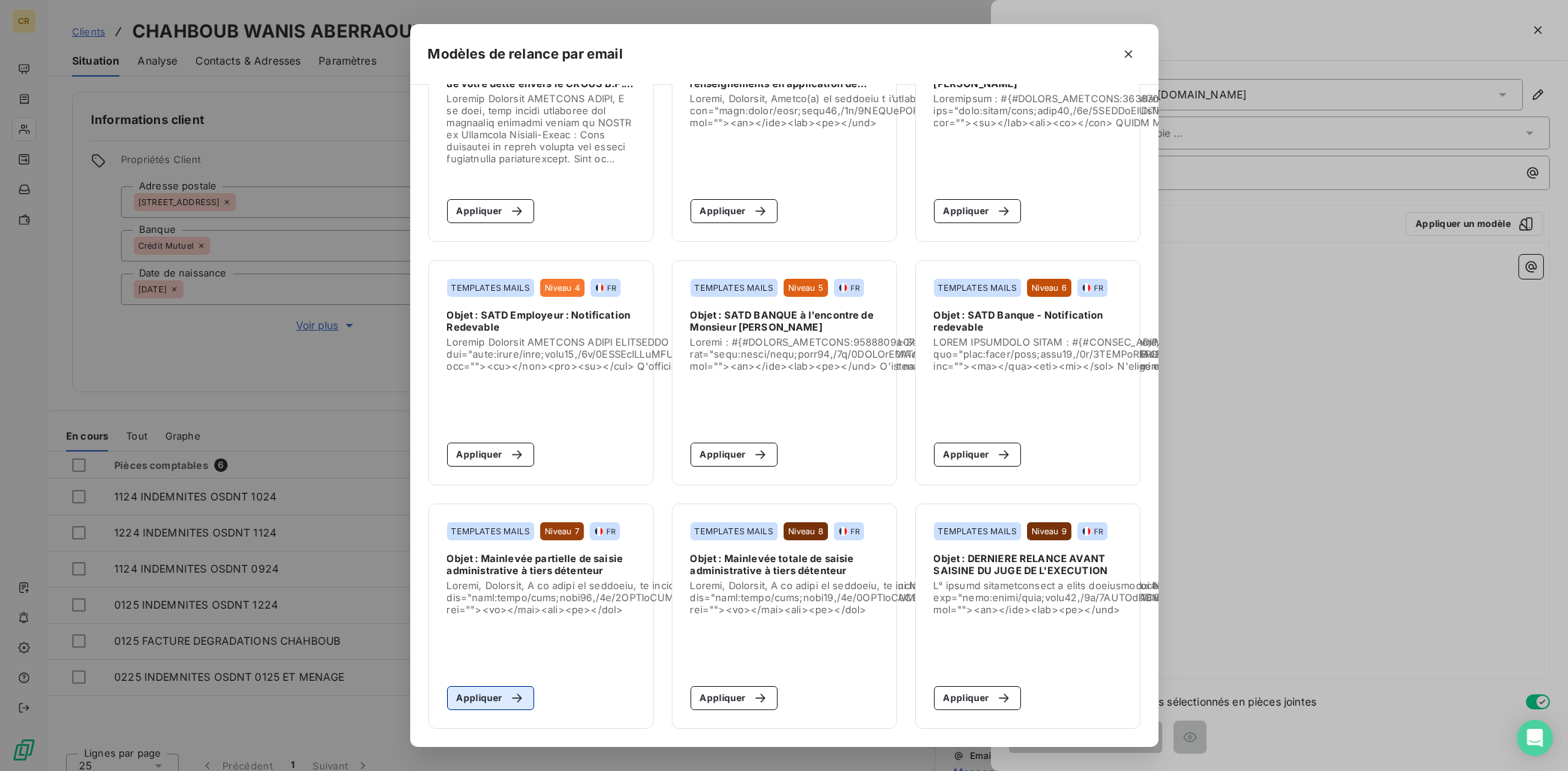
click at [486, 703] on button "Appliquer" at bounding box center [490, 698] width 88 height 24
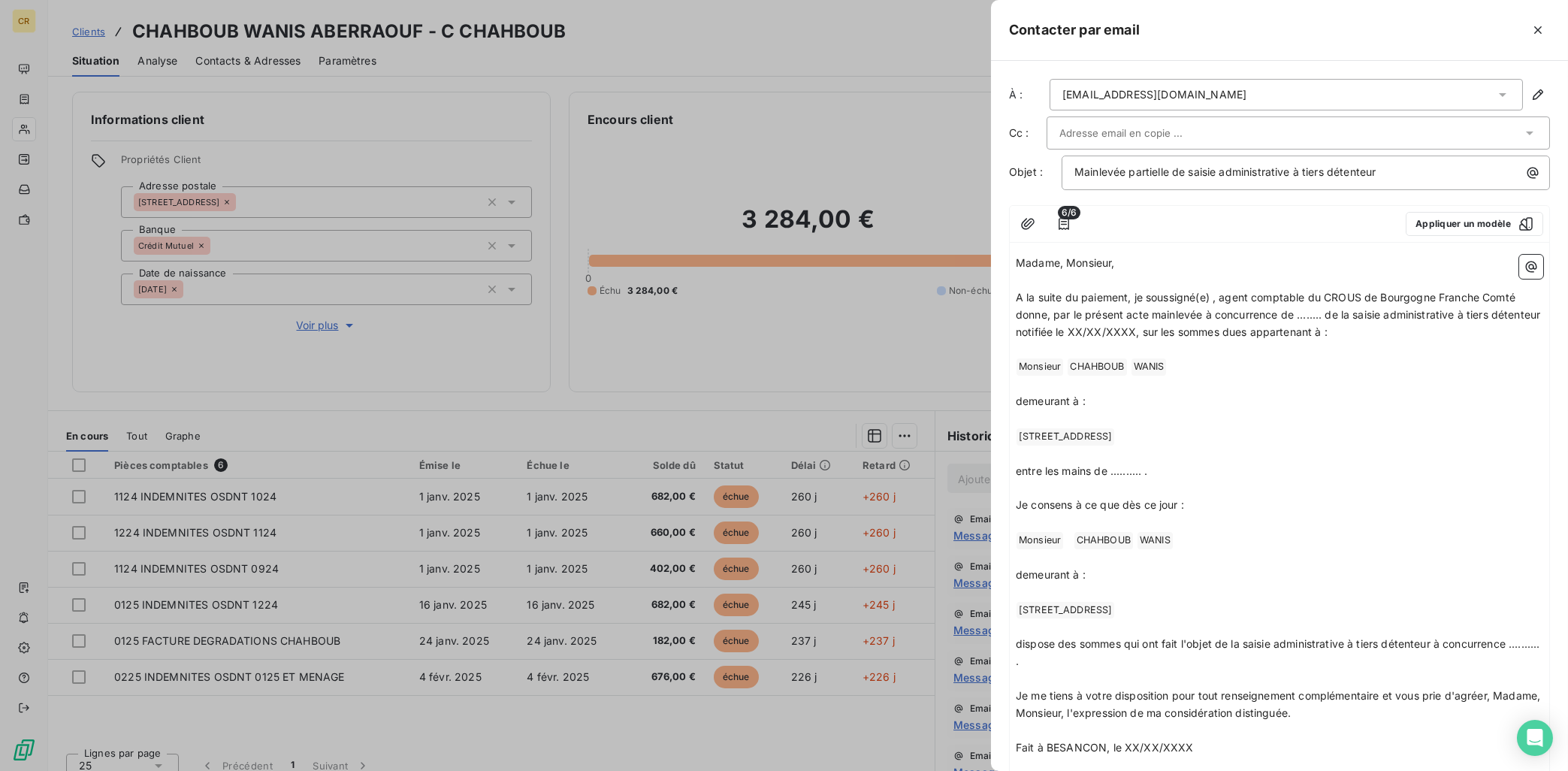
scroll to position [393, 0]
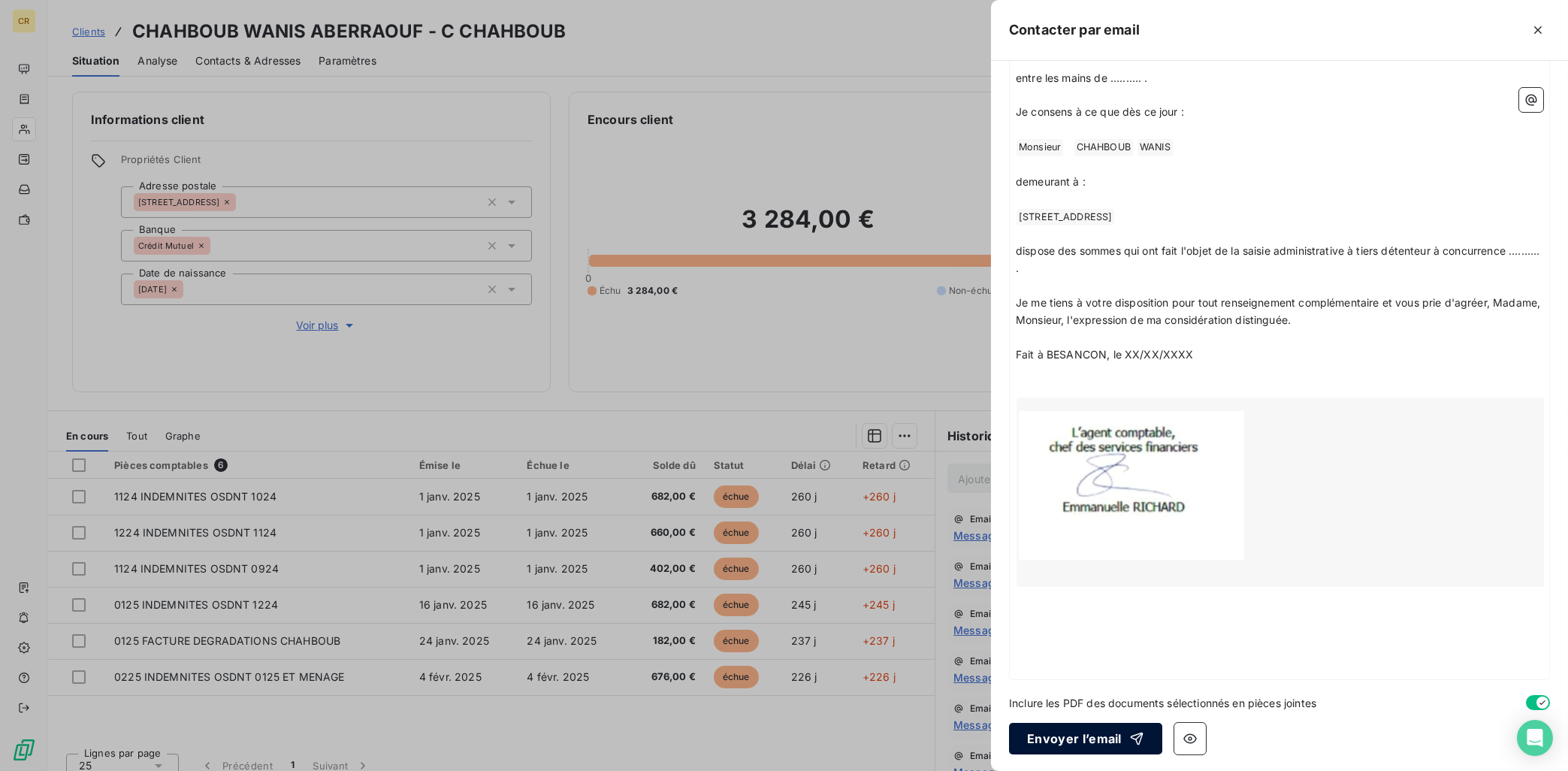
click at [1072, 743] on button "Envoyer l’email" at bounding box center [1085, 738] width 153 height 32
